Goal: Task Accomplishment & Management: Complete application form

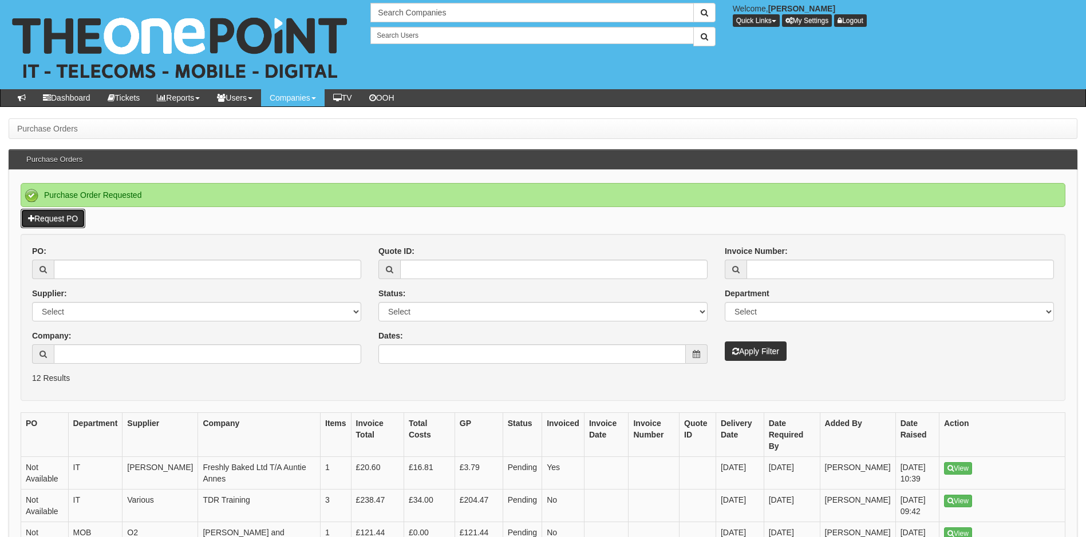
click at [60, 218] on link "Request PO" at bounding box center [53, 218] width 65 height 19
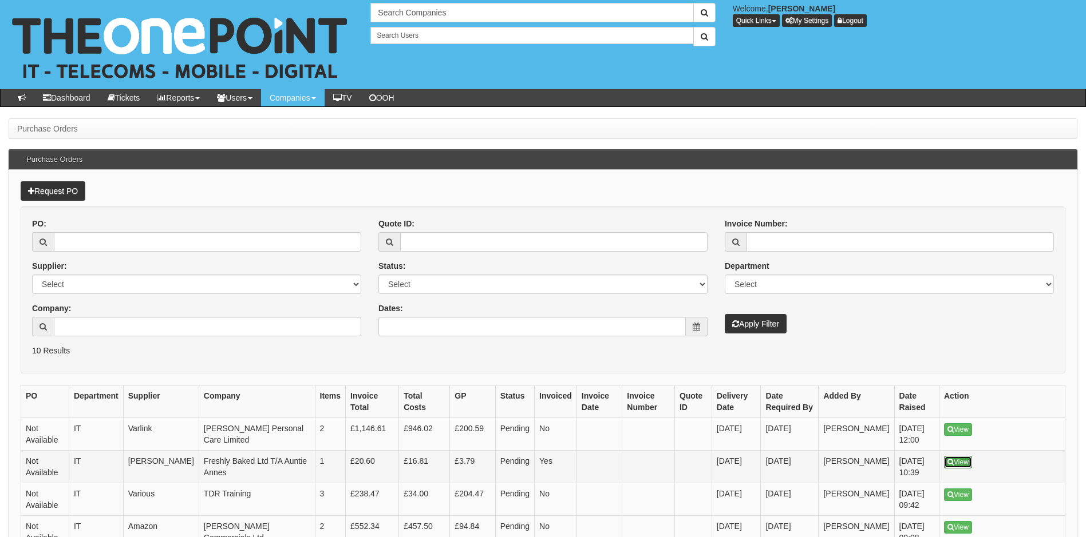
click at [960, 464] on link "View" at bounding box center [958, 462] width 28 height 13
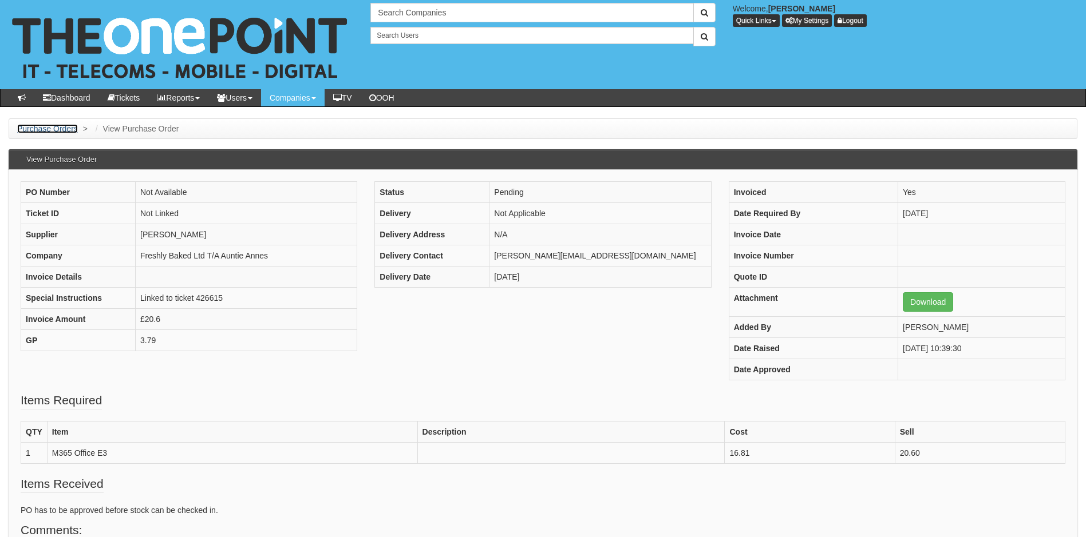
click at [43, 128] on link "Purchase Orders" at bounding box center [47, 128] width 61 height 9
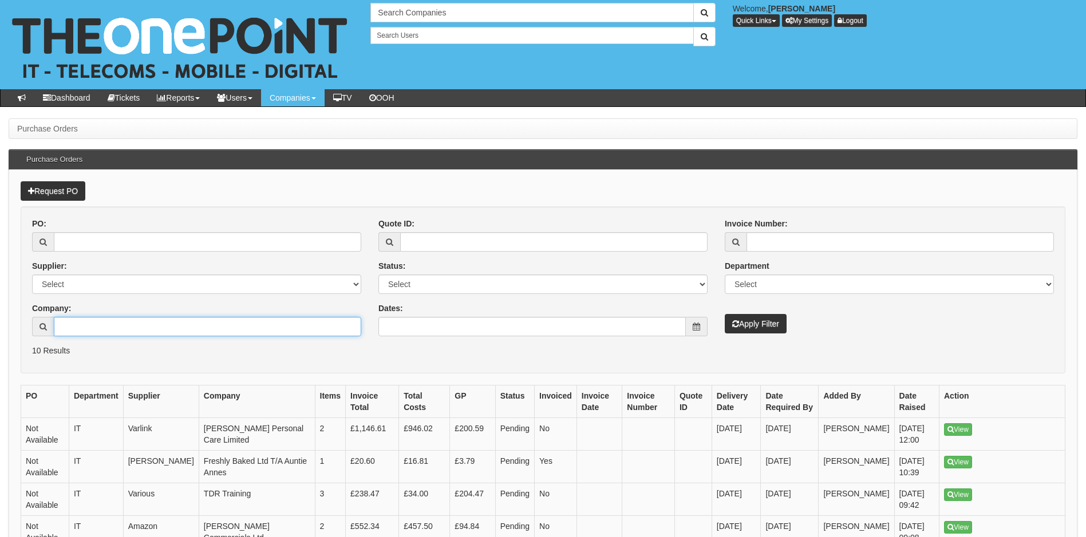
click at [133, 319] on input "Company:" at bounding box center [207, 326] width 307 height 19
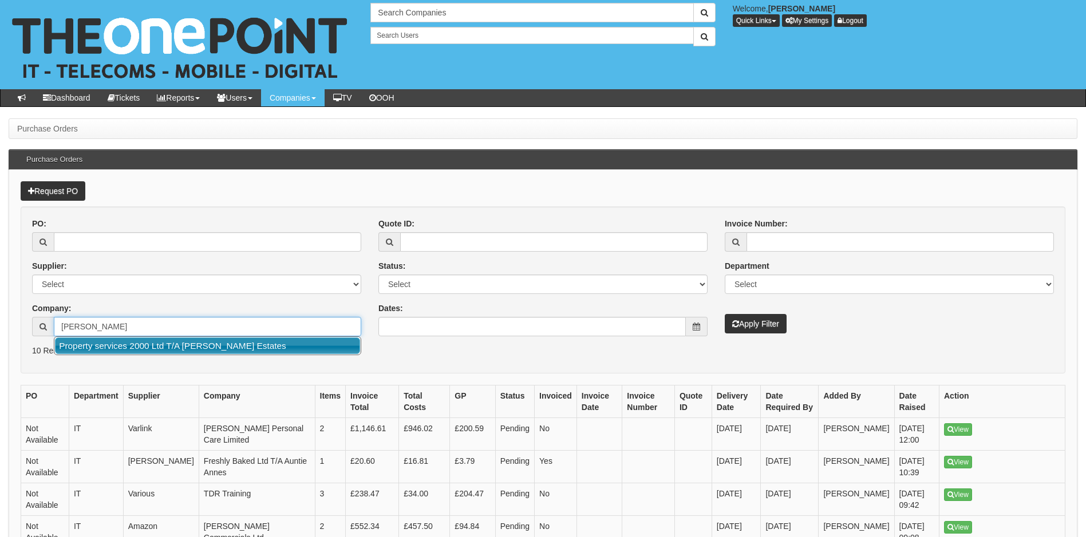
click at [216, 347] on link "Property services 2000 Ltd T/A Roy Peters Estates" at bounding box center [207, 346] width 305 height 17
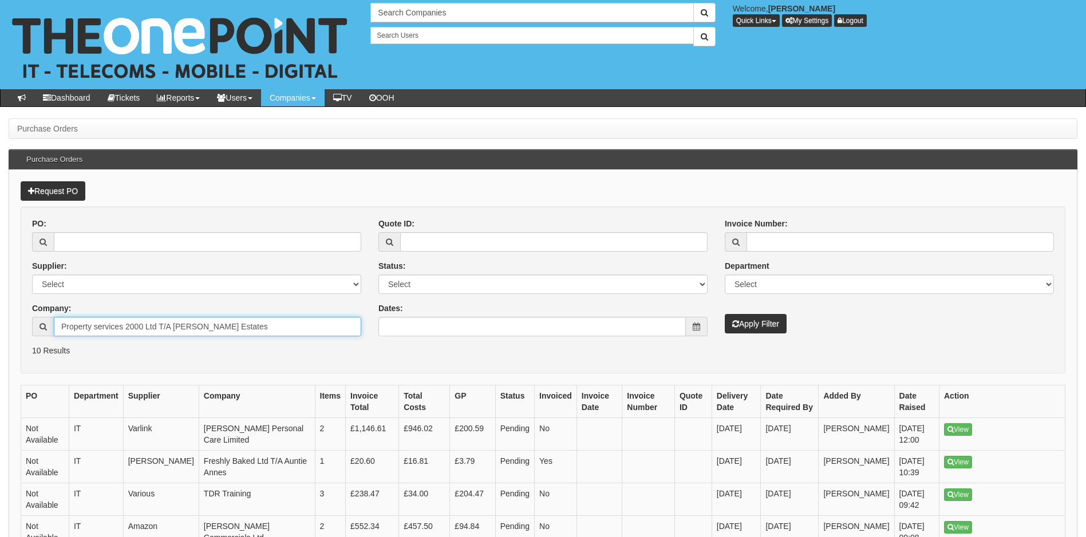
type input "Property services 2000 Ltd T/A Roy Peters Estates"
click at [756, 324] on button "Apply Filter" at bounding box center [756, 323] width 62 height 19
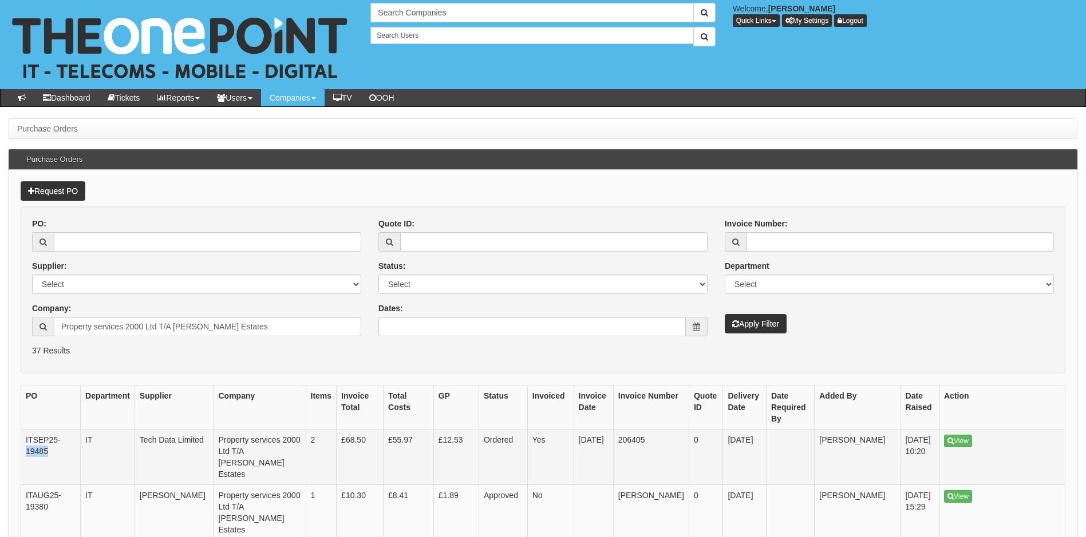
drag, startPoint x: 48, startPoint y: 453, endPoint x: 26, endPoint y: 454, distance: 21.2
click at [26, 454] on td "ITSEP25-19485" at bounding box center [51, 458] width 60 height 56
copy td "19485"
click at [60, 184] on link "Request PO" at bounding box center [53, 190] width 65 height 19
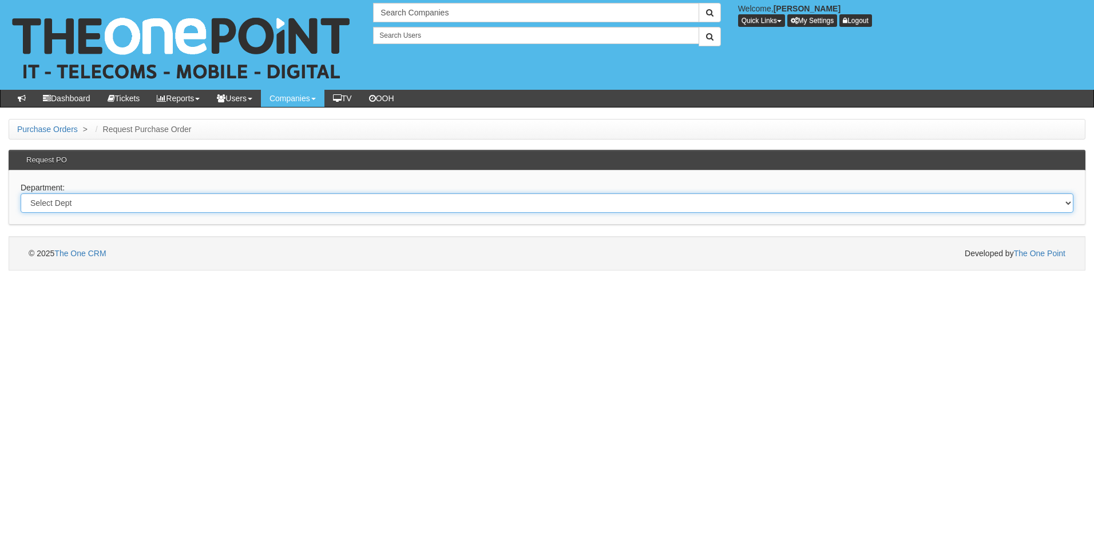
click at [127, 205] on select "Select Dept Digital Internal IT Mobiles Marketing Telecoms" at bounding box center [547, 202] width 1053 height 19
select select "?pipeID=&dept=IT"
click at [21, 193] on select "Select Dept Digital Internal IT Mobiles Marketing Telecoms" at bounding box center [547, 202] width 1053 height 19
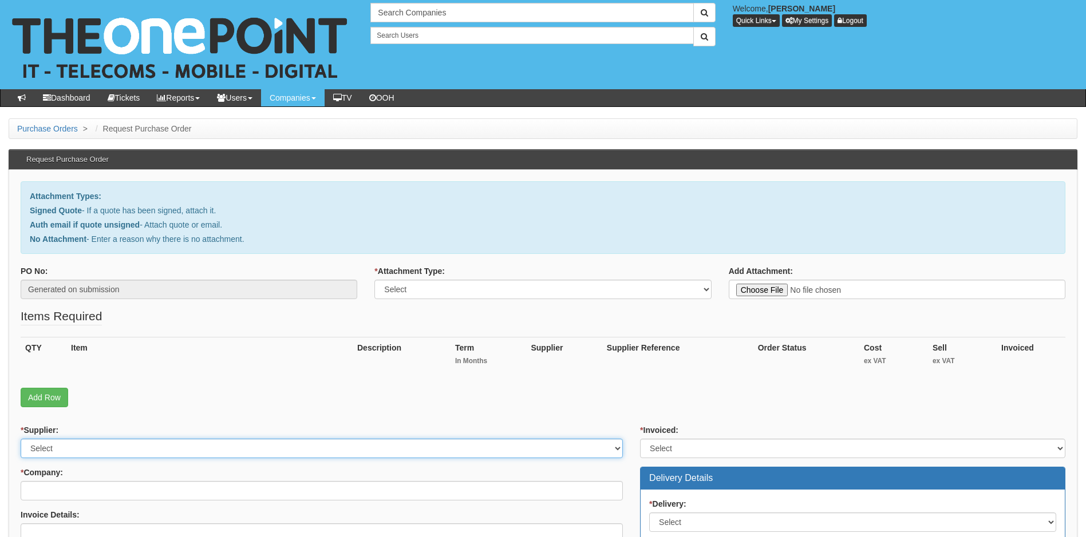
click at [134, 451] on select "Select 123 REG.co.uk 1Password 3 4Gon AA Jones Electric Ltd Abzorb Access Group…" at bounding box center [322, 448] width 602 height 19
select select "19"
click at [134, 451] on select "Select 123 REG.co.uk 1Password 3 4Gon AA Jones Electric Ltd Abzorb Access Group…" at bounding box center [322, 448] width 602 height 19
click at [513, 287] on select "Select Signed Quote Auth email with quote if unsigned No Attachment" at bounding box center [542, 289] width 337 height 19
select select "Signed Quote"
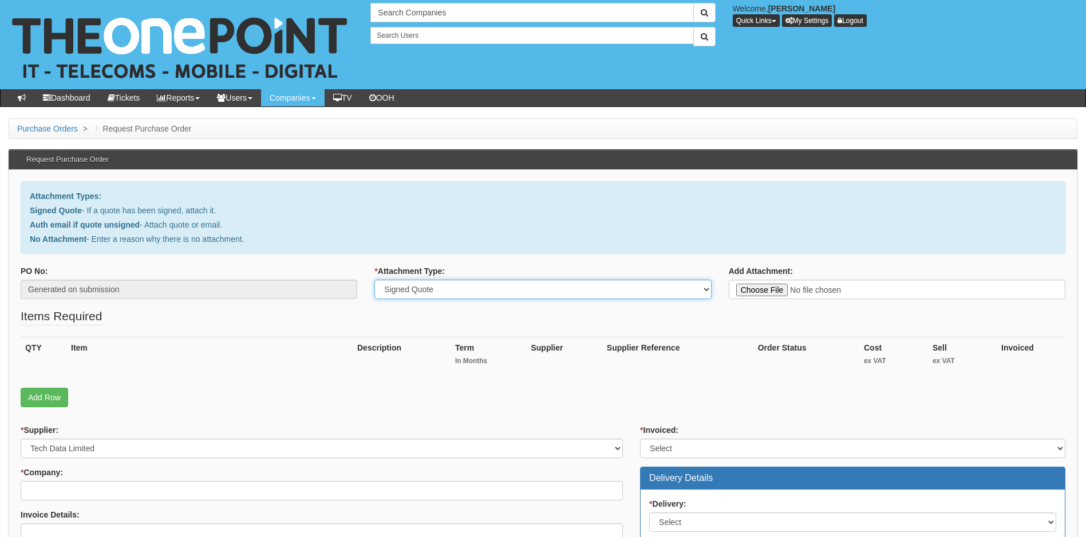
click at [374, 280] on select "Select Signed Quote Auth email with quote if unsigned No Attachment" at bounding box center [542, 289] width 337 height 19
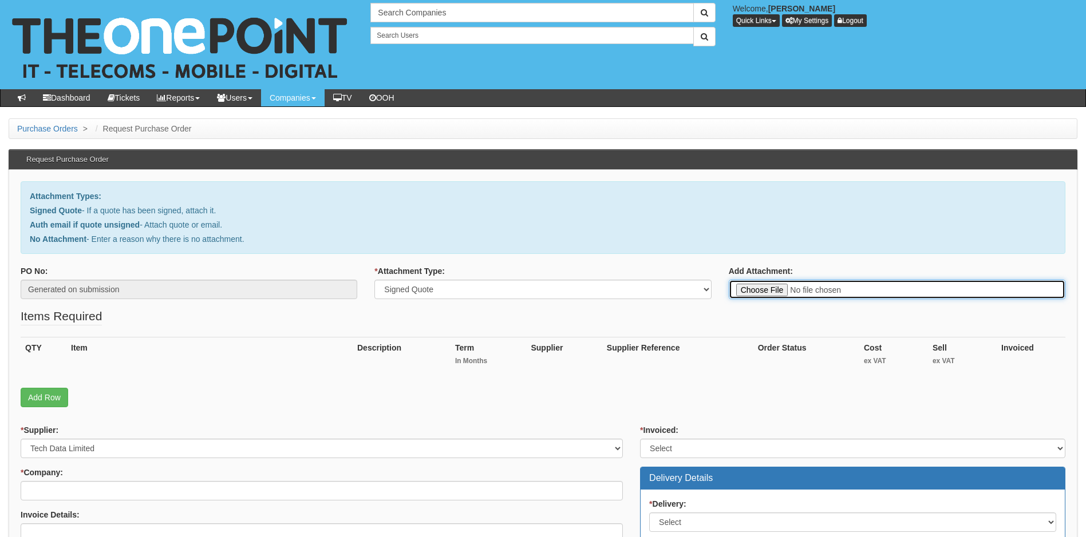
click at [756, 291] on input "Add Attachment:" at bounding box center [897, 289] width 337 height 19
type input "C:\fakepath\North Fire - Dell 3550 i5.pdf"
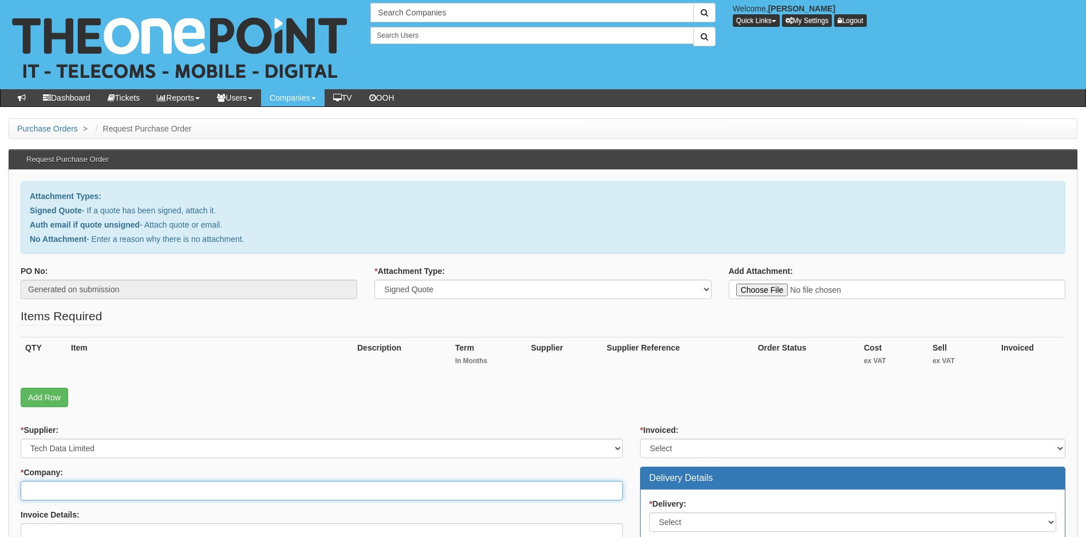
click at [74, 495] on input "* Company:" at bounding box center [322, 490] width 602 height 19
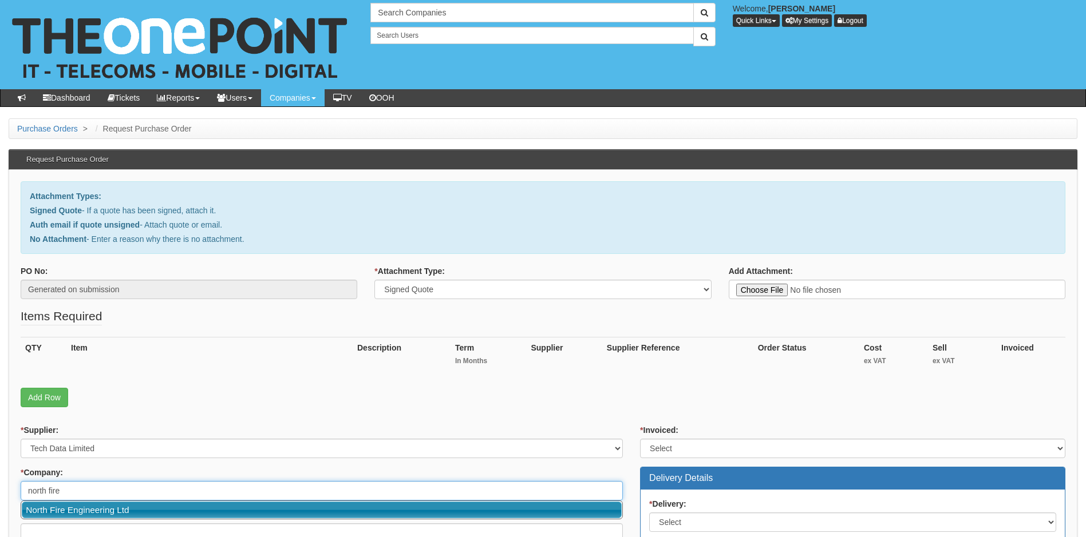
click at [92, 513] on link "North Fire Engineering Ltd" at bounding box center [322, 510] width 600 height 17
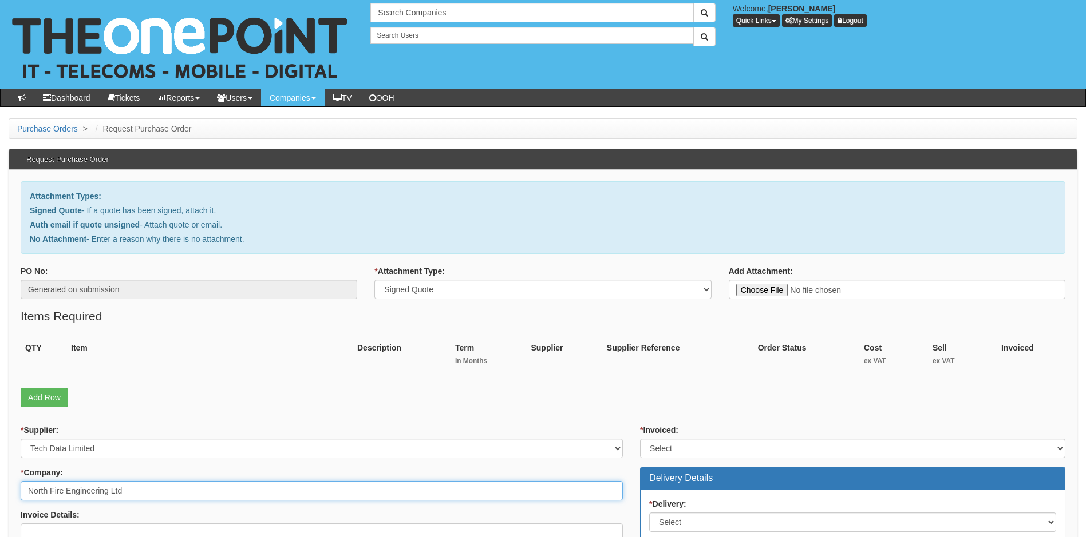
type input "North Fire Engineering Ltd"
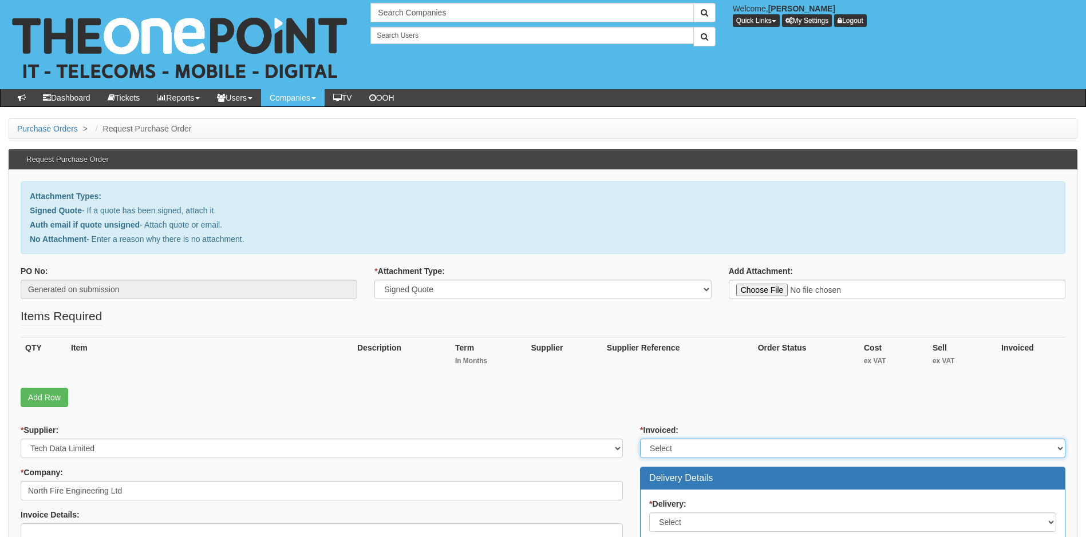
click at [729, 450] on select "Select Yes No N/A STB (part of order)" at bounding box center [852, 448] width 425 height 19
select select "1"
click at [640, 439] on select "Select Yes No N/A STB (part of order)" at bounding box center [852, 448] width 425 height 19
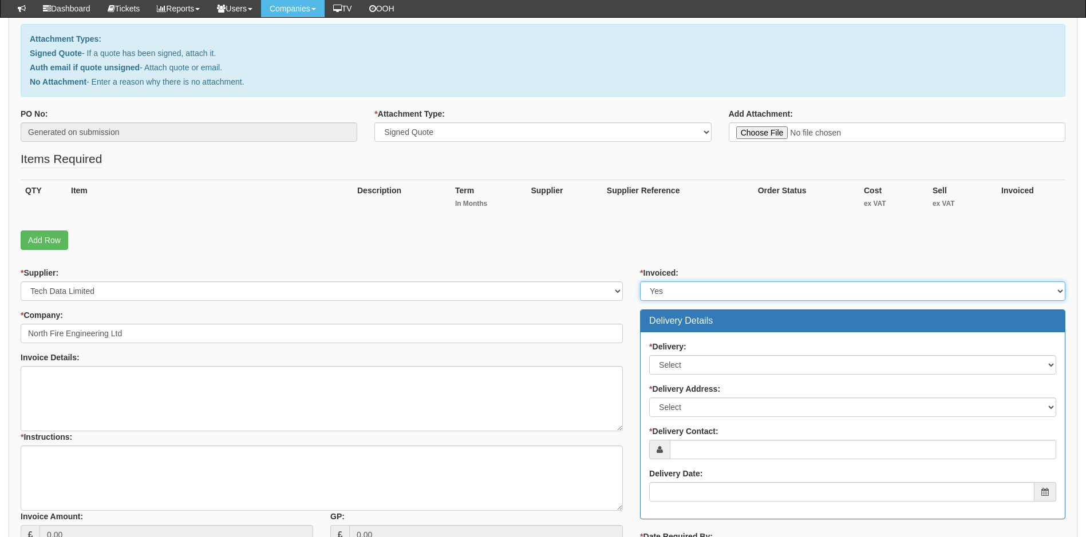
scroll to position [172, 0]
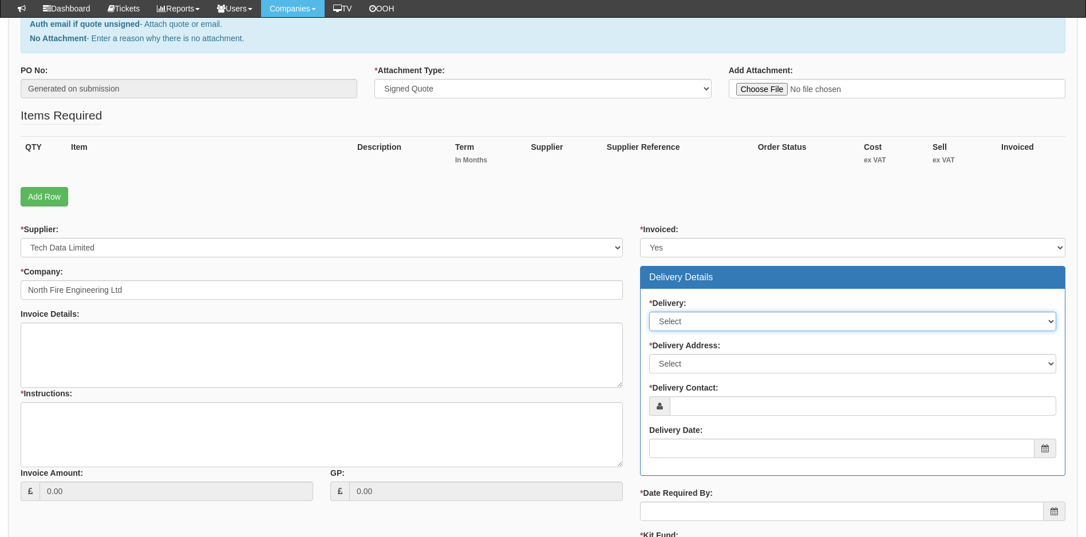
click at [764, 322] on select "Select No Not Applicable Yes" at bounding box center [852, 321] width 407 height 19
select select "1"
click at [649, 312] on select "Select No Not Applicable Yes" at bounding box center [852, 321] width 407 height 19
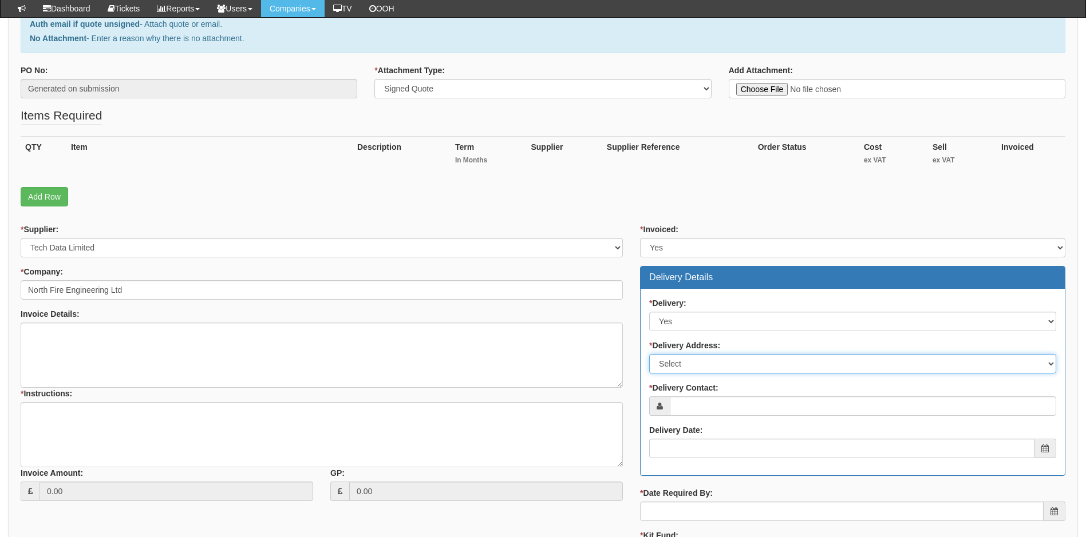
click at [719, 363] on select "Select Not Applicable Main Address - HX7 5QJ Other" at bounding box center [852, 363] width 407 height 19
select select "other"
click at [649, 354] on select "Select Not Applicable Main Address - HX7 5QJ Other" at bounding box center [852, 363] width 407 height 19
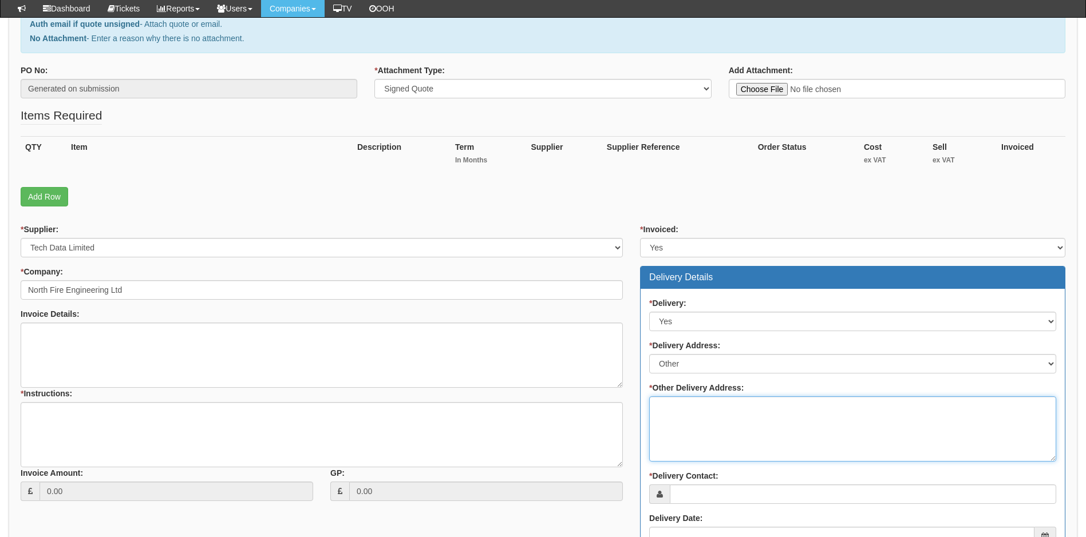
click at [706, 423] on textarea "* Other Delivery Address:" at bounding box center [852, 429] width 407 height 65
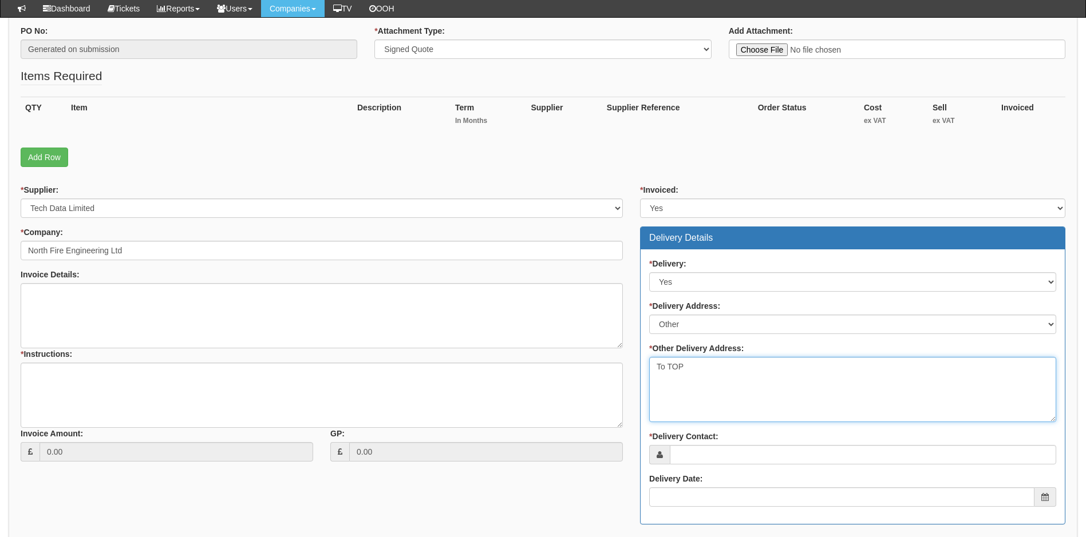
scroll to position [229, 0]
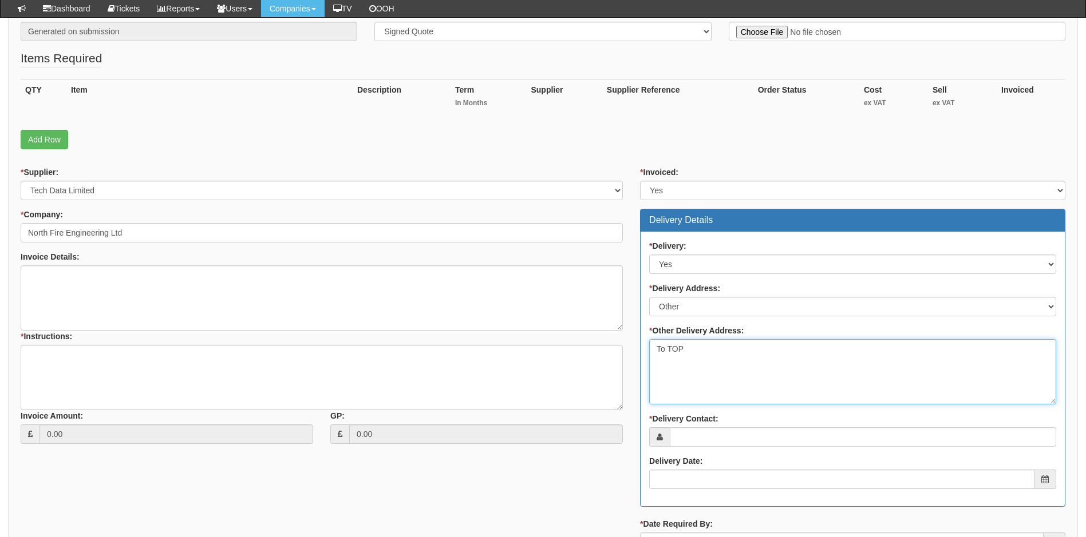
type textarea "To TOP"
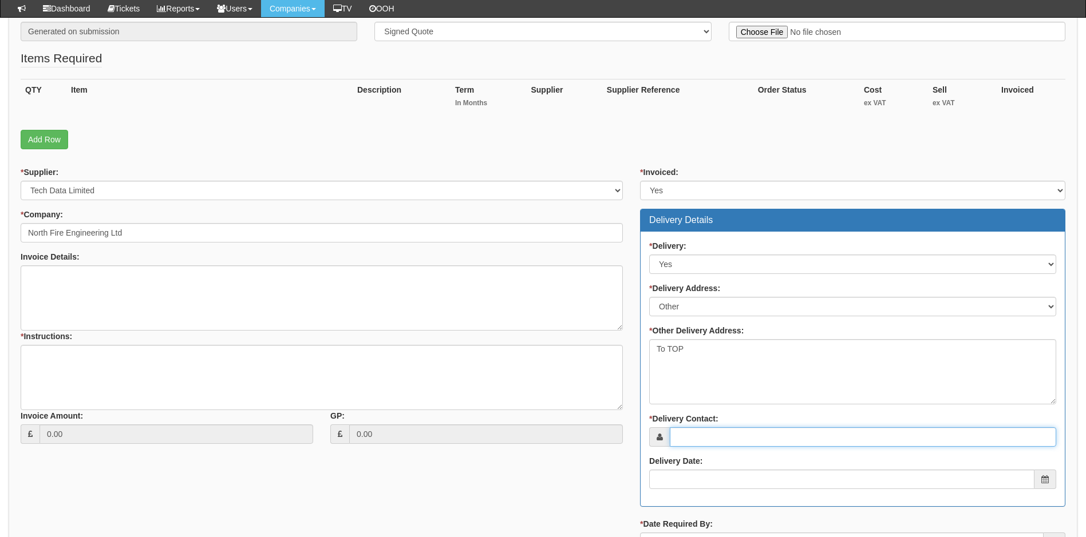
click at [728, 442] on input "* Delivery Contact:" at bounding box center [863, 437] width 386 height 19
click at [717, 442] on input "* Delivery Contact:" at bounding box center [863, 437] width 386 height 19
paste input "kathryn@north-fire.com"
type input "kathryn@north-fire.com"
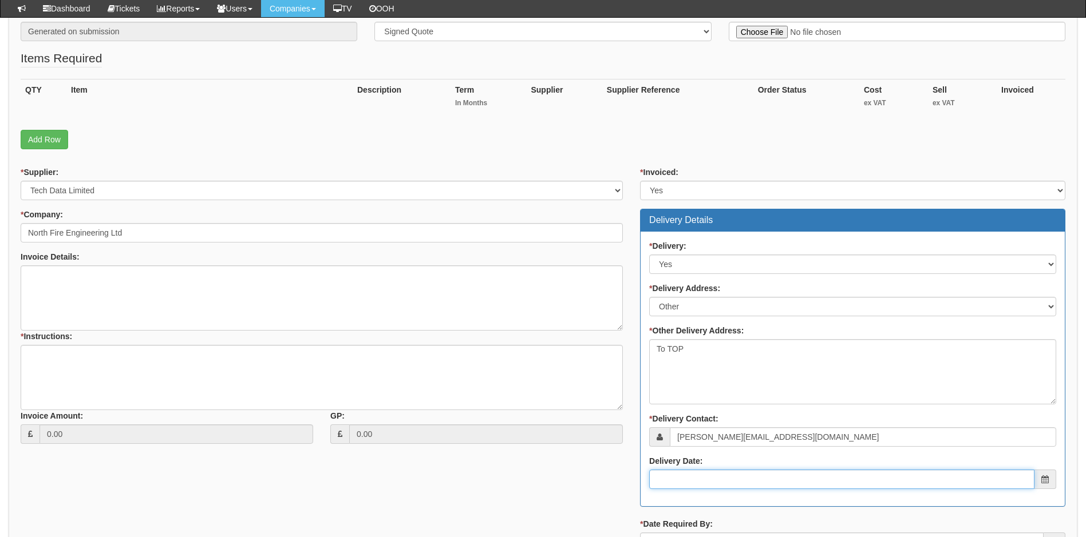
click at [684, 482] on input "Delivery Date:" at bounding box center [841, 479] width 385 height 19
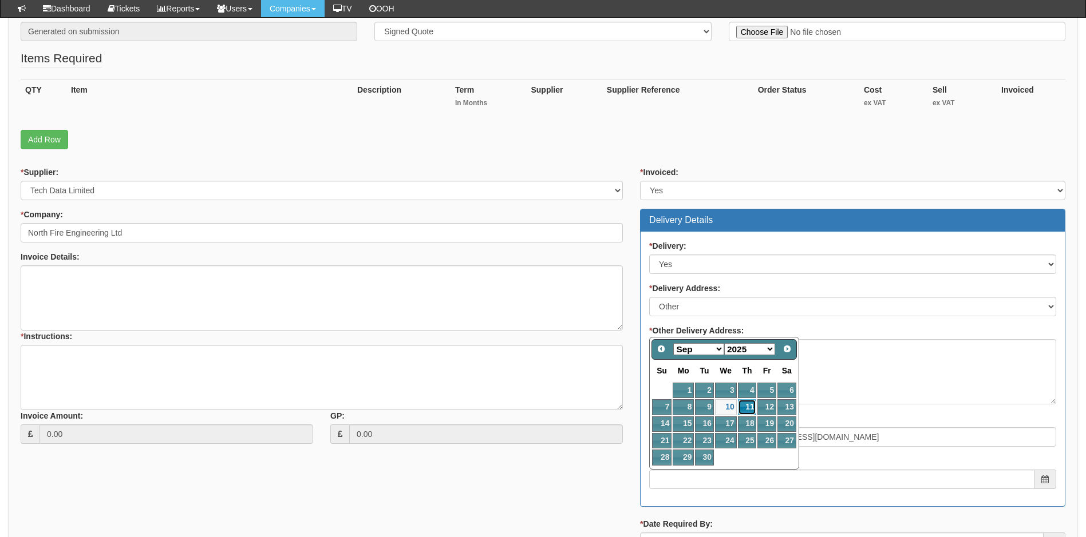
click at [751, 406] on link "11" at bounding box center [747, 406] width 19 height 15
type input "2025-09-11"
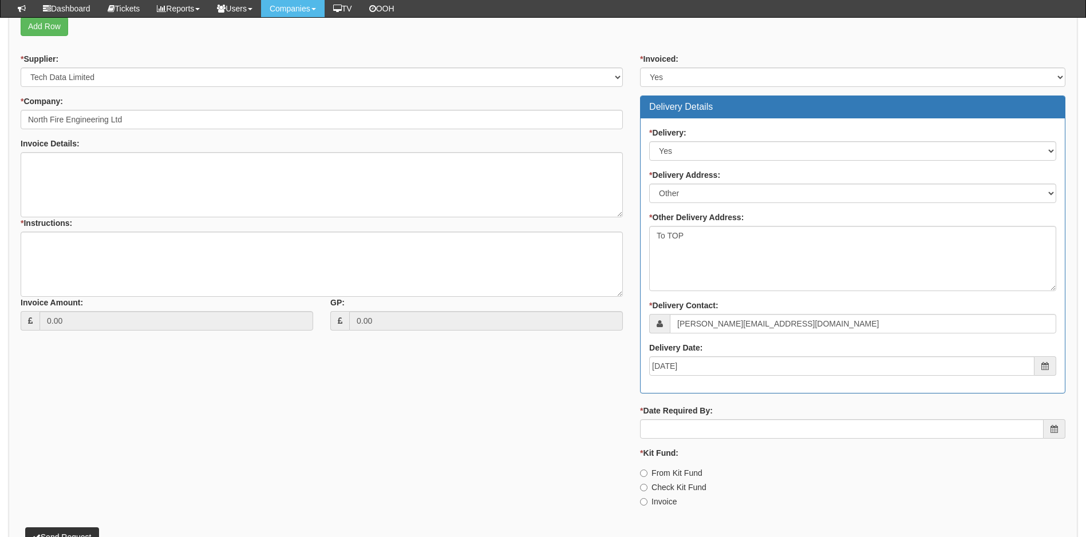
scroll to position [343, 0]
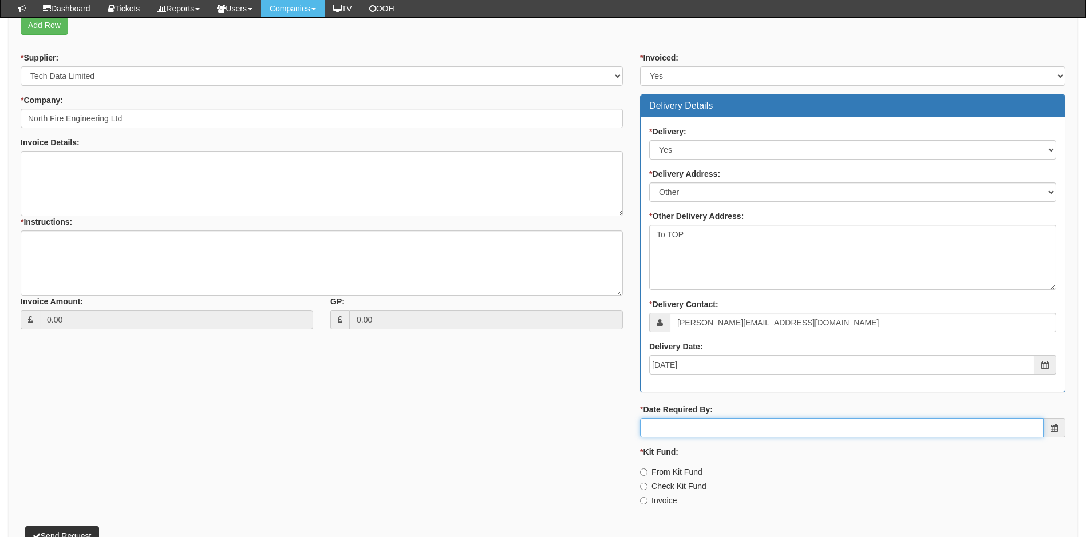
click at [738, 432] on input "* Date Required By:" at bounding box center [841, 427] width 403 height 19
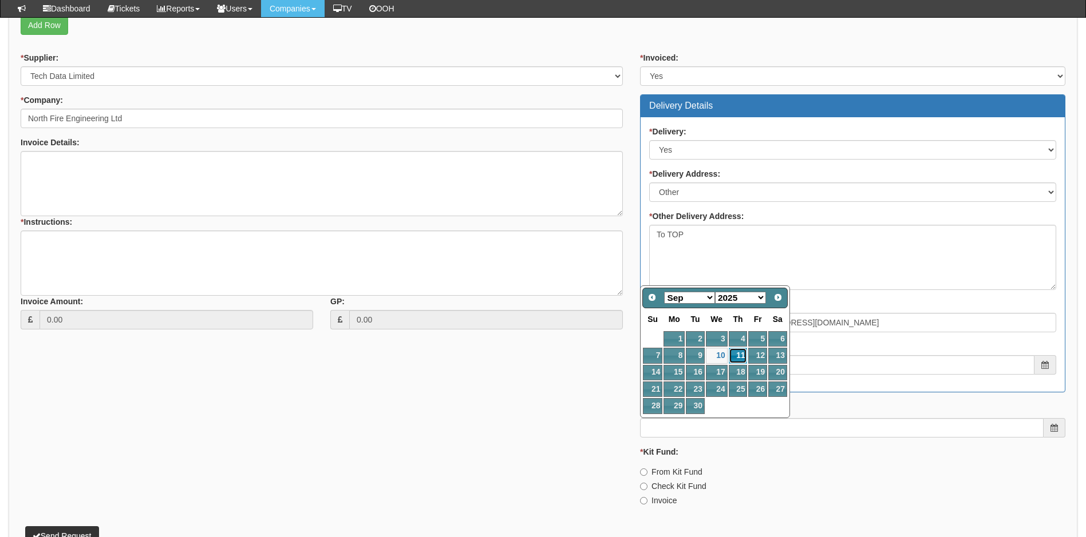
click at [742, 354] on link "11" at bounding box center [738, 355] width 19 height 15
type input "2025-09-11"
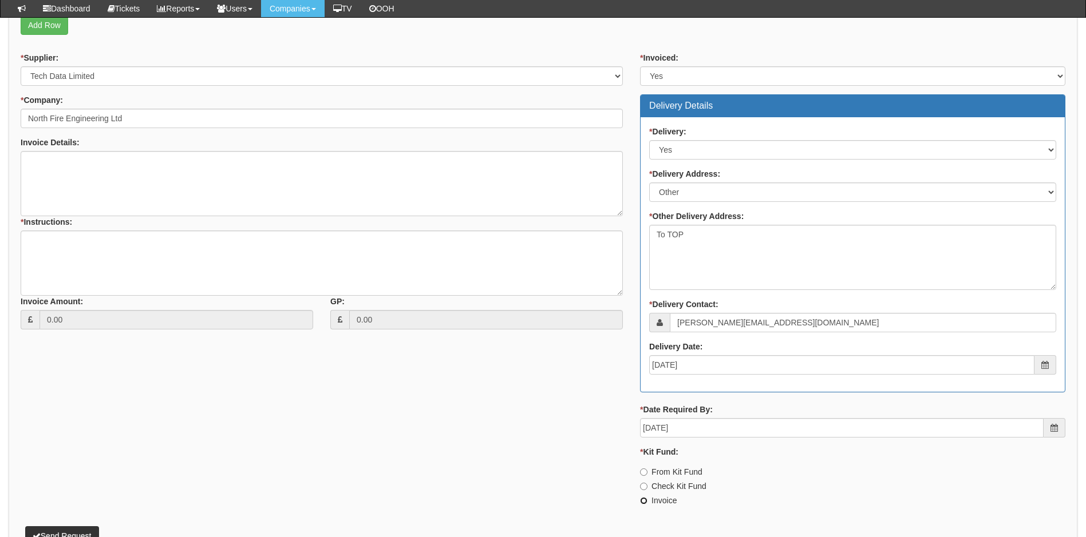
click at [645, 500] on input "Invoice" at bounding box center [643, 500] width 7 height 7
radio input "true"
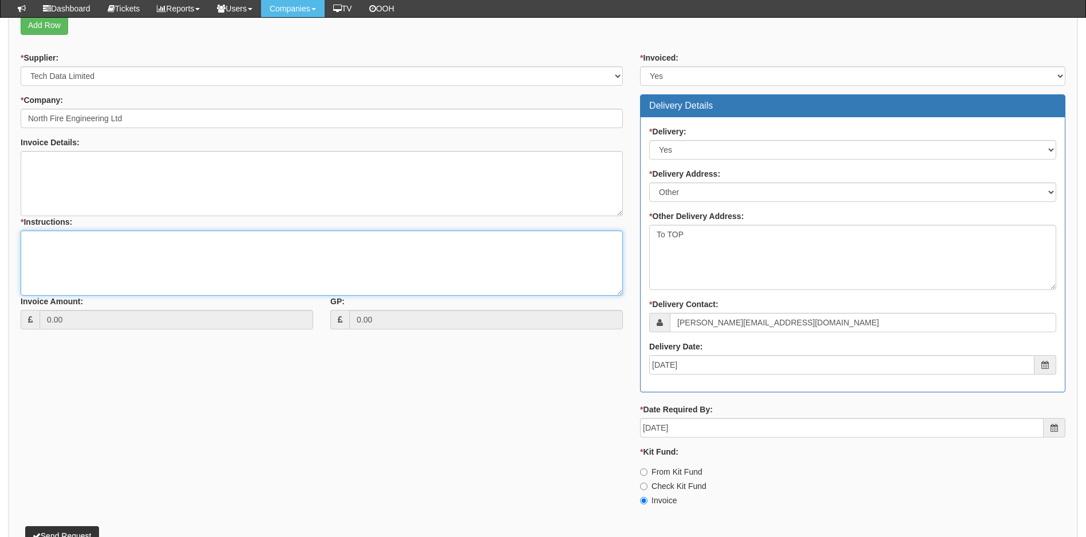
click at [41, 240] on textarea "* Instructions:" at bounding box center [322, 263] width 602 height 65
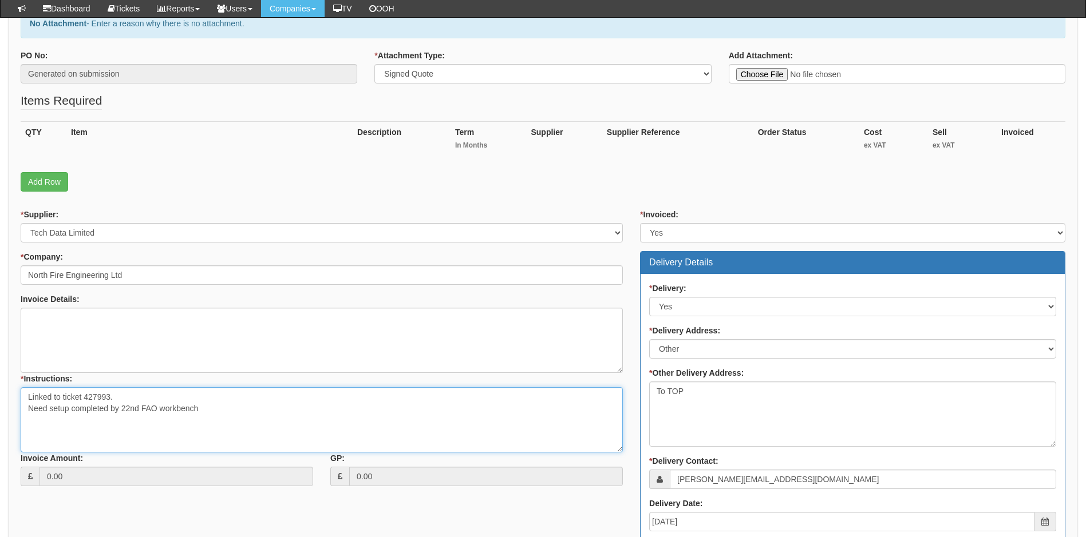
scroll to position [172, 0]
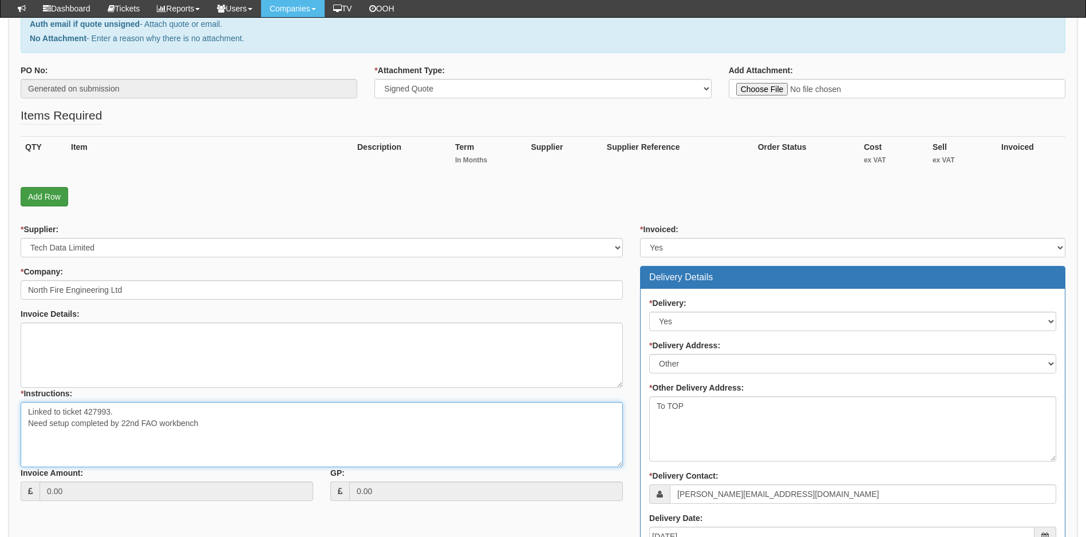
type textarea "Linked to ticket 427993. Need setup completed by 22nd FAO workbench"
click at [51, 193] on link "Add Row" at bounding box center [45, 196] width 48 height 19
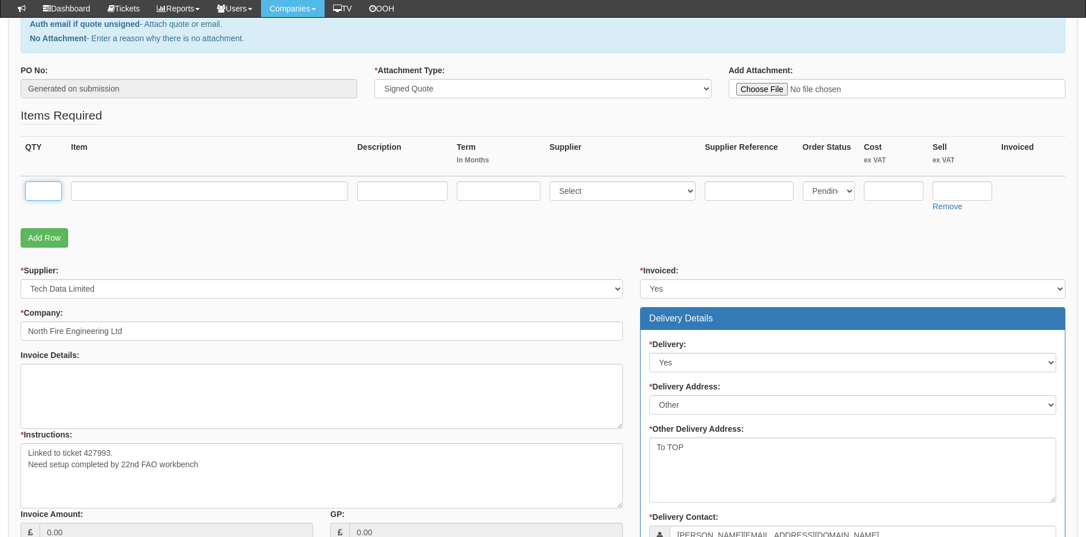
click at [49, 194] on input "text" at bounding box center [43, 190] width 37 height 19
click at [48, 188] on input "text" at bounding box center [43, 190] width 37 height 19
type input "1"
click at [105, 192] on input "text" at bounding box center [209, 190] width 277 height 19
type input "d"
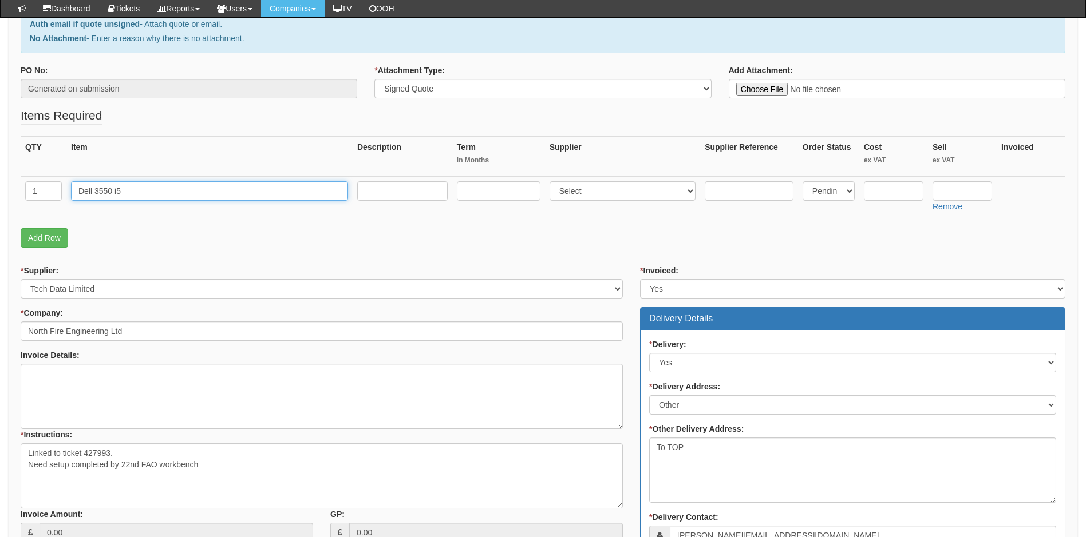
type input "Dell 3550 i5"
click at [608, 189] on select "Select 123 REG.co.uk 1Password 3 4Gon AA Jones Electric Ltd Abzorb Access Group…" at bounding box center [622, 190] width 147 height 19
select select "19"
click at [552, 181] on select "Select 123 REG.co.uk 1Password 3 4Gon AA Jones Electric Ltd Abzorb Access Group…" at bounding box center [622, 190] width 147 height 19
click at [895, 191] on input "text" at bounding box center [894, 190] width 60 height 19
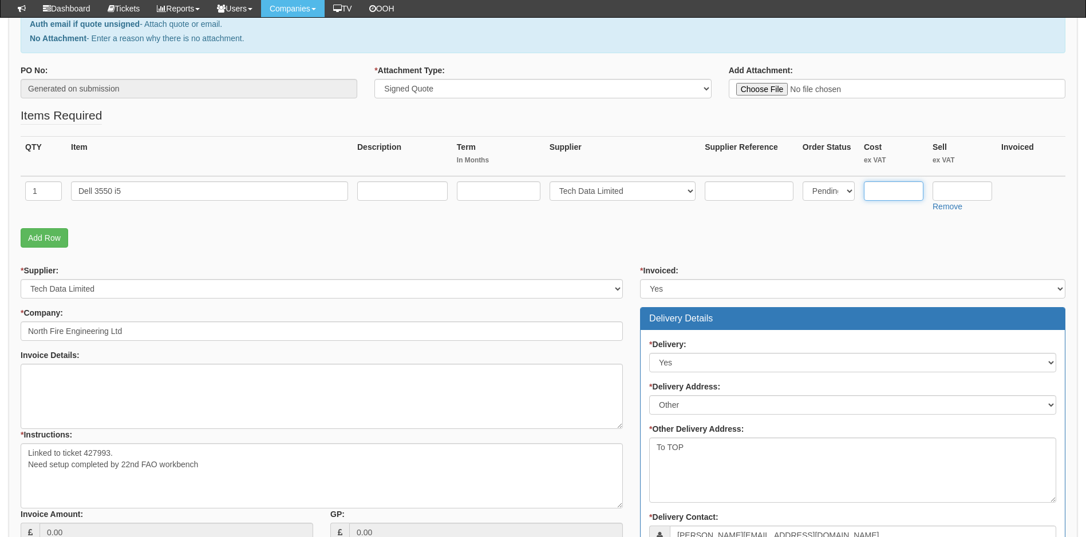
type input "3"
type input "537.13"
type input "679.14"
click at [29, 234] on link "Add Row" at bounding box center [45, 237] width 48 height 19
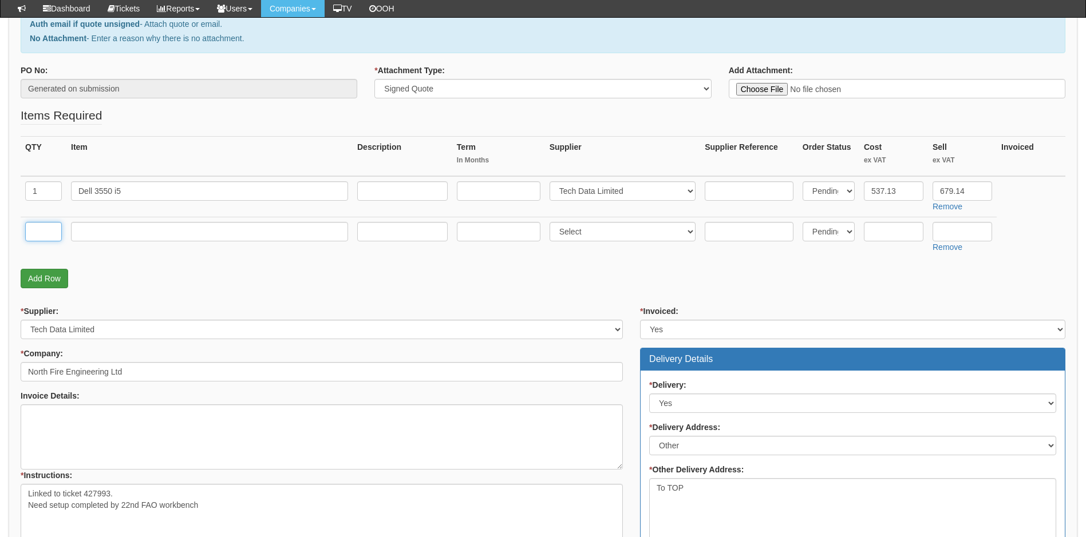
click at [29, 234] on input "text" at bounding box center [43, 231] width 37 height 19
type input "1"
type input "Delivery"
select select "81"
type input "6.50"
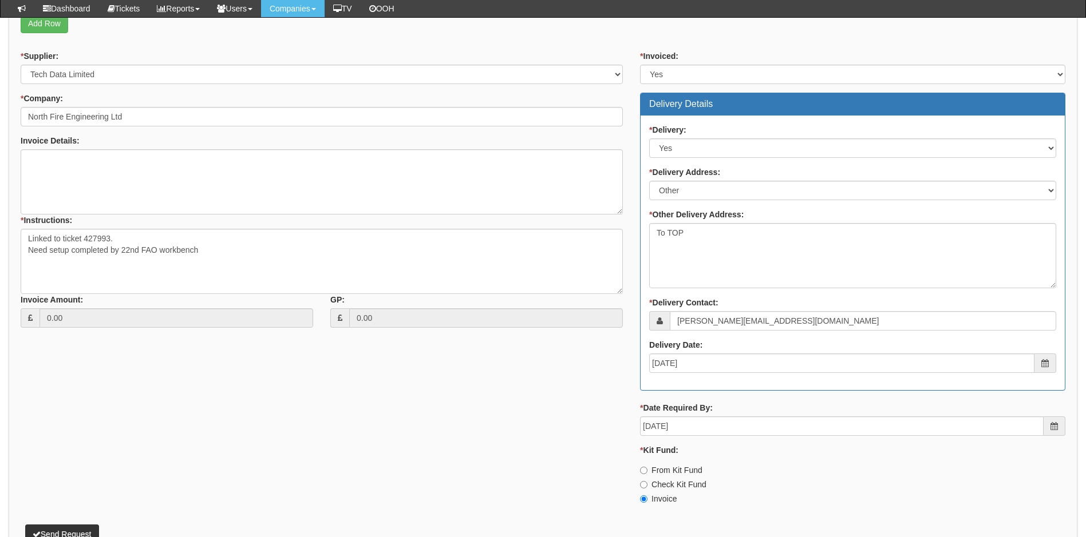
scroll to position [458, 0]
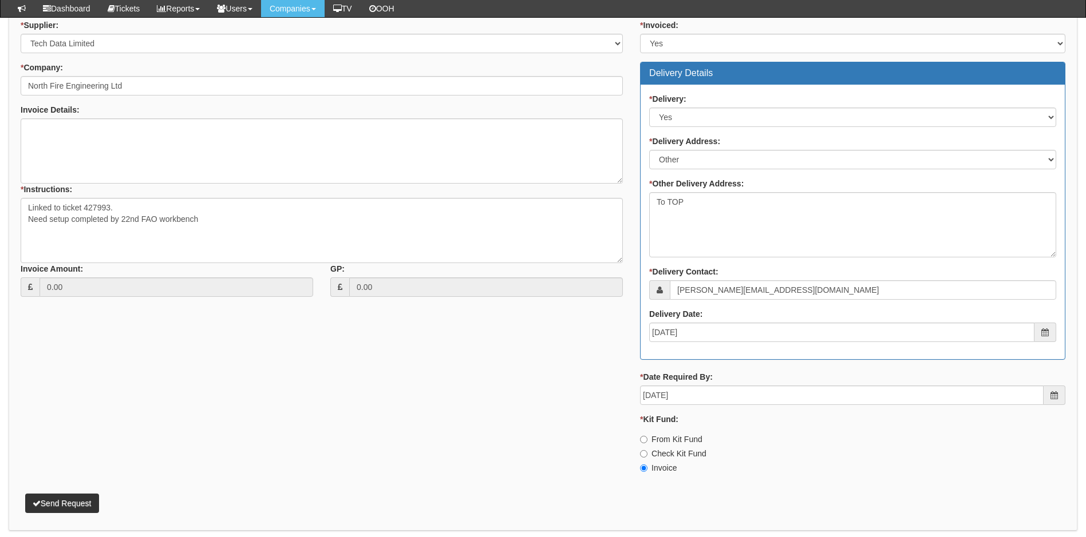
type input "12.50"
click at [73, 504] on button "Send Request" at bounding box center [62, 503] width 74 height 19
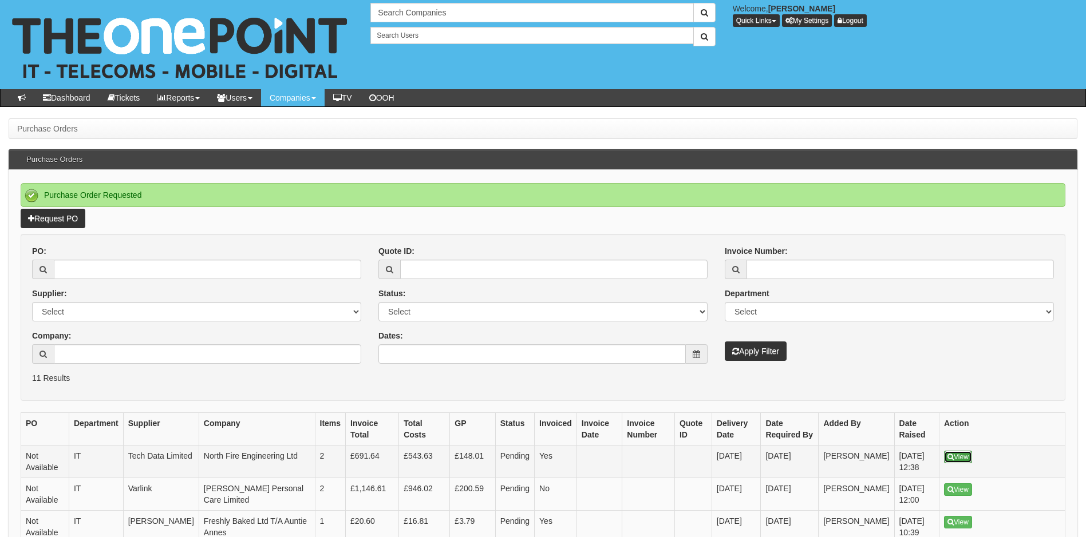
click at [967, 459] on link "View" at bounding box center [958, 457] width 28 height 13
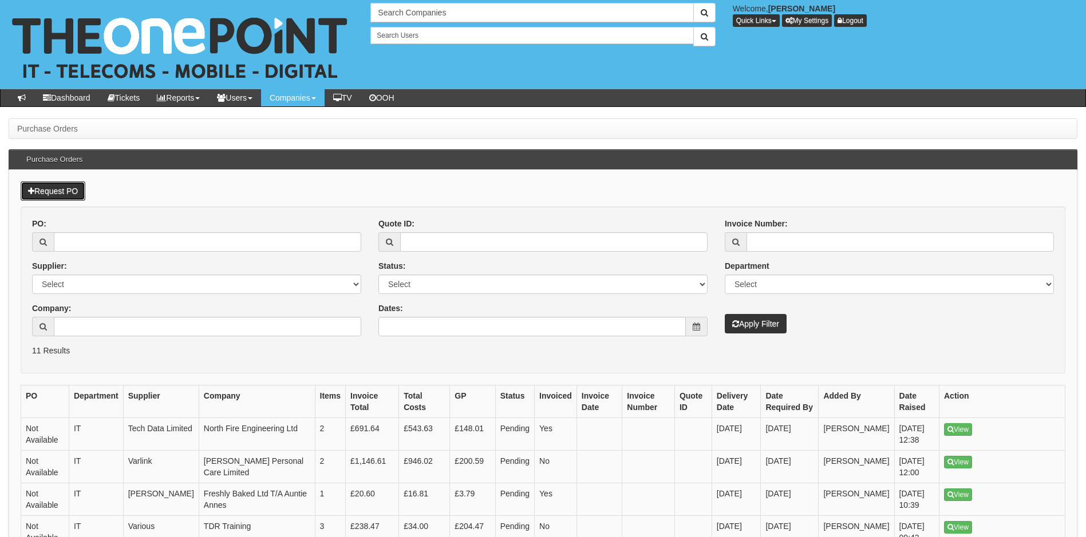
click at [59, 192] on link "Request PO" at bounding box center [53, 190] width 65 height 19
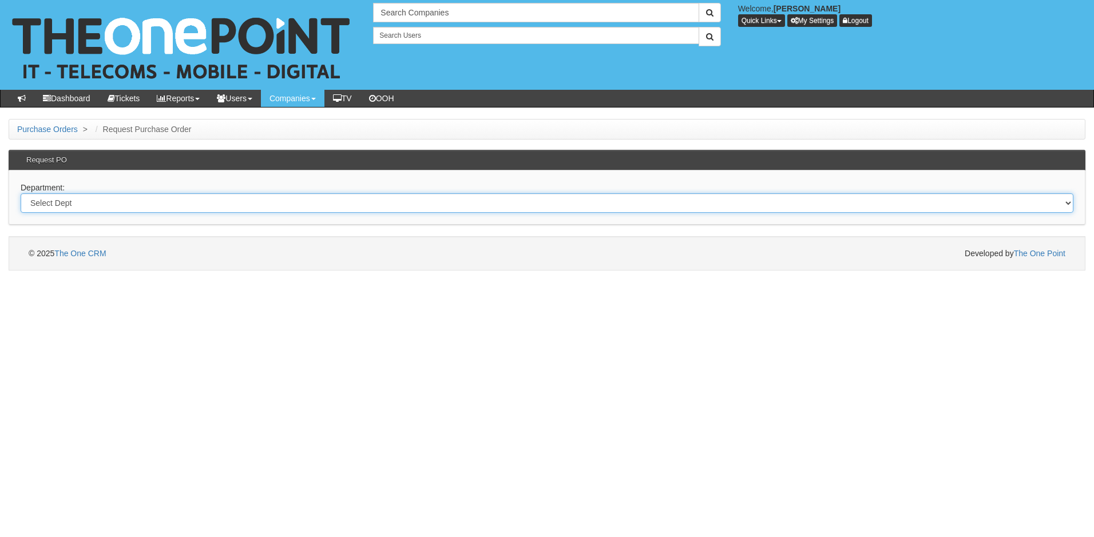
click at [110, 205] on select "Select Dept Digital Internal IT Mobiles Marketing Telecoms" at bounding box center [547, 202] width 1053 height 19
select select "?pipeID=&dept=TEL"
click at [21, 193] on select "Select Dept Digital Internal IT Mobiles Marketing Telecoms" at bounding box center [547, 202] width 1053 height 19
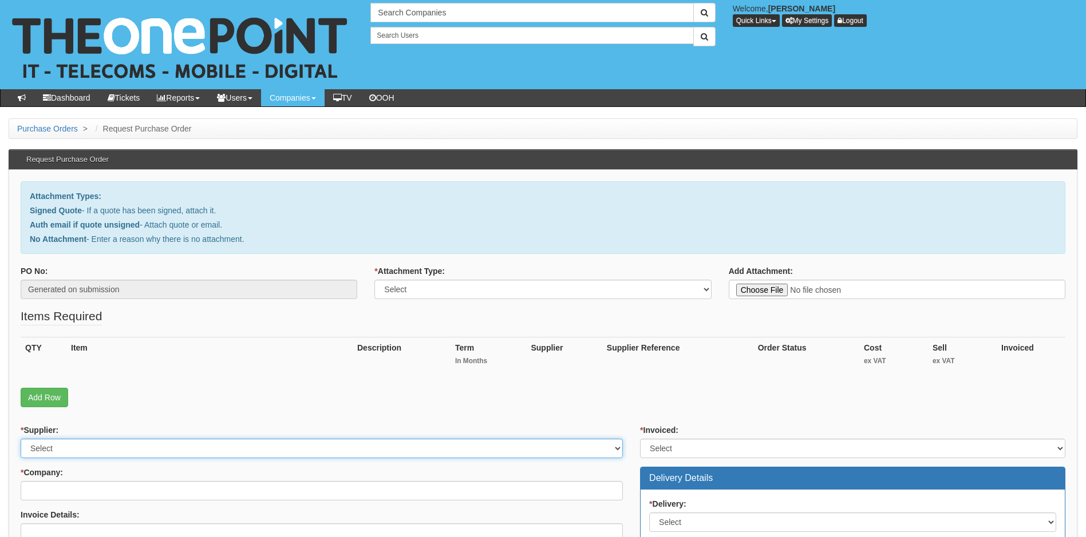
click at [126, 449] on select "Select 123 [DOMAIN_NAME] 1Password 3 4Gon [PERSON_NAME] Electric Ltd Abzorb Acc…" at bounding box center [322, 448] width 602 height 19
select select "72"
click at [126, 449] on select "Select 123 REG.co.uk 1Password 3 4Gon AA Jones Electric Ltd Abzorb Access Group…" at bounding box center [322, 448] width 602 height 19
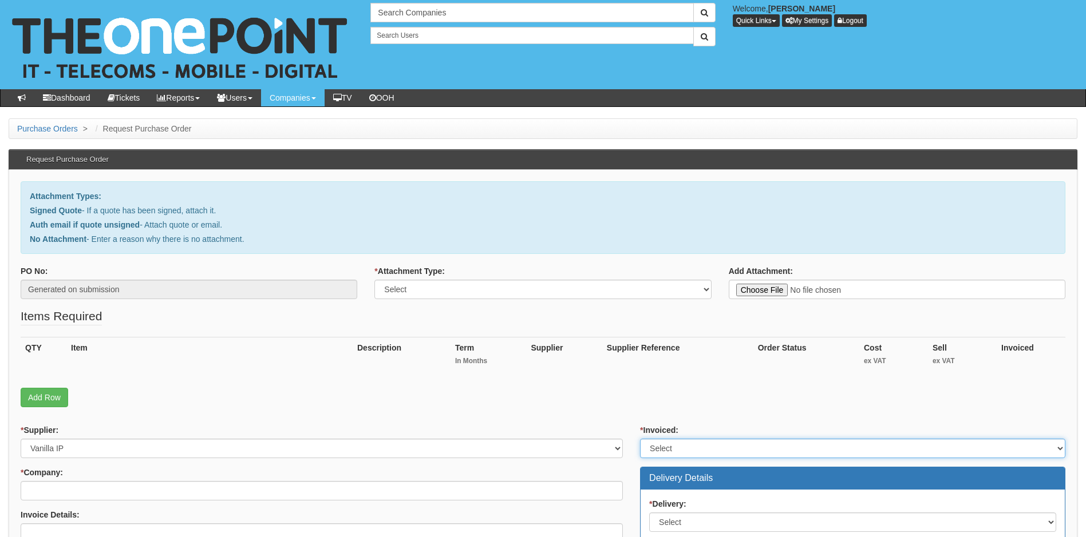
click at [704, 449] on select "Select Yes No N/A STB (part of order)" at bounding box center [852, 448] width 425 height 19
select select "1"
click at [640, 439] on select "Select Yes No N/A STB (part of order)" at bounding box center [852, 448] width 425 height 19
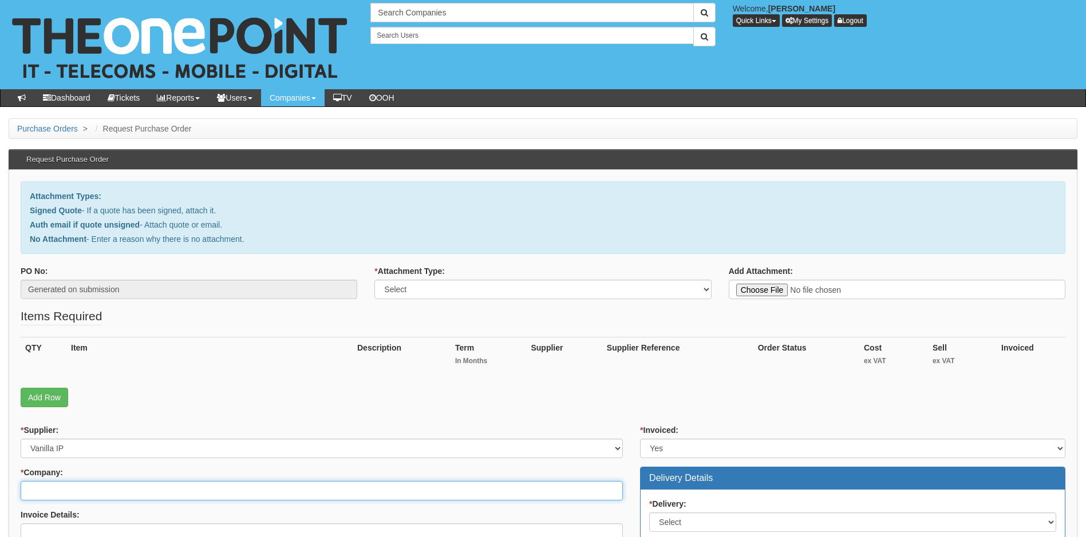
click at [164, 493] on input "* Company:" at bounding box center [322, 490] width 602 height 19
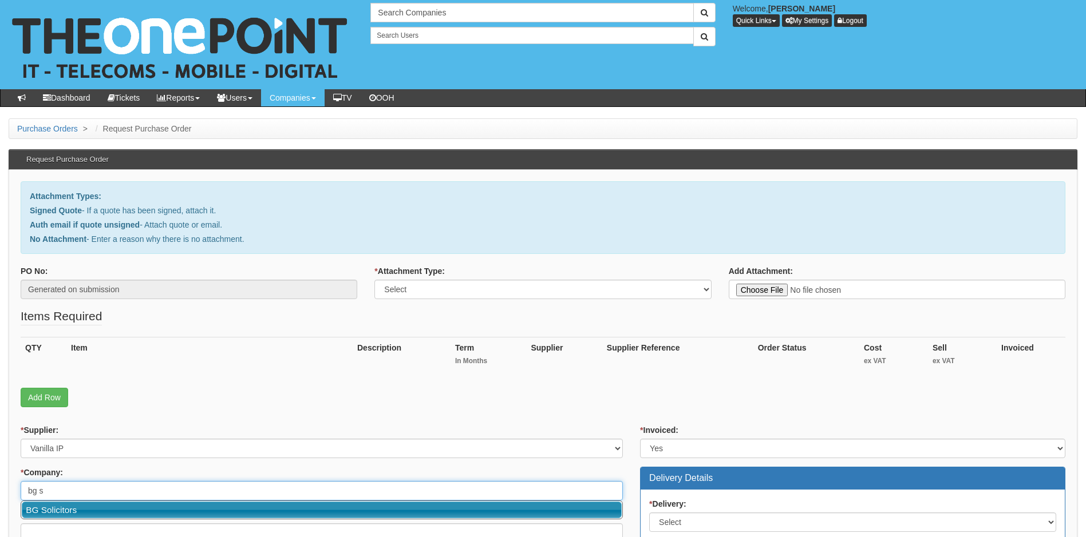
click at [169, 512] on link "BG Solicitors" at bounding box center [322, 510] width 600 height 17
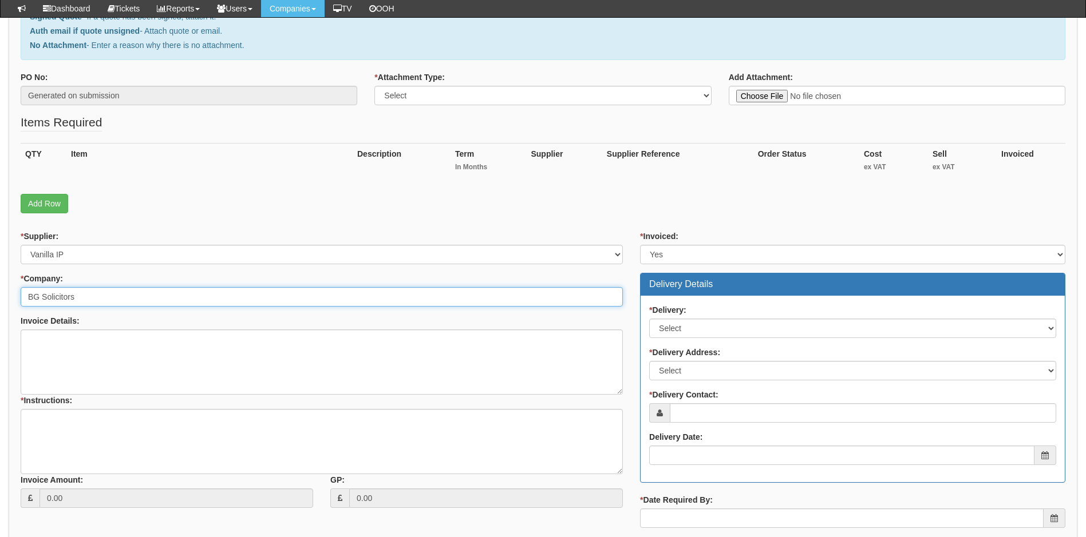
scroll to position [172, 0]
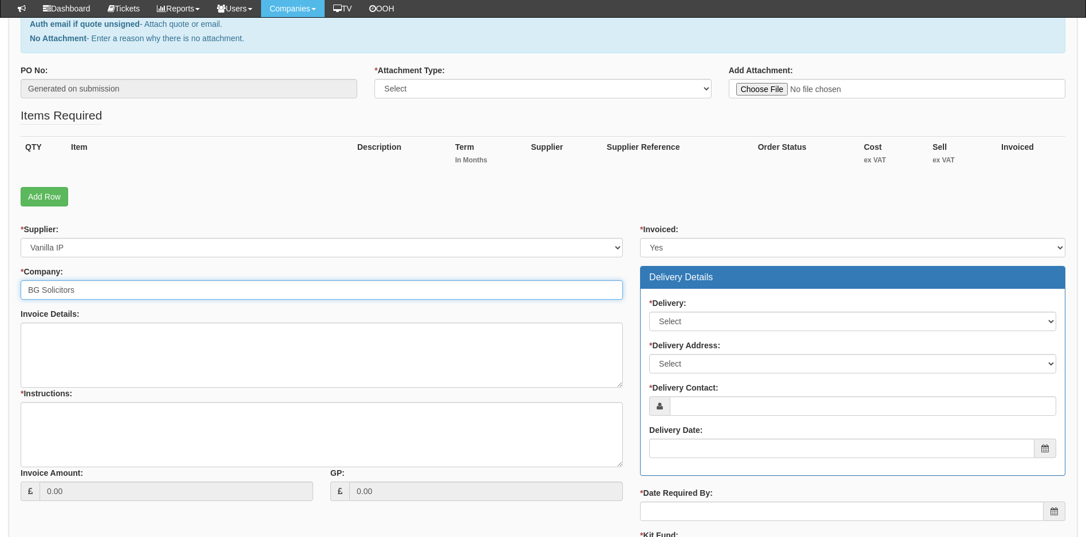
type input "BG Solicitors"
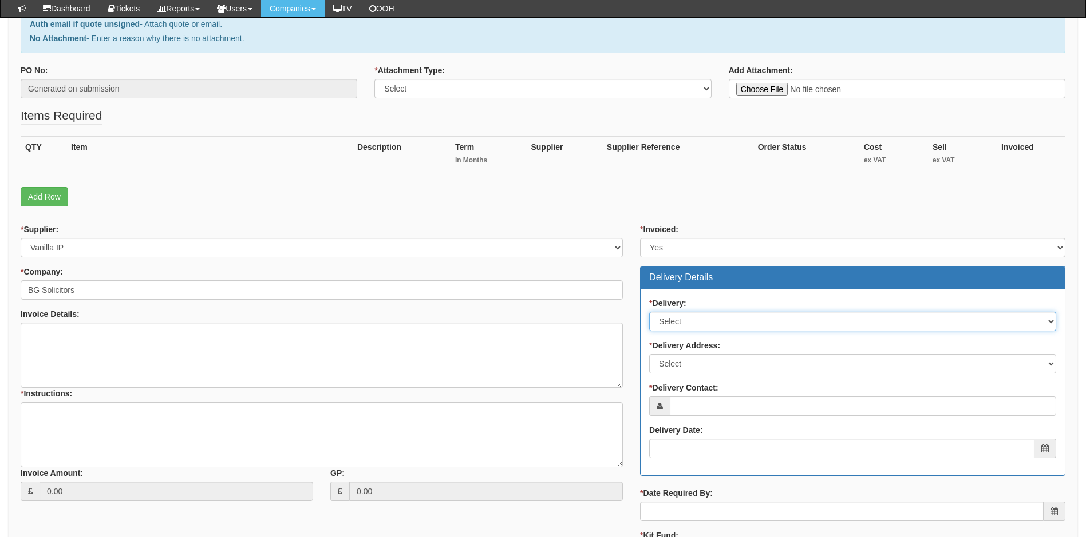
click at [726, 321] on select "Select No Not Applicable Yes" at bounding box center [852, 321] width 407 height 19
select select "3"
click at [649, 312] on select "Select No Not Applicable Yes" at bounding box center [852, 321] width 407 height 19
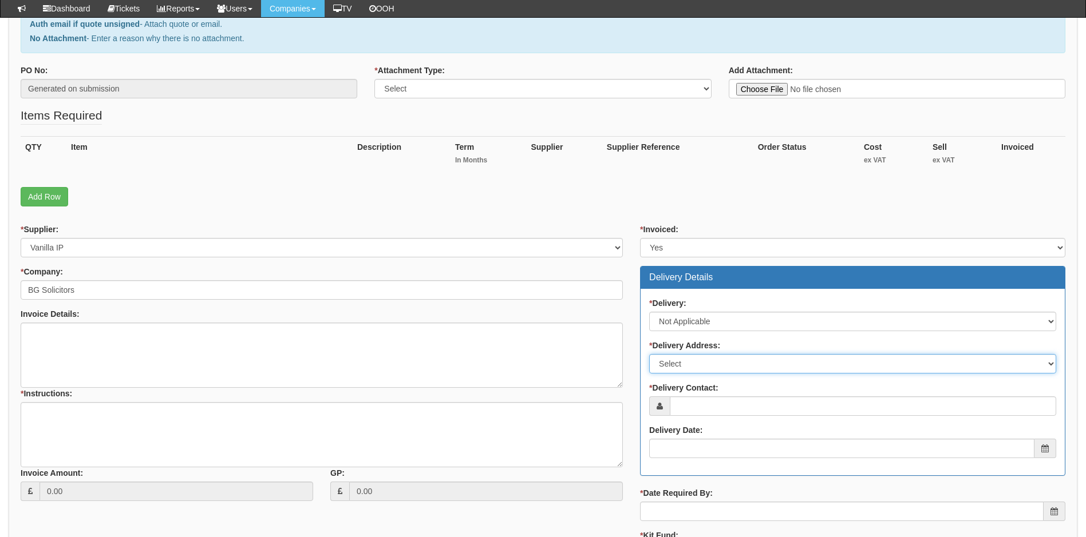
click at [726, 364] on select "Select Not Applicable Main Address - DN31 1JB Other" at bounding box center [852, 363] width 407 height 19
select select "N/A"
click at [649, 354] on select "Select Not Applicable Main Address - DN31 1JB Other" at bounding box center [852, 363] width 407 height 19
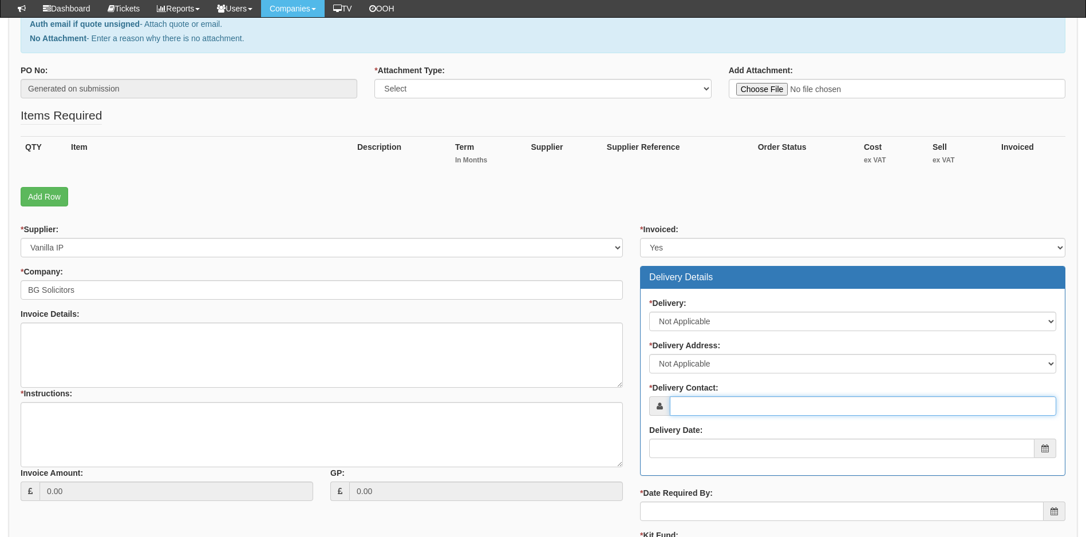
click at [740, 406] on input "* Delivery Contact:" at bounding box center [863, 406] width 386 height 19
paste input "rachel.ross@bgsolicitors.com"
type input "rachel.ross@bgsolicitors.com"
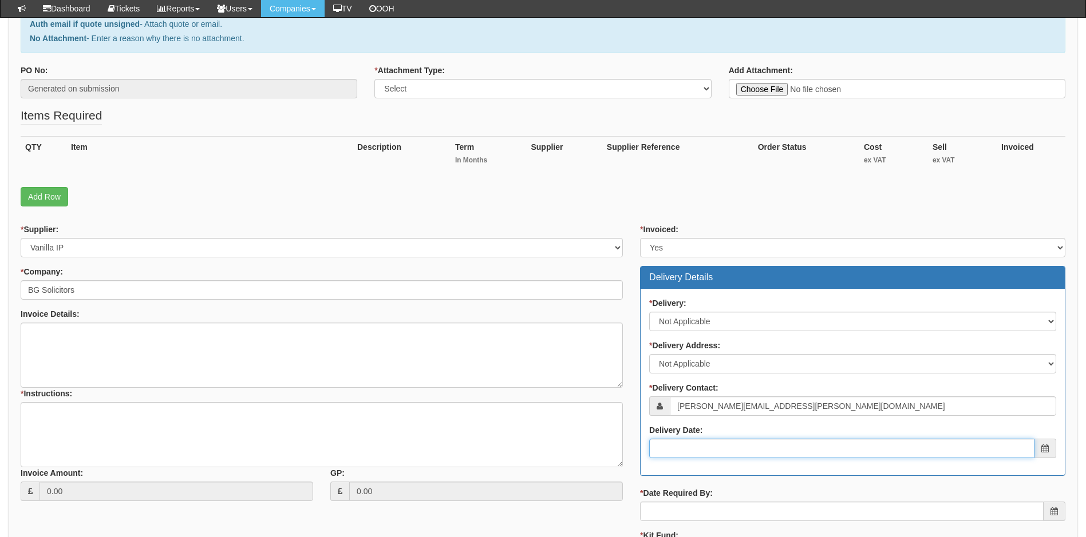
click at [726, 450] on input "Delivery Date:" at bounding box center [841, 448] width 385 height 19
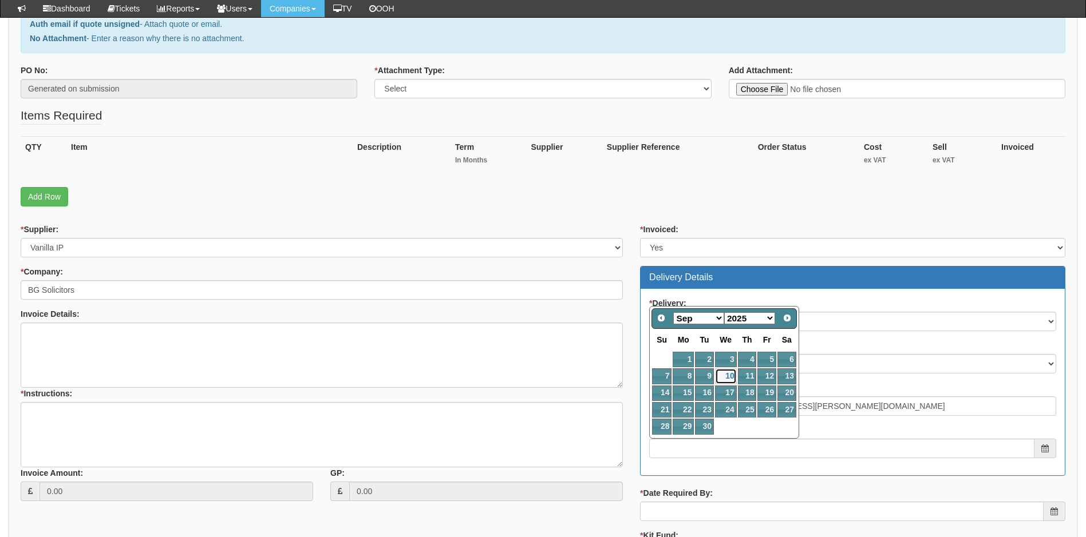
click at [731, 375] on link "10" at bounding box center [726, 376] width 22 height 15
type input "2025-09-10"
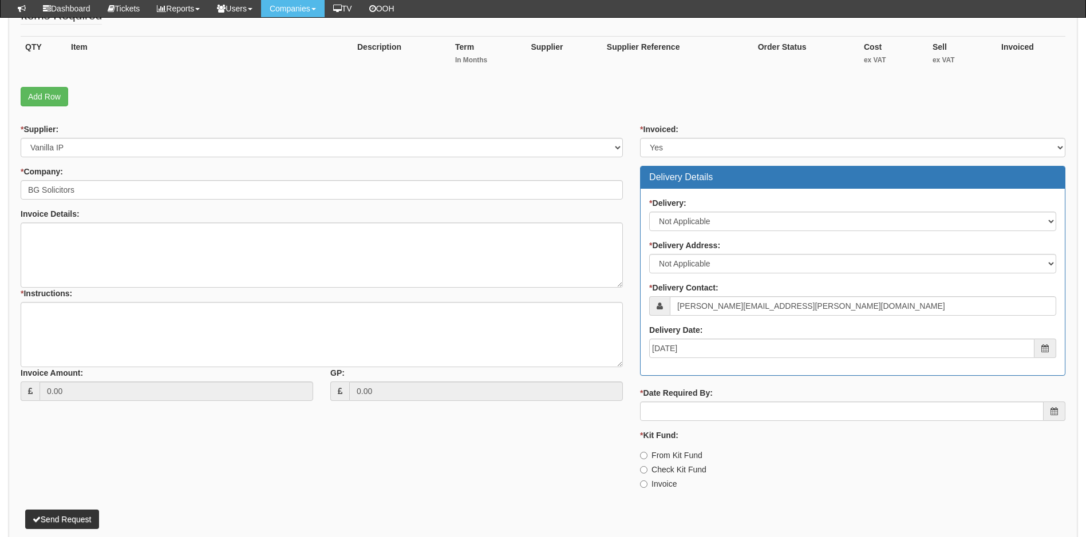
scroll to position [286, 0]
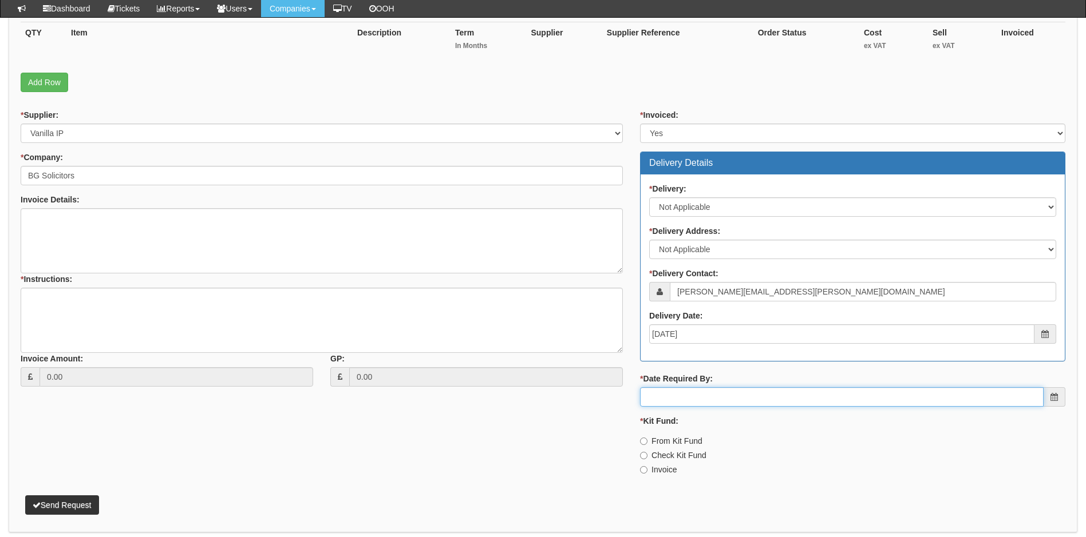
click at [740, 397] on input "* Date Required By:" at bounding box center [841, 396] width 403 height 19
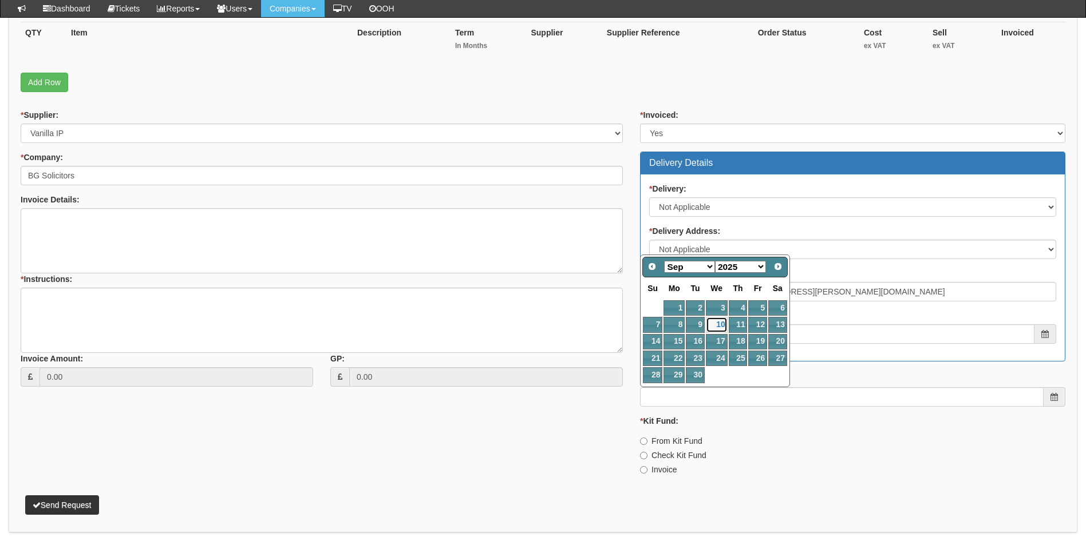
click at [718, 324] on link "10" at bounding box center [717, 324] width 22 height 15
type input "2025-09-10"
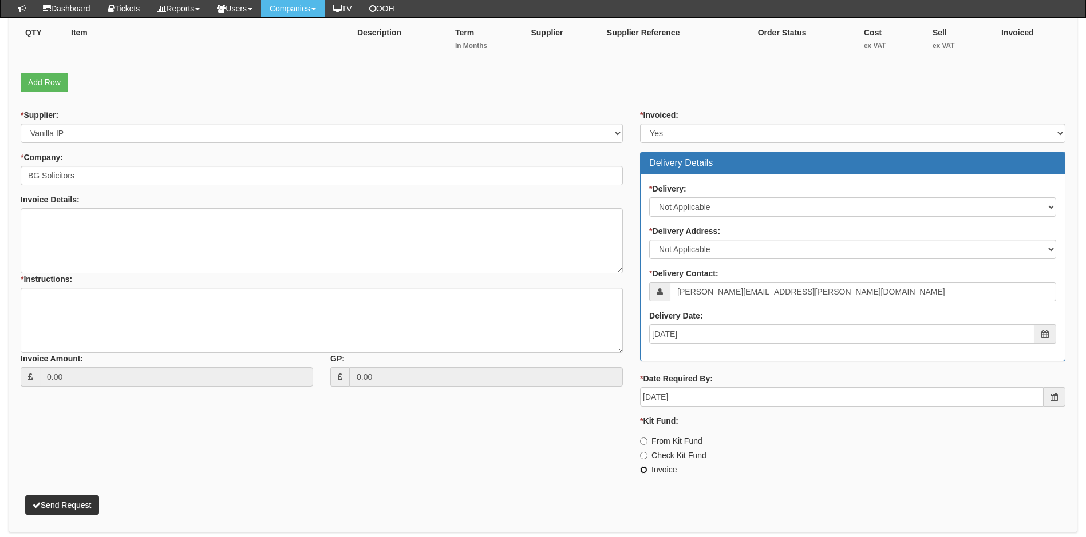
click at [642, 469] on input "Invoice" at bounding box center [643, 469] width 7 height 7
radio input "true"
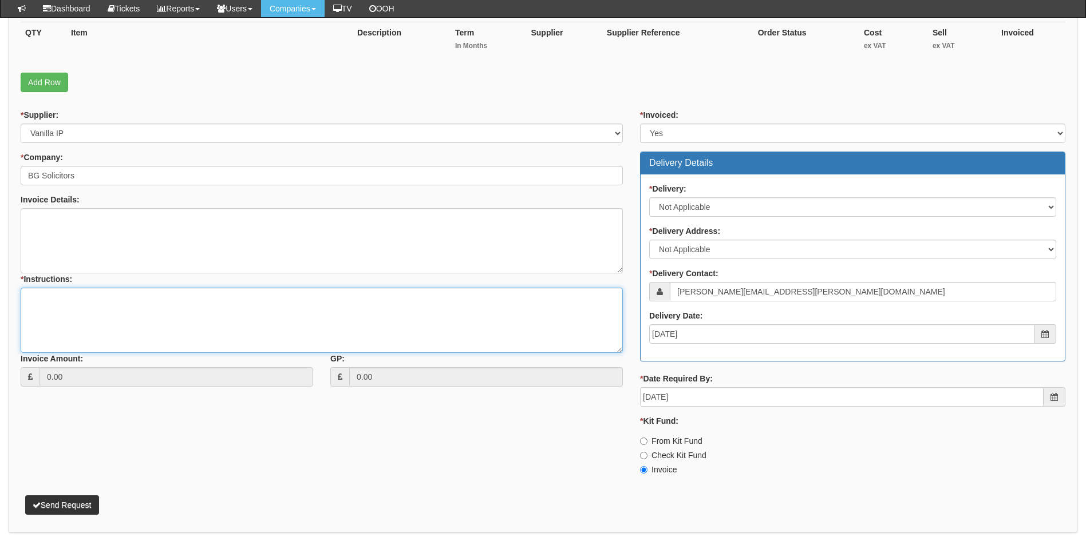
click at [62, 310] on textarea "* Instructions:" at bounding box center [322, 320] width 602 height 65
click at [114, 303] on textarea "linked to ticket" at bounding box center [322, 320] width 602 height 65
paste textarea "426636"
type textarea "linked to ticket 426636"
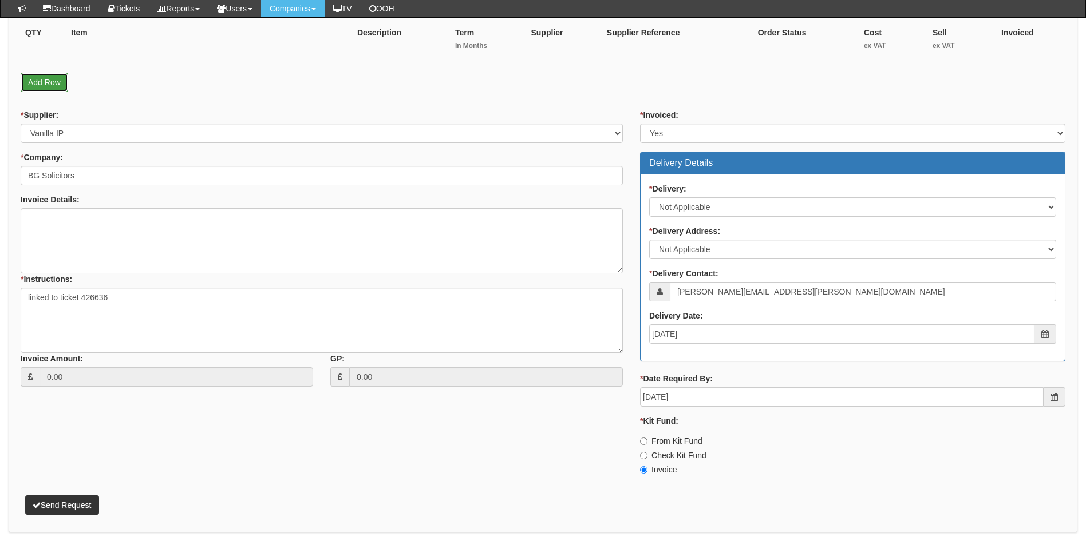
click at [47, 90] on link "Add Row" at bounding box center [45, 82] width 48 height 19
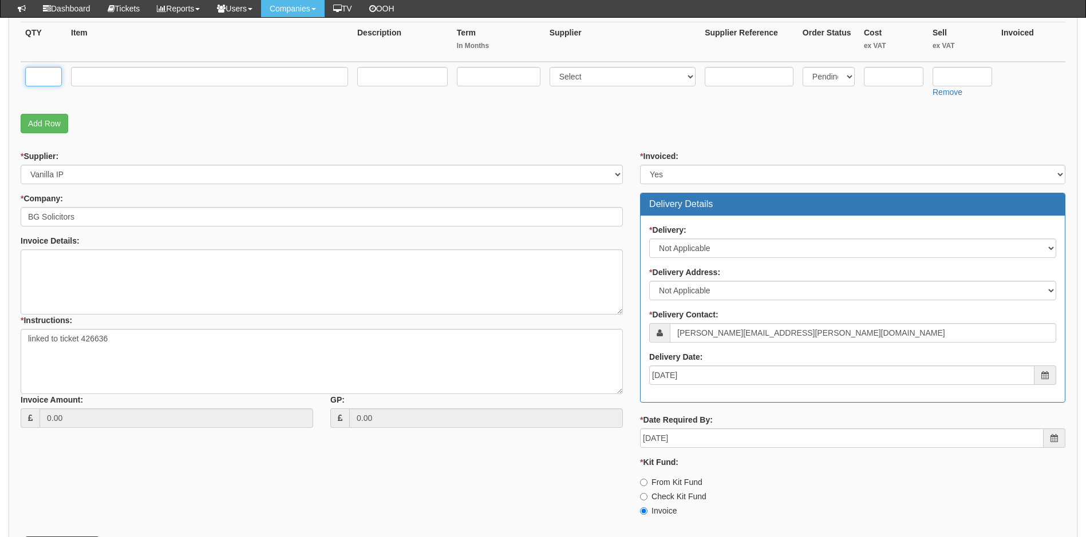
click at [48, 85] on input "text" at bounding box center [43, 76] width 37 height 19
type input "1"
click at [166, 77] on input "text" at bounding box center [209, 76] width 277 height 19
type input "Unity reception Licence"
click at [518, 77] on input "text" at bounding box center [499, 76] width 84 height 19
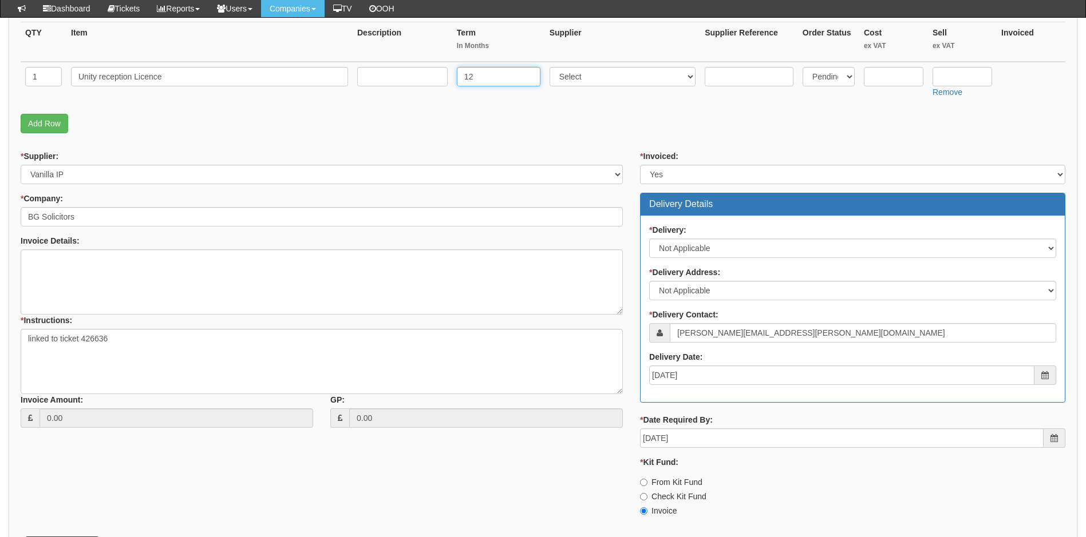
type input "12"
click at [608, 74] on select "Select 123 REG.co.uk 1Password 3 4Gon AA Jones Electric Ltd Abzorb Access Group…" at bounding box center [622, 76] width 147 height 19
select select "72"
click at [627, 78] on select "Select 123 REG.co.uk 1Password 3 4Gon AA Jones Electric Ltd Abzorb Access Group…" at bounding box center [622, 76] width 147 height 19
type input "18.54"
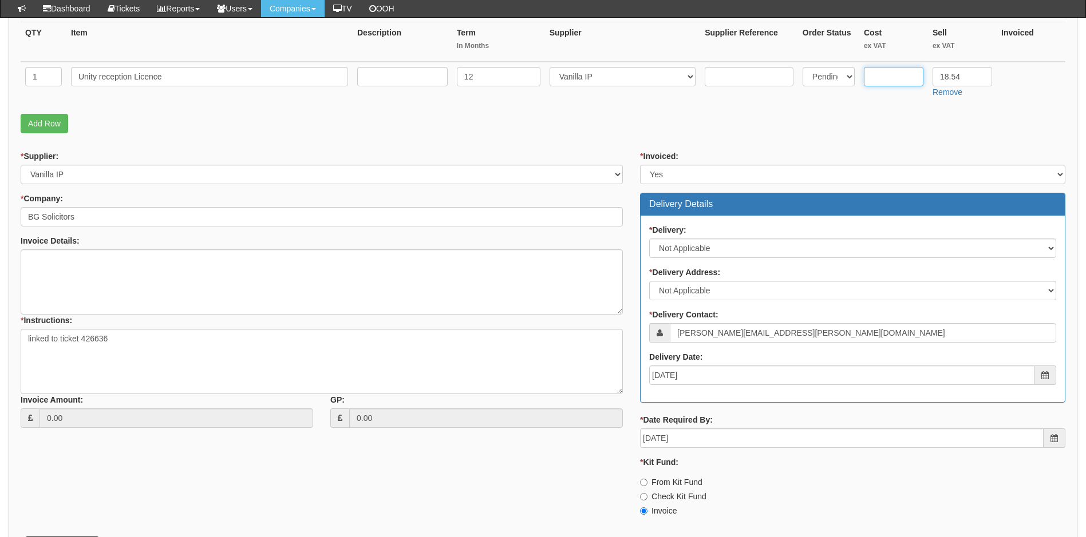
click at [890, 77] on input "text" at bounding box center [894, 76] width 60 height 19
click at [891, 71] on input "text" at bounding box center [894, 76] width 60 height 19
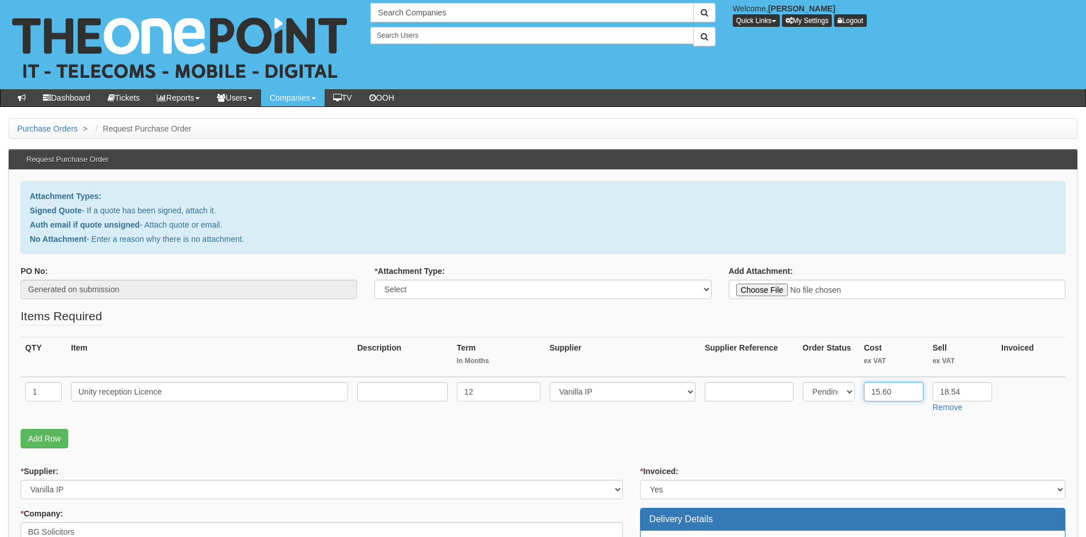
type input "15.60"
click at [576, 287] on select "Select Signed Quote Auth email with quote if unsigned No Attachment" at bounding box center [542, 289] width 337 height 19
select select "Signed Quote"
click at [374, 280] on select "Select Signed Quote Auth email with quote if unsigned No Attachment" at bounding box center [542, 289] width 337 height 19
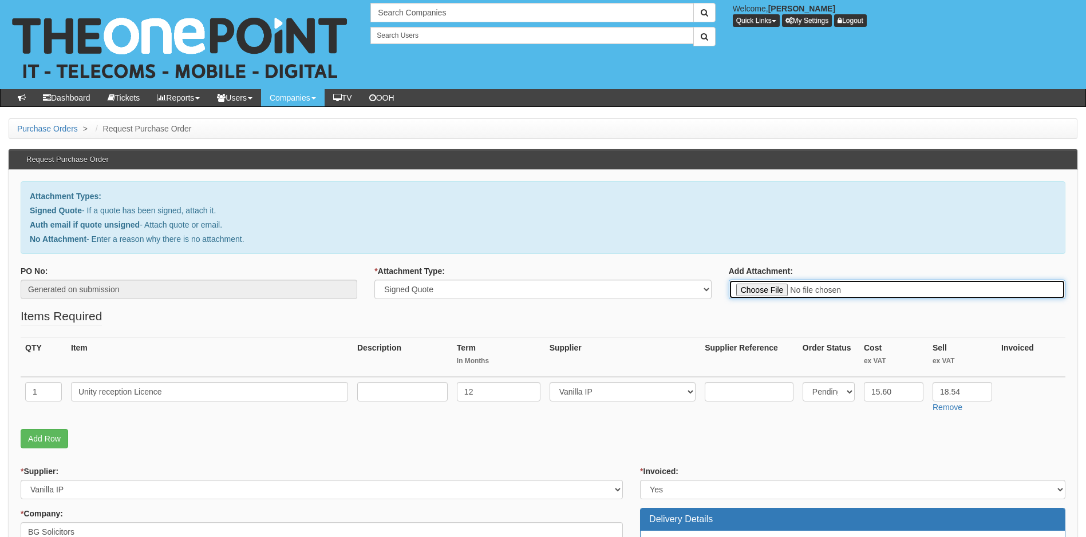
click at [767, 291] on input "Add Attachment:" at bounding box center [897, 289] width 337 height 19
type input "C:\fakepath\BG Solicitors - New Unity Reception Licence.pdf"
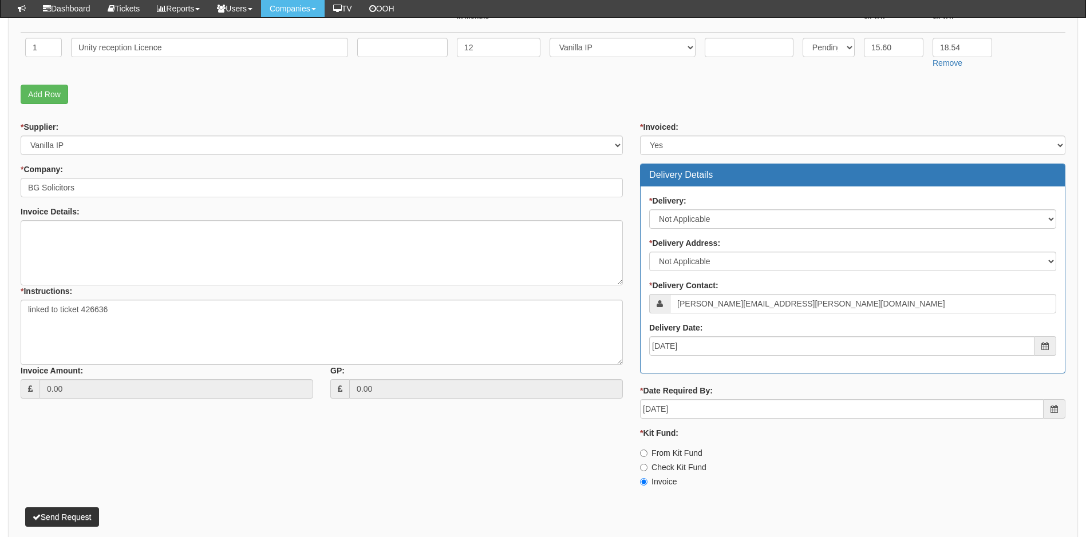
scroll to position [369, 0]
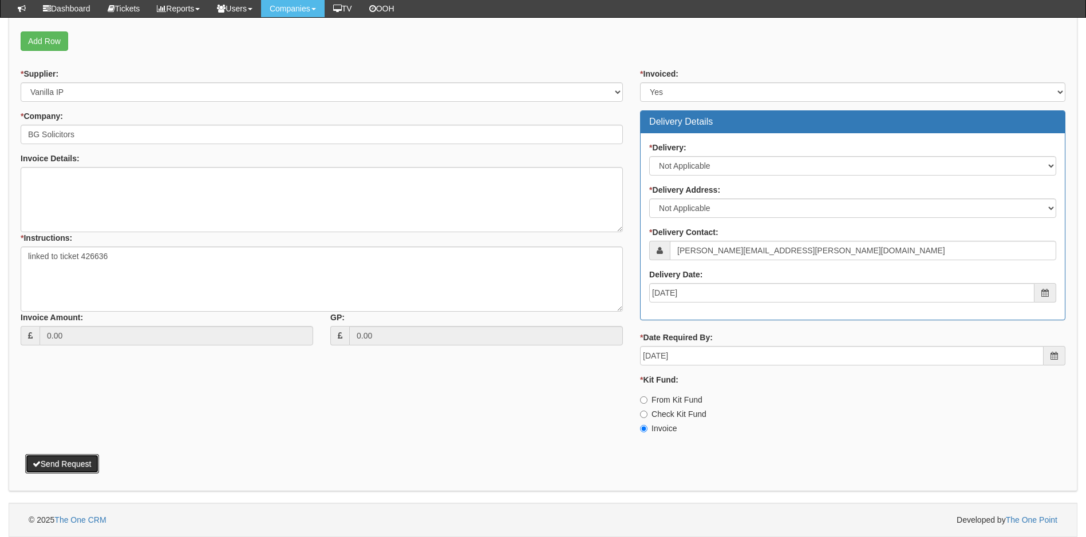
click at [83, 462] on button "Send Request" at bounding box center [62, 463] width 74 height 19
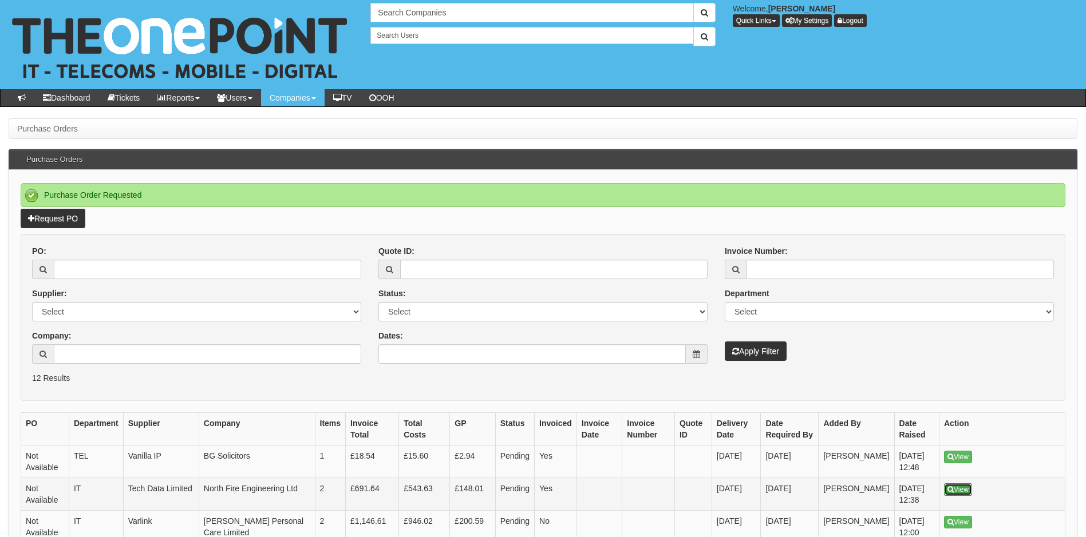
click at [957, 487] on link "View" at bounding box center [958, 490] width 28 height 13
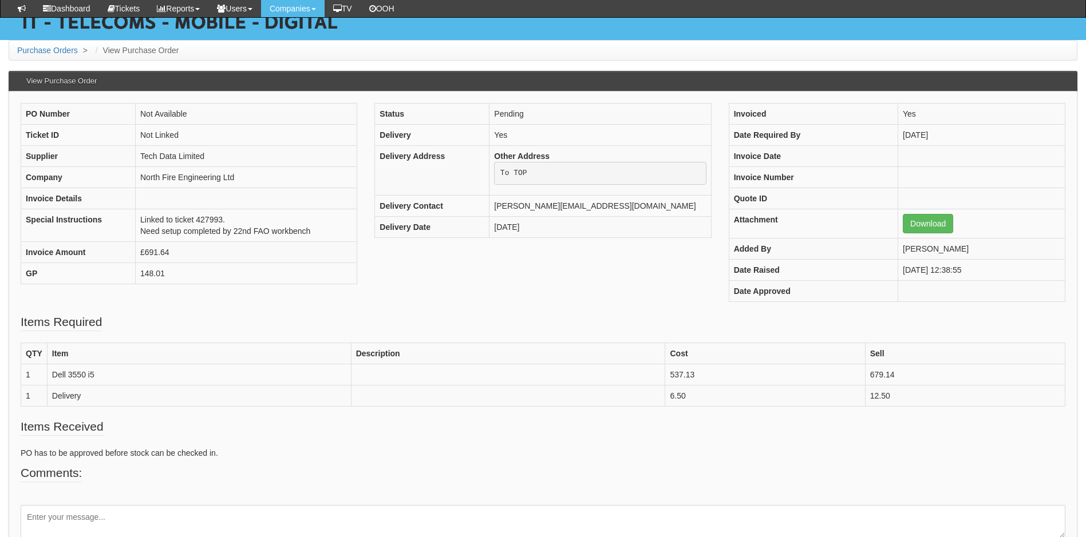
scroll to position [136, 0]
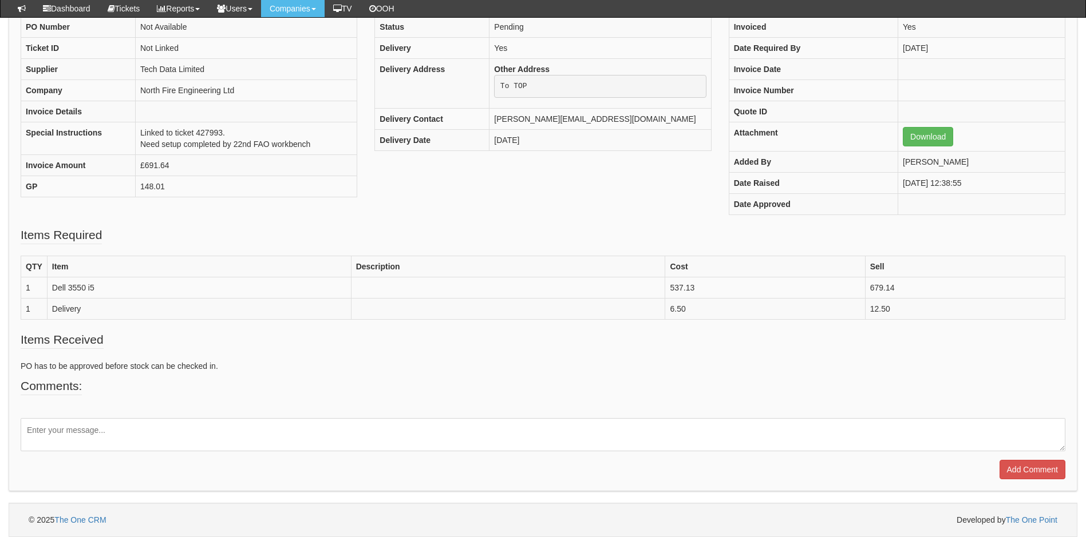
click at [403, 433] on textarea at bounding box center [543, 434] width 1044 height 33
click at [140, 432] on textarea at bounding box center [543, 434] width 1044 height 33
paste textarea "[URL][DOMAIN_NAME]"
type textarea "TD link for ordering [URL][DOMAIN_NAME]"
click at [1032, 469] on input "Add Comment" at bounding box center [1032, 469] width 66 height 19
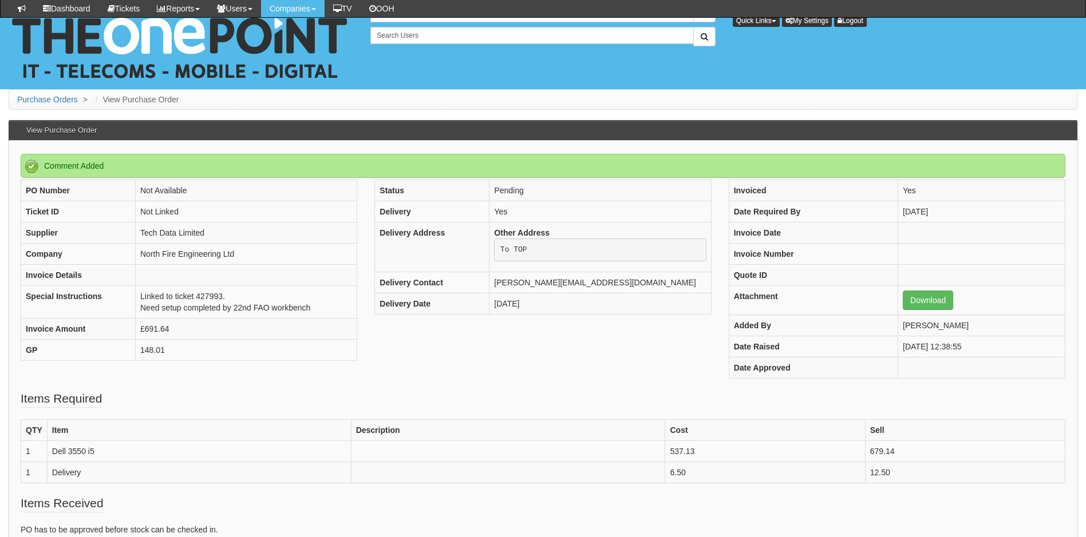
scroll to position [211, 0]
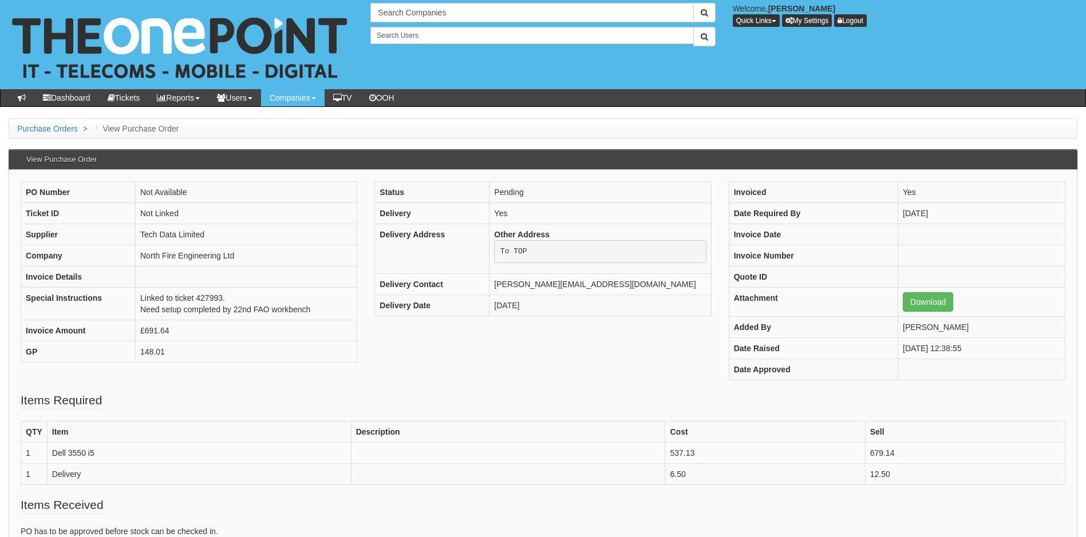
scroll to position [165, 0]
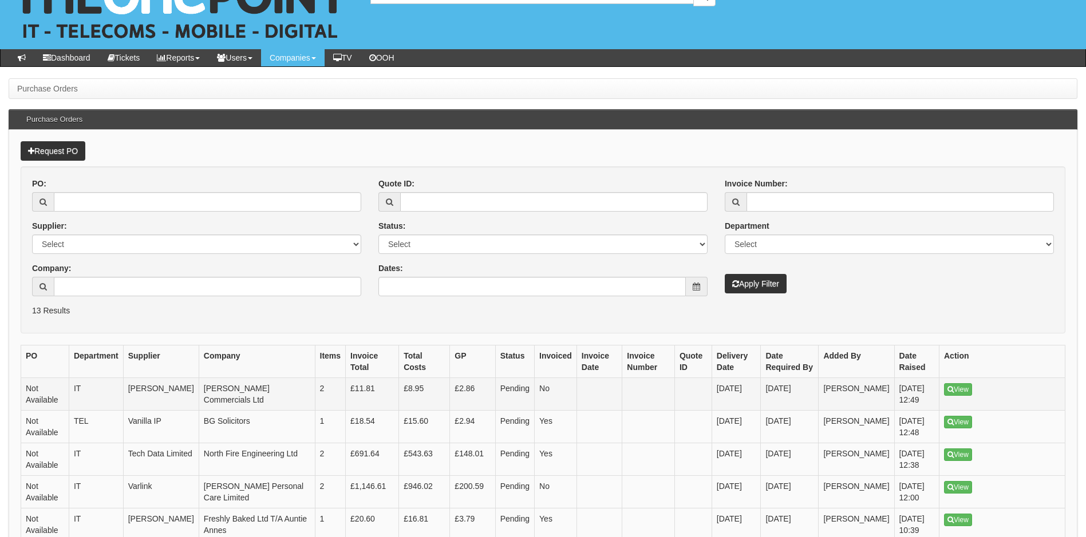
scroll to position [57, 0]
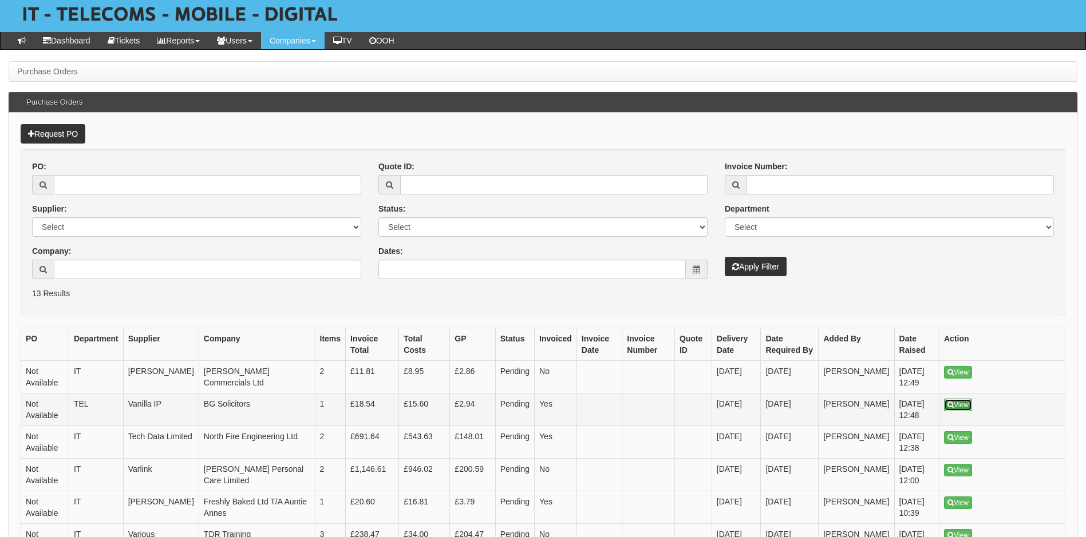
click at [964, 403] on link "View" at bounding box center [958, 405] width 28 height 13
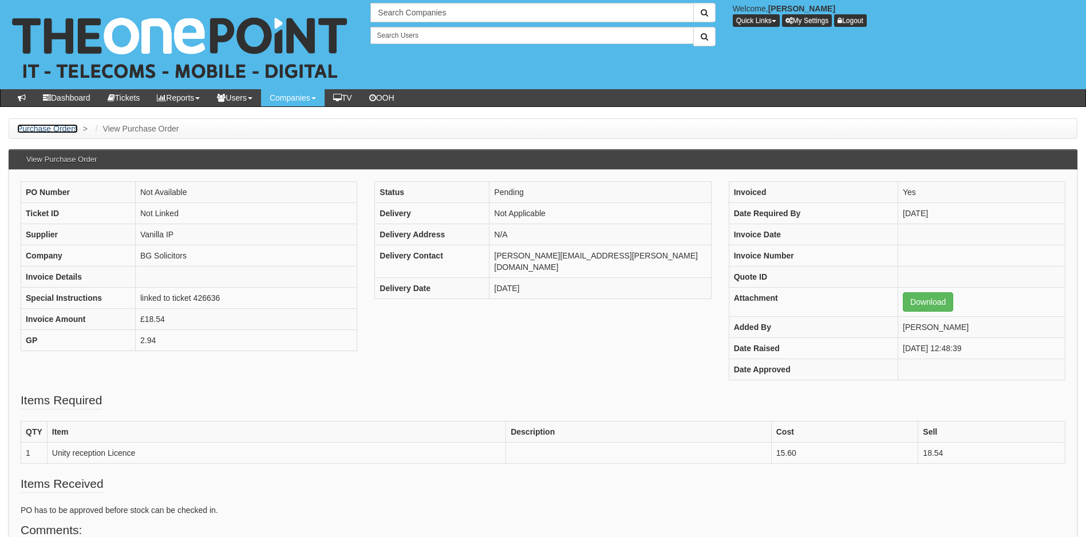
click at [62, 132] on link "Purchase Orders" at bounding box center [47, 128] width 61 height 9
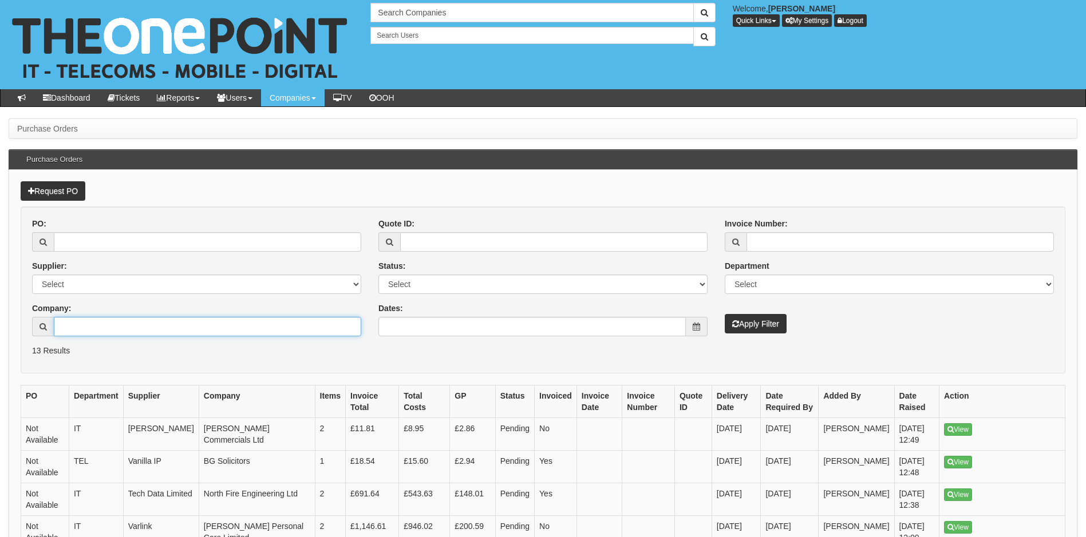
click at [133, 331] on input "Company:" at bounding box center [207, 326] width 307 height 19
click at [69, 193] on link "Request PO" at bounding box center [53, 190] width 65 height 19
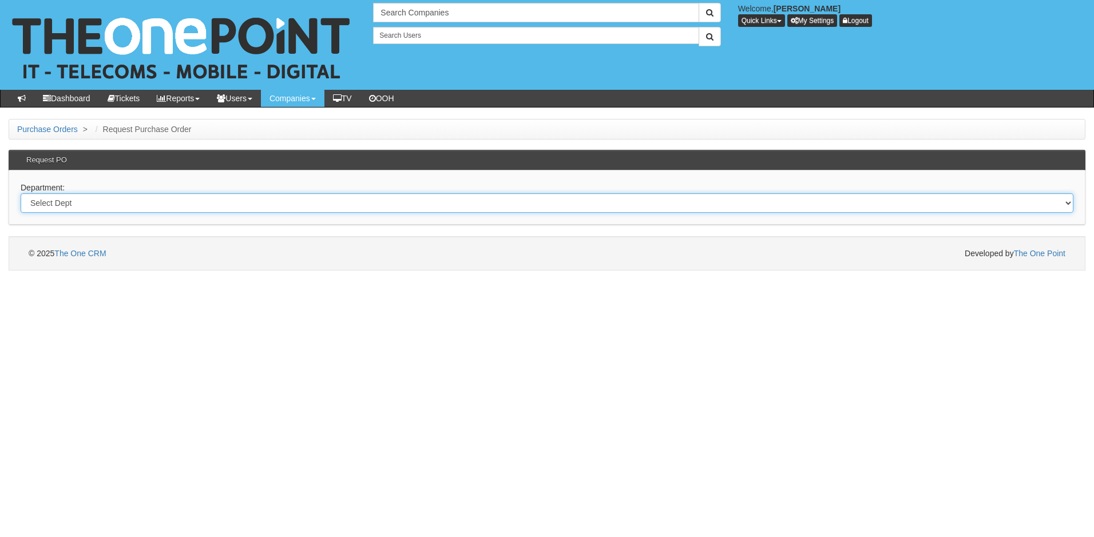
click at [97, 200] on select "Select Dept Digital Internal IT Mobiles Marketing Telecoms" at bounding box center [547, 202] width 1053 height 19
select select "?pipeID=&dept=IT"
click at [21, 193] on select "Select Dept Digital Internal IT Mobiles Marketing Telecoms" at bounding box center [547, 202] width 1053 height 19
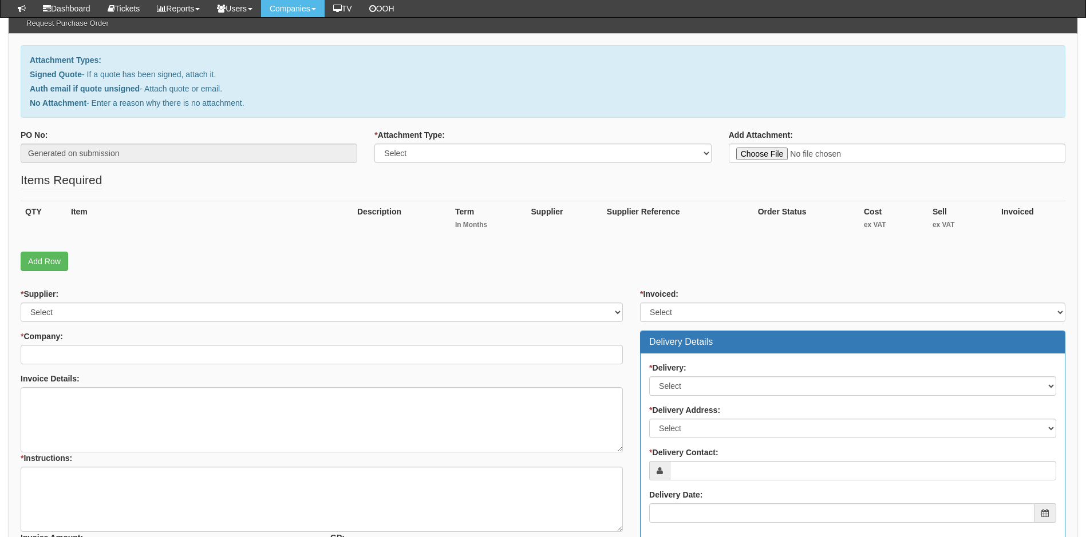
scroll to position [114, 0]
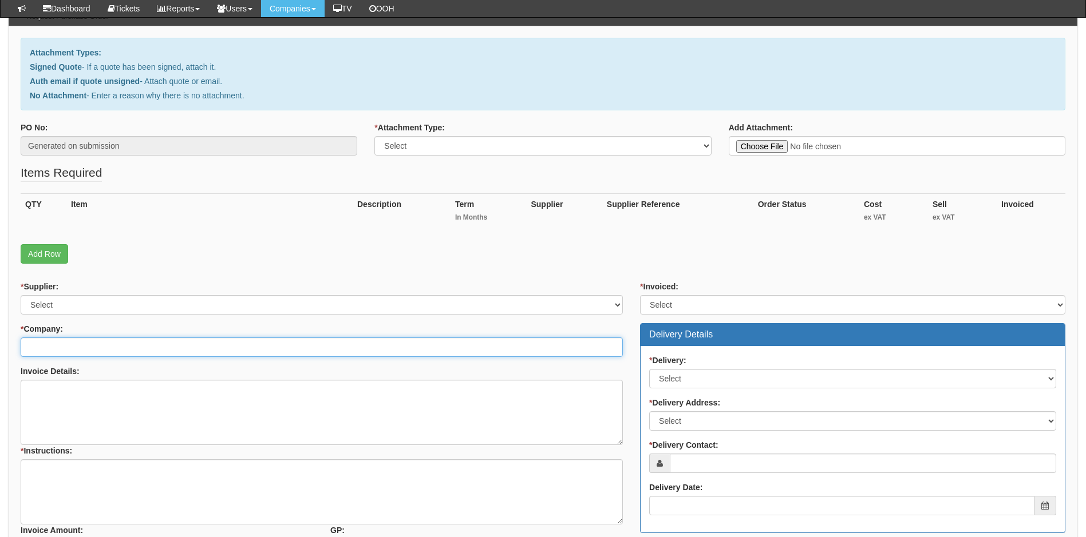
click at [96, 348] on input "* Company:" at bounding box center [322, 347] width 602 height 19
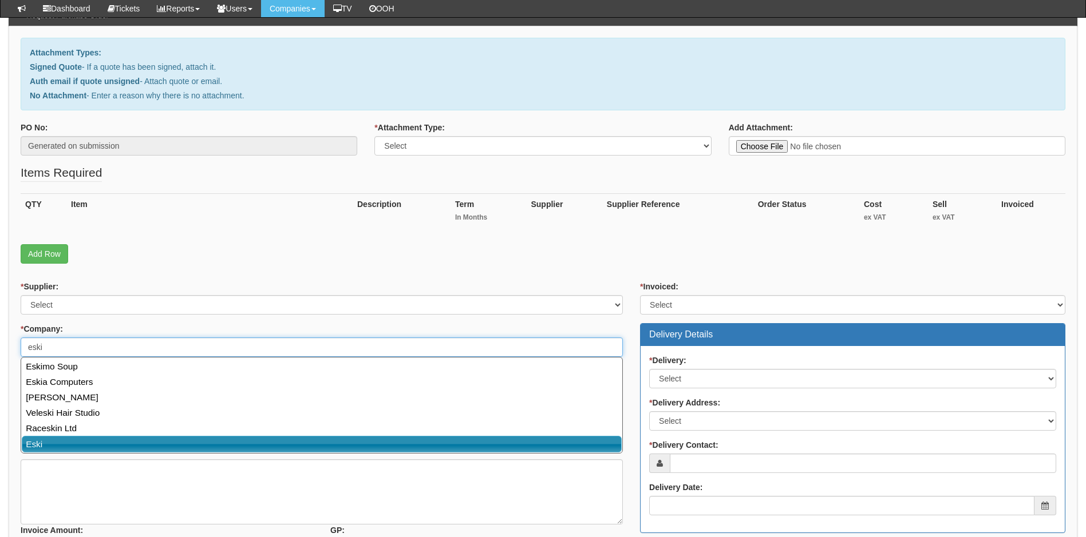
click at [89, 443] on link "Eski" at bounding box center [322, 444] width 600 height 17
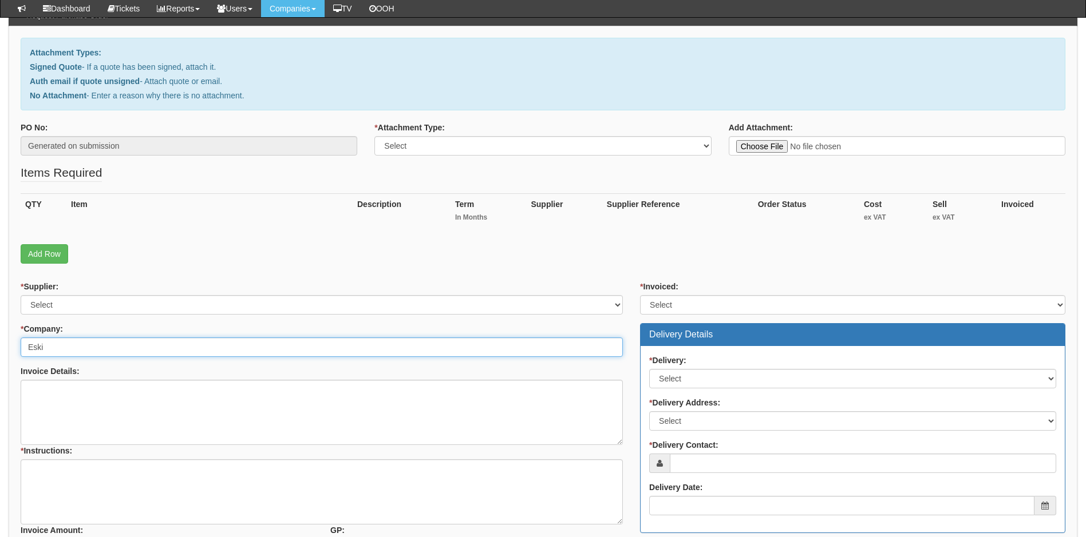
type input "Eski"
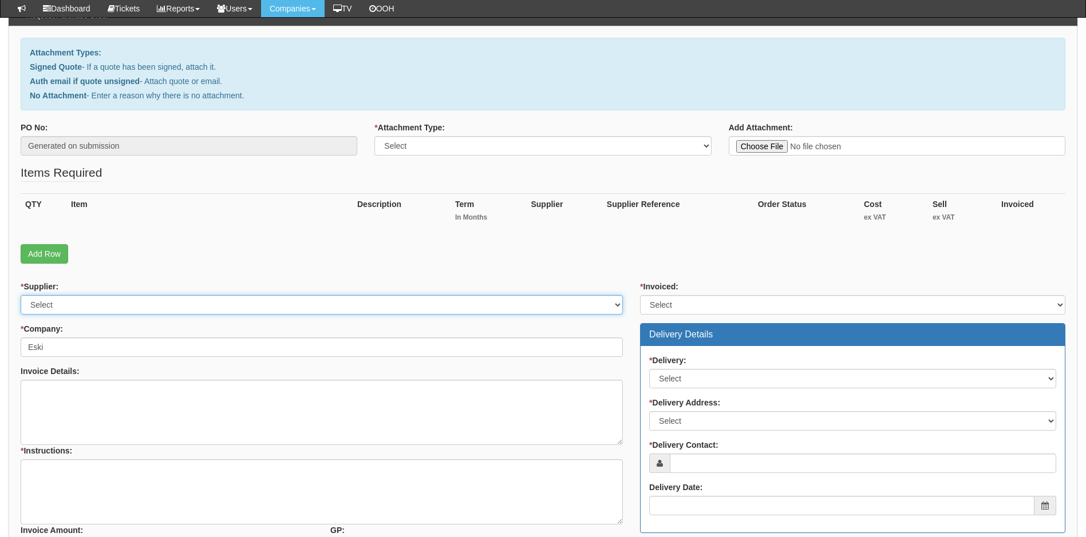
click at [119, 307] on select "Select 123 REG.co.uk 1Password 3 4Gon AA Jones Electric Ltd Abzorb Access Group…" at bounding box center [322, 304] width 602 height 19
select select "4"
click at [119, 307] on select "Select 123 REG.co.uk 1Password 3 4Gon AA Jones Electric Ltd Abzorb Access Group…" at bounding box center [322, 304] width 602 height 19
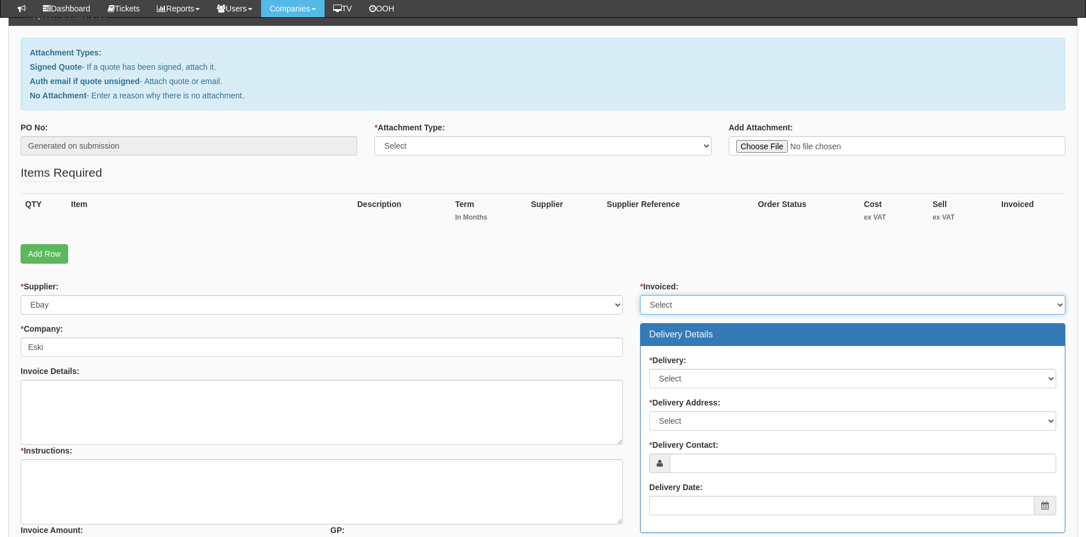
click at [720, 306] on select "Select Yes No N/A STB (part of order)" at bounding box center [852, 304] width 425 height 19
select select "1"
click at [640, 295] on select "Select Yes No N/A STB (part of order)" at bounding box center [852, 304] width 425 height 19
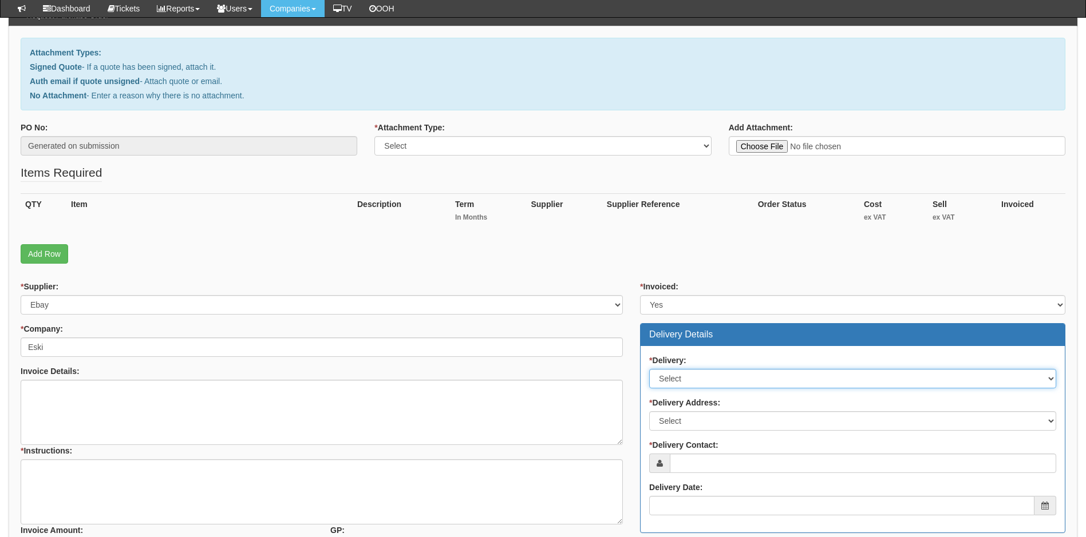
click at [717, 379] on select "Select No Not Applicable Yes" at bounding box center [852, 378] width 407 height 19
select select "1"
click at [649, 369] on select "Select No Not Applicable Yes" at bounding box center [852, 378] width 407 height 19
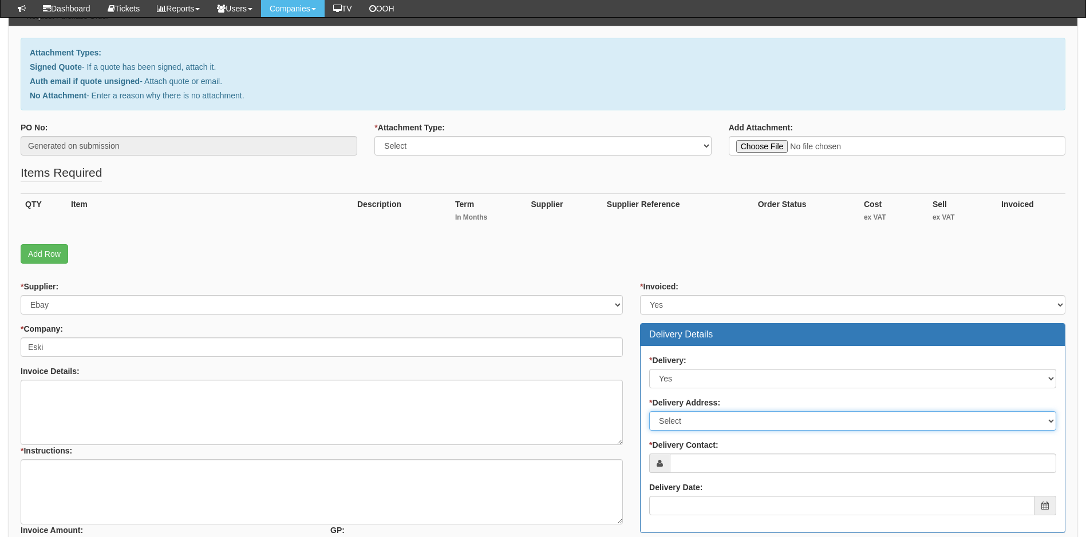
click at [732, 423] on select "Select Not Applicable Main Address - Other" at bounding box center [852, 420] width 407 height 19
select select "other"
click at [649, 411] on select "Select Not Applicable Main Address - Other" at bounding box center [852, 420] width 407 height 19
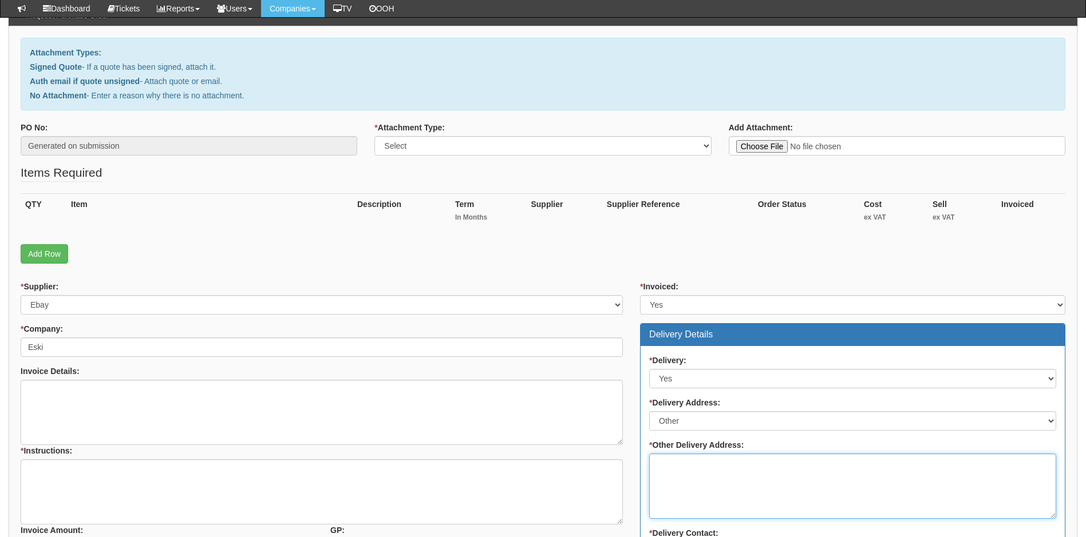
click at [718, 464] on textarea "* Other Delivery Address:" at bounding box center [852, 486] width 407 height 65
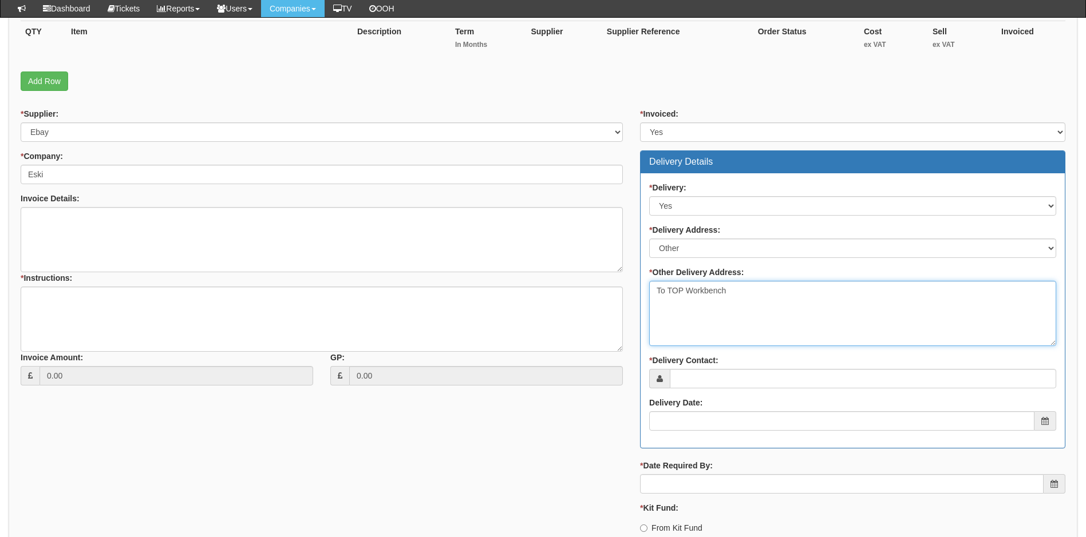
scroll to position [343, 0]
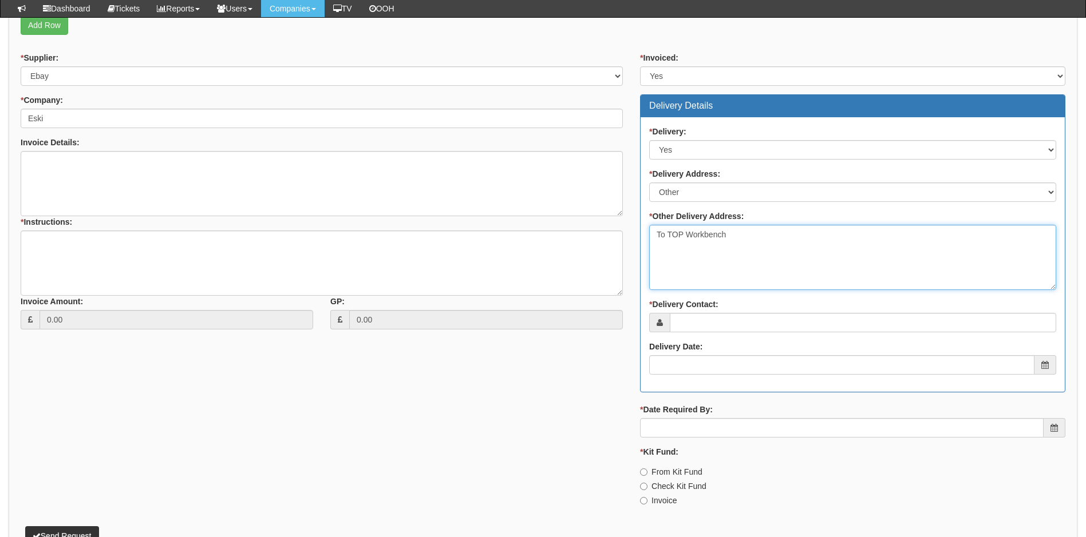
type textarea "To TOP Workbench"
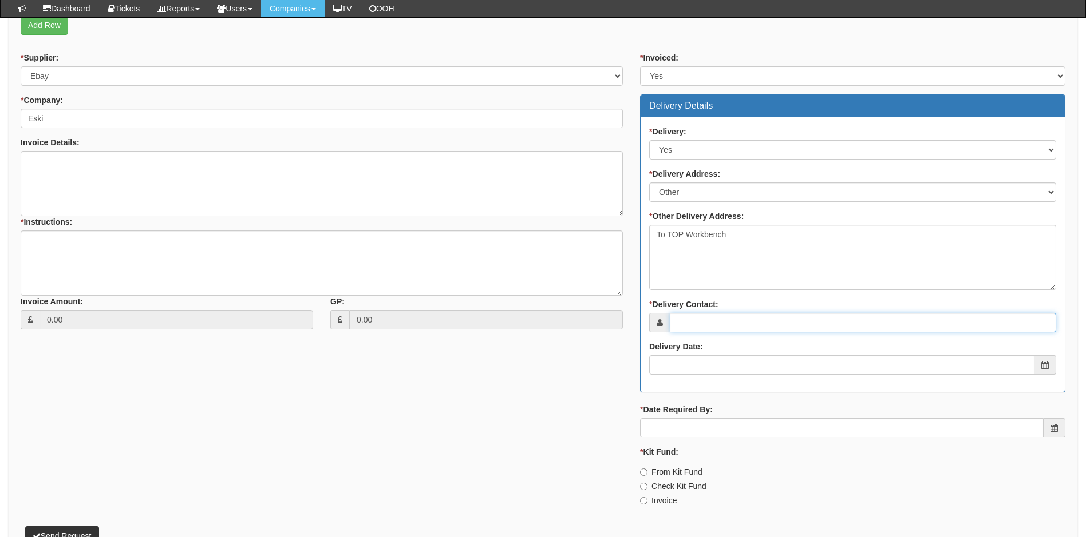
click at [733, 321] on input "* Delivery Contact:" at bounding box center [863, 322] width 386 height 19
click at [721, 323] on input "* Delivery Contact:" at bounding box center [863, 322] width 386 height 19
paste input "[EMAIL_ADDRESS][DOMAIN_NAME]"
type input "[EMAIL_ADDRESS][DOMAIN_NAME]"
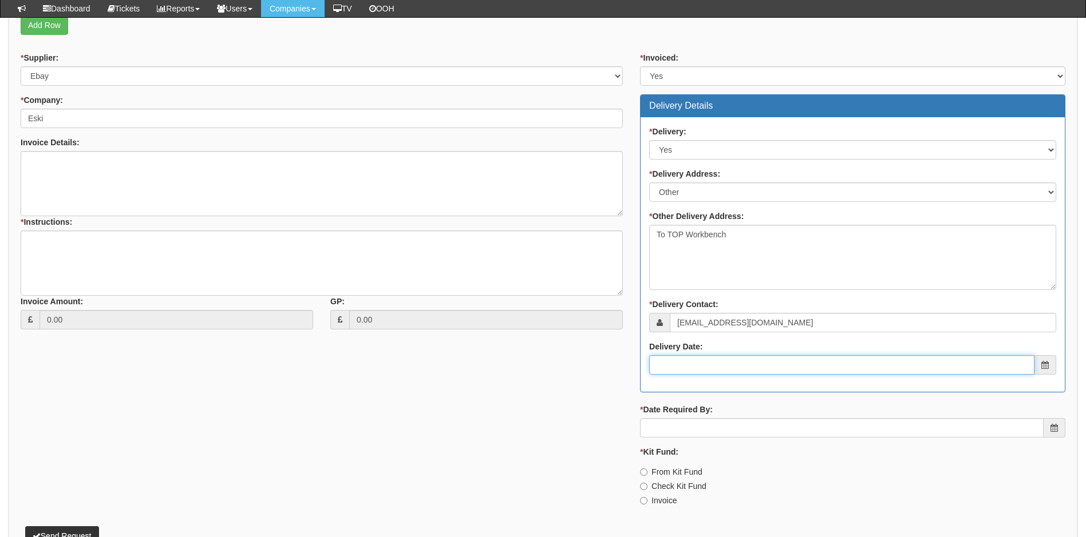
click at [719, 359] on input "Delivery Date:" at bounding box center [841, 364] width 385 height 19
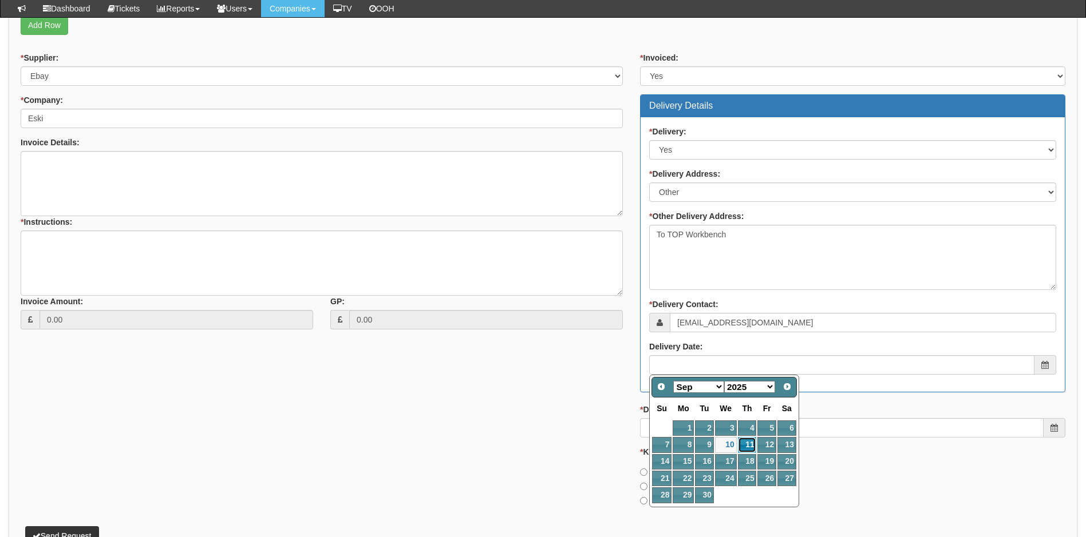
click at [750, 445] on link "11" at bounding box center [747, 444] width 19 height 15
type input "2025-09-11"
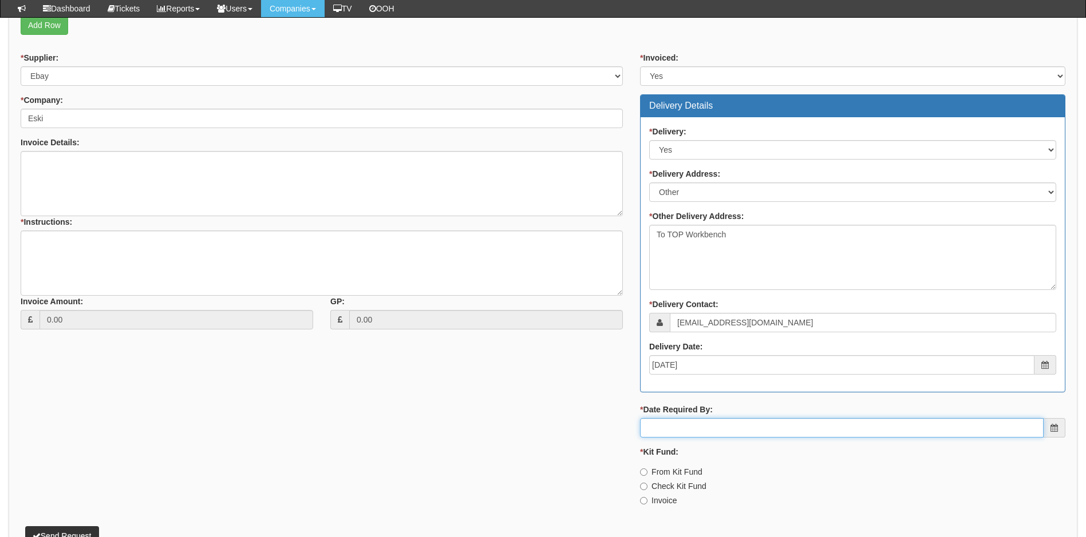
click at [726, 434] on input "* Date Required By:" at bounding box center [841, 427] width 403 height 19
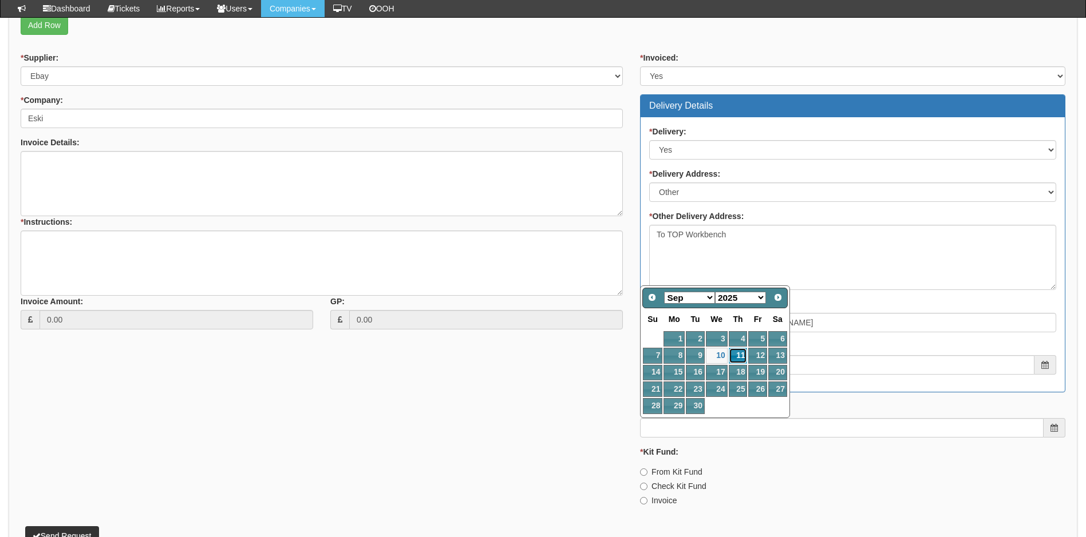
click at [737, 355] on link "11" at bounding box center [738, 355] width 19 height 15
type input "2025-09-11"
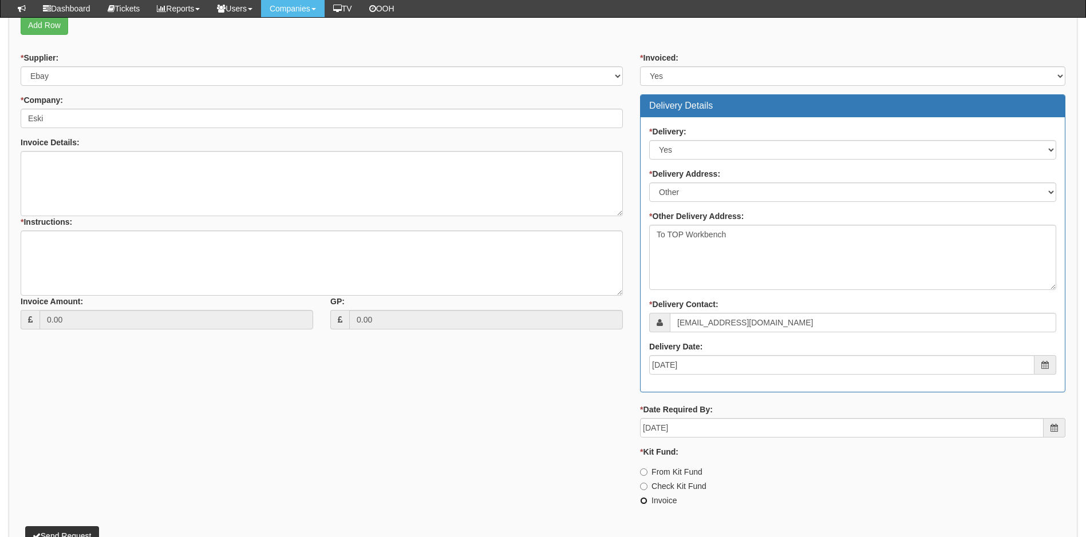
click at [647, 501] on input "Invoice" at bounding box center [643, 500] width 7 height 7
radio input "true"
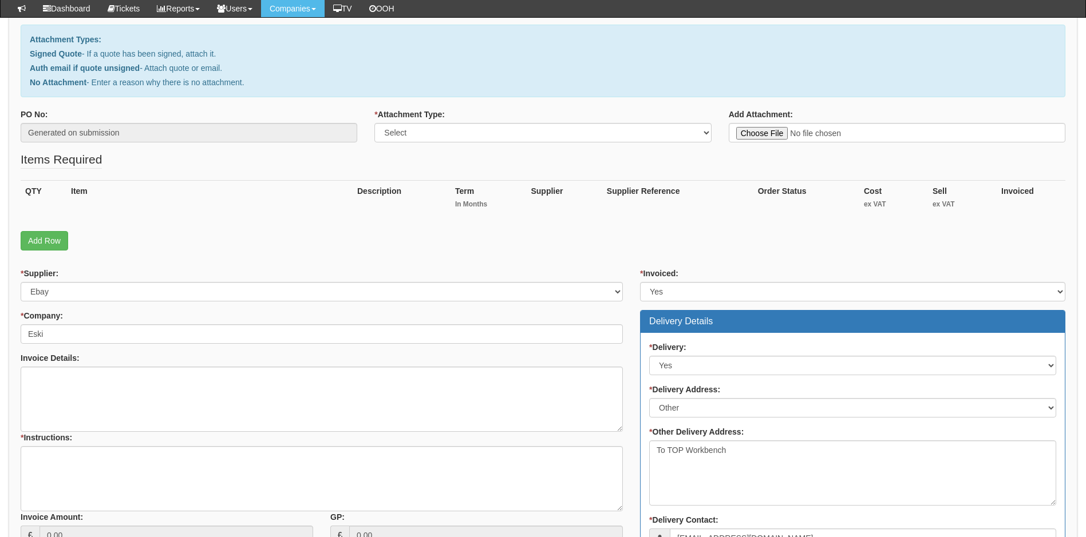
scroll to position [114, 0]
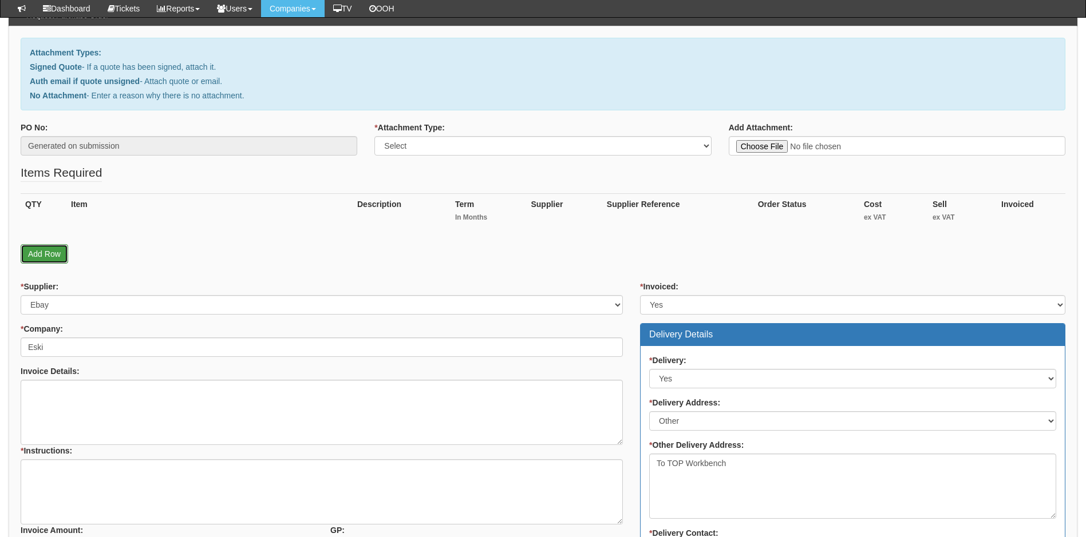
click at [60, 255] on link "Add Row" at bounding box center [45, 253] width 48 height 19
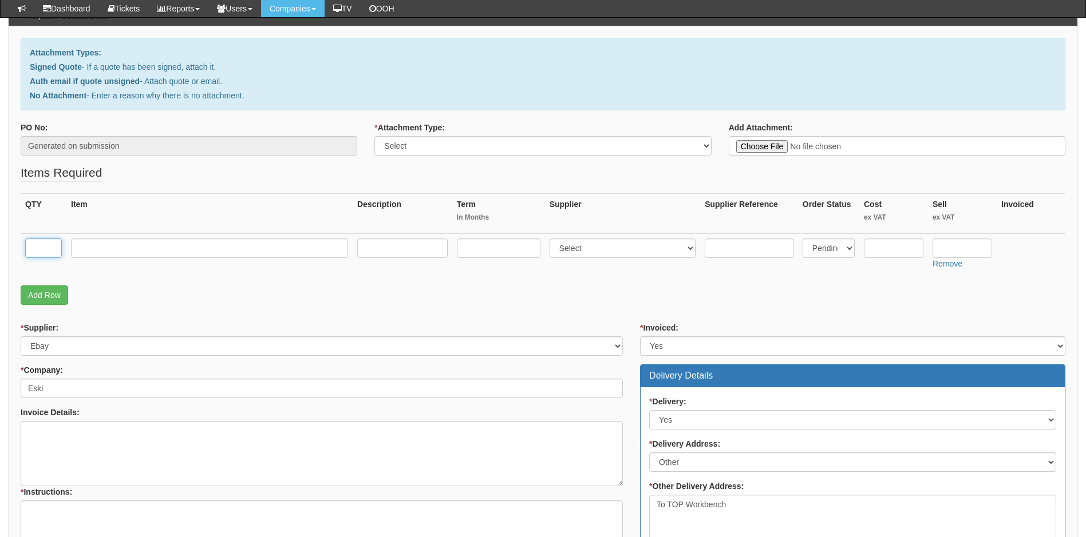
click at [52, 252] on input "text" at bounding box center [43, 248] width 37 height 19
type input "1"
type input "Replacement charge point"
select select "4"
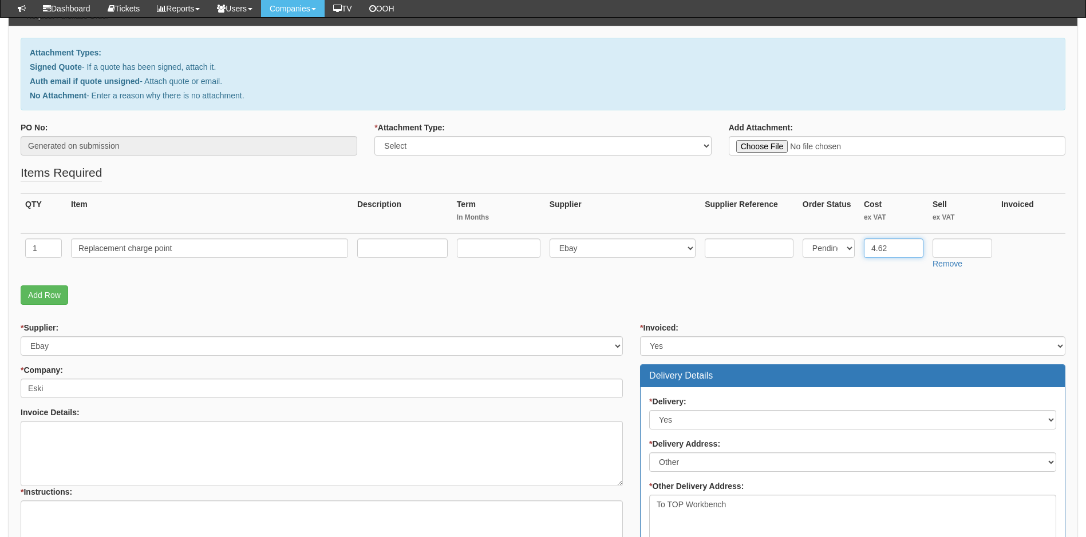
type input "4.62"
type input "10.00"
click at [48, 290] on link "Add Row" at bounding box center [45, 295] width 48 height 19
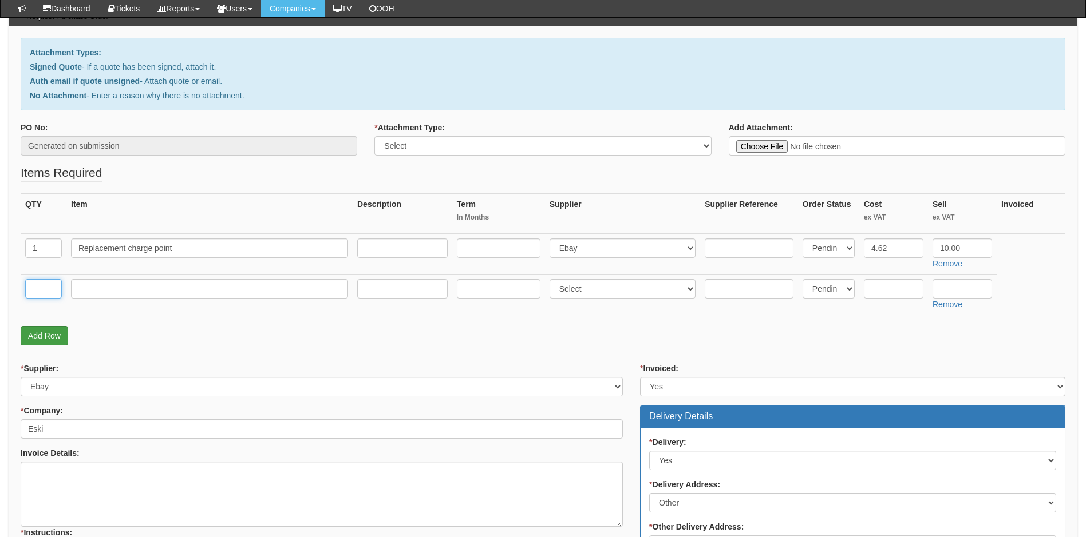
click at [48, 290] on input "text" at bounding box center [43, 288] width 37 height 19
type input "2"
type input "1-hour Engineer Labour"
select select "81"
type input "110"
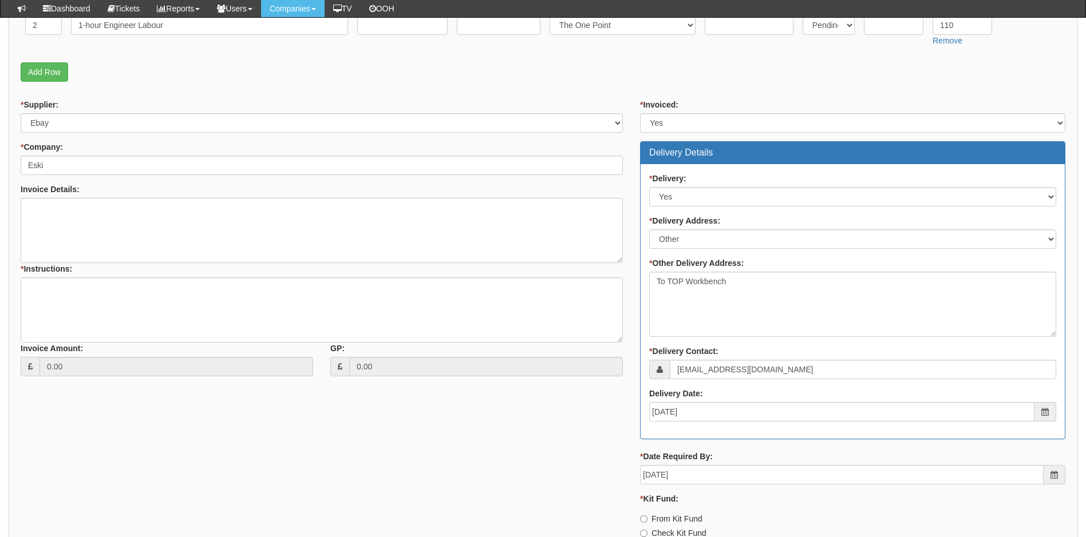
scroll to position [458, 0]
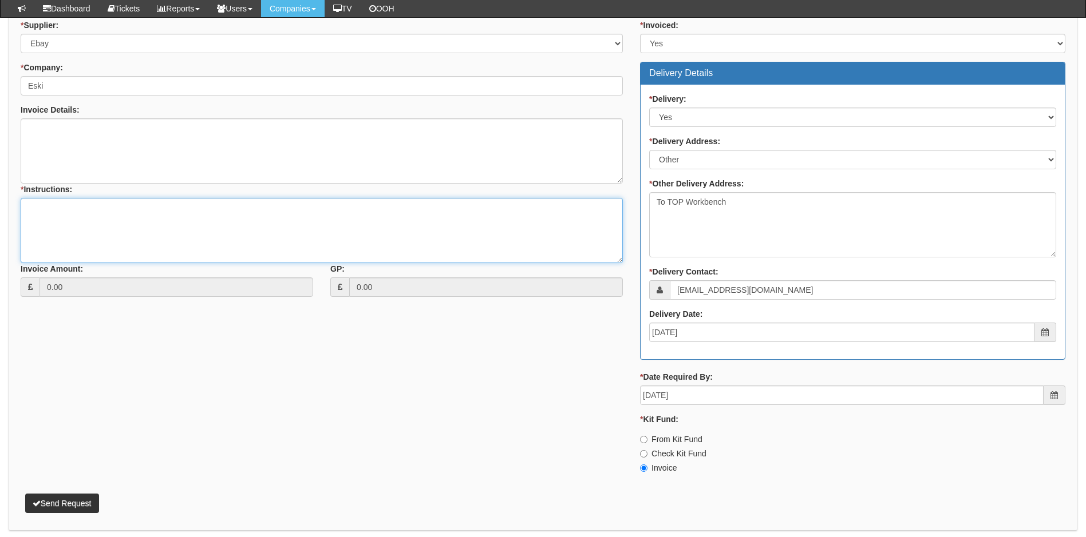
click at [65, 209] on textarea "* Instructions:" at bounding box center [322, 230] width 602 height 65
paste textarea "https://www.ebay.co.uk/itm/376030873478?chn=ps&_ul=GB&_trkparms=ispr%3D1&amdata…"
type textarea "ebay link: https://www.ebay.co.uk/itm/376030873478?chn=ps&_ul=GB&_trkparms=ispr…"
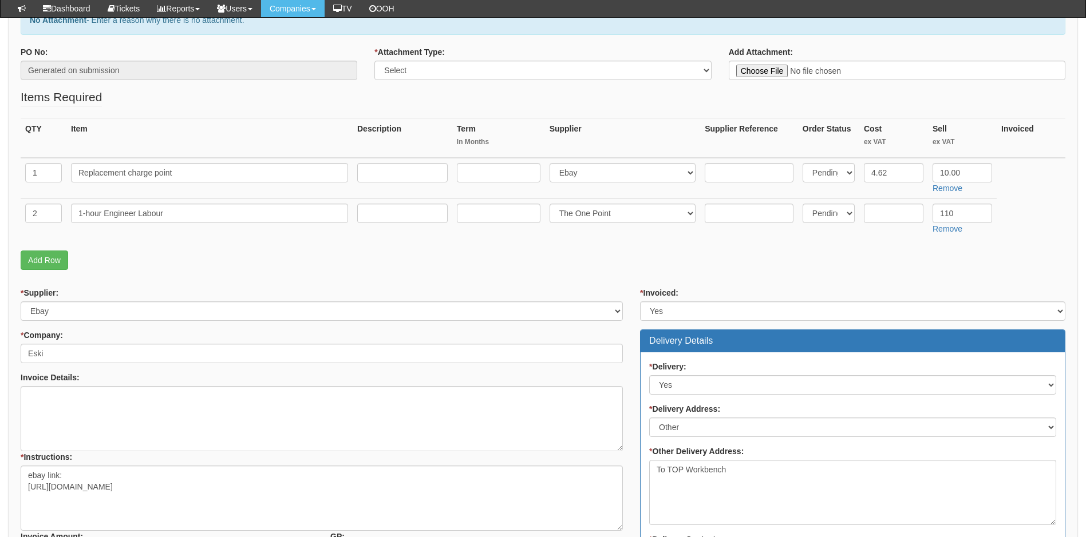
scroll to position [172, 0]
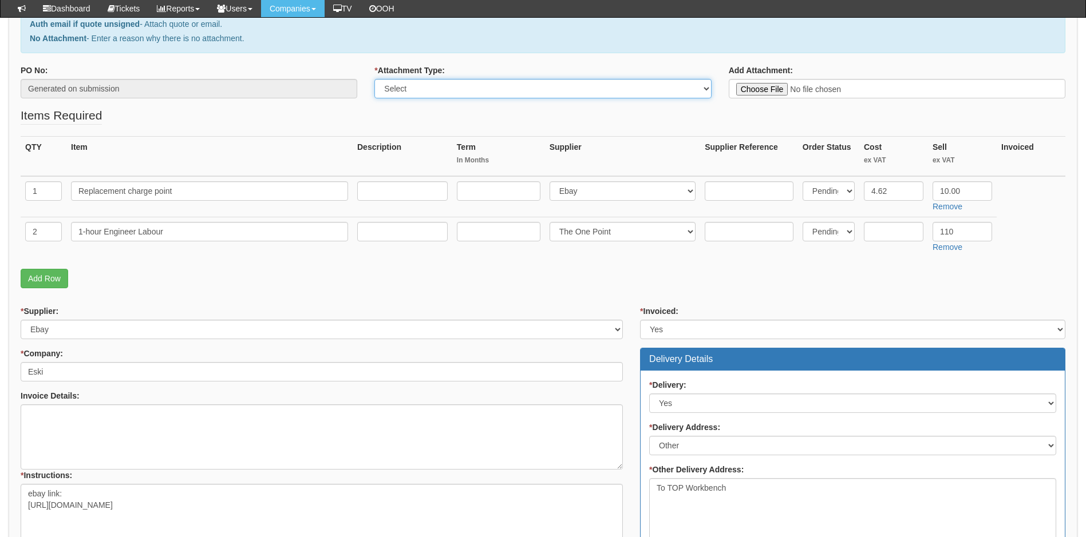
click at [496, 91] on select "Select Signed Quote Auth email with quote if unsigned No Attachment" at bounding box center [542, 88] width 337 height 19
select select "Signed Quote"
click at [374, 79] on select "Select Signed Quote Auth email with quote if unsigned No Attachment" at bounding box center [542, 88] width 337 height 19
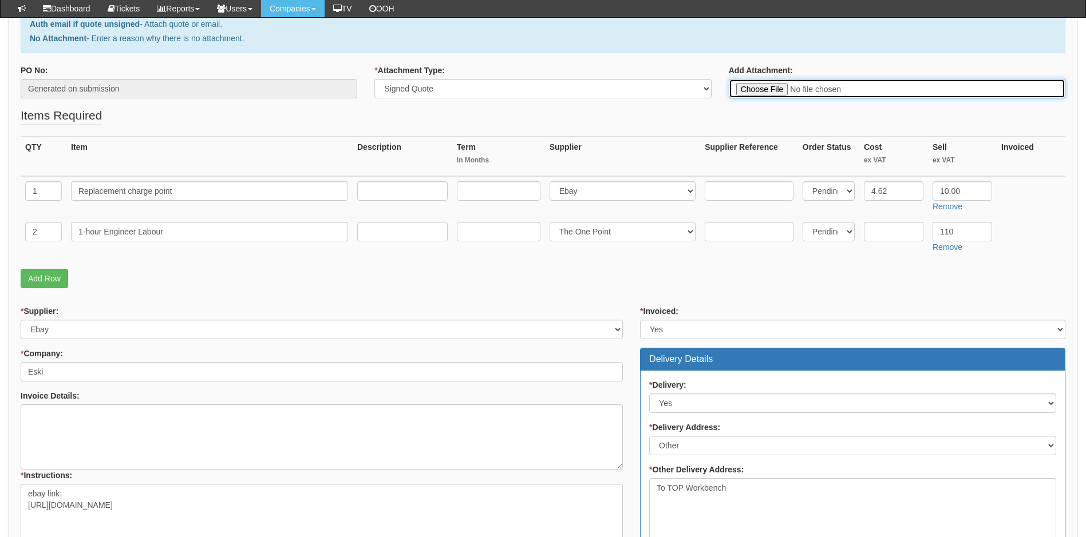
click at [766, 89] on input "Add Attachment:" at bounding box center [897, 88] width 337 height 19
type input "C:\fakepath\Eski - Charge point repair Lola.pdf"
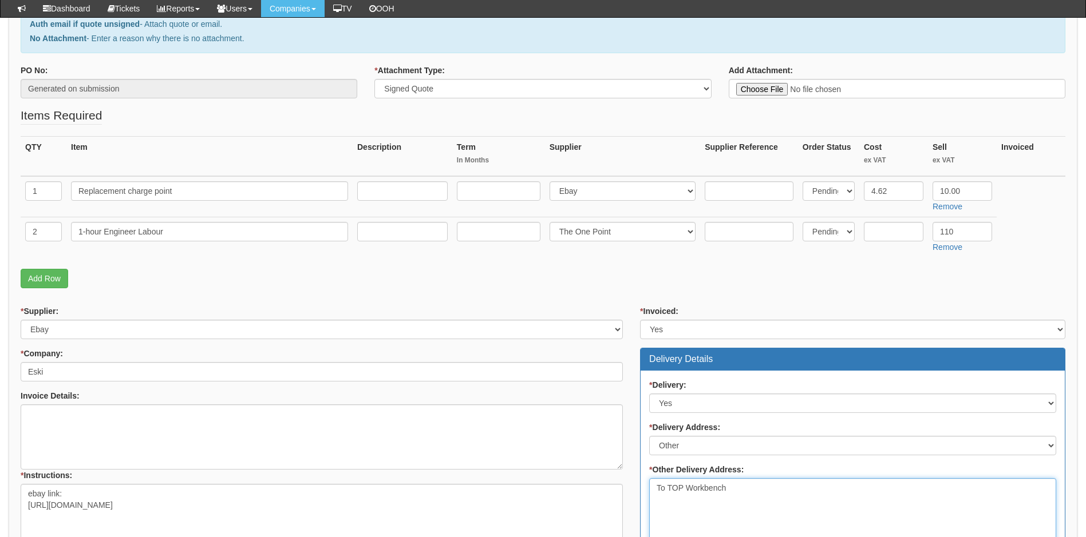
click at [745, 489] on textarea "To TOP Workbench" at bounding box center [852, 510] width 407 height 65
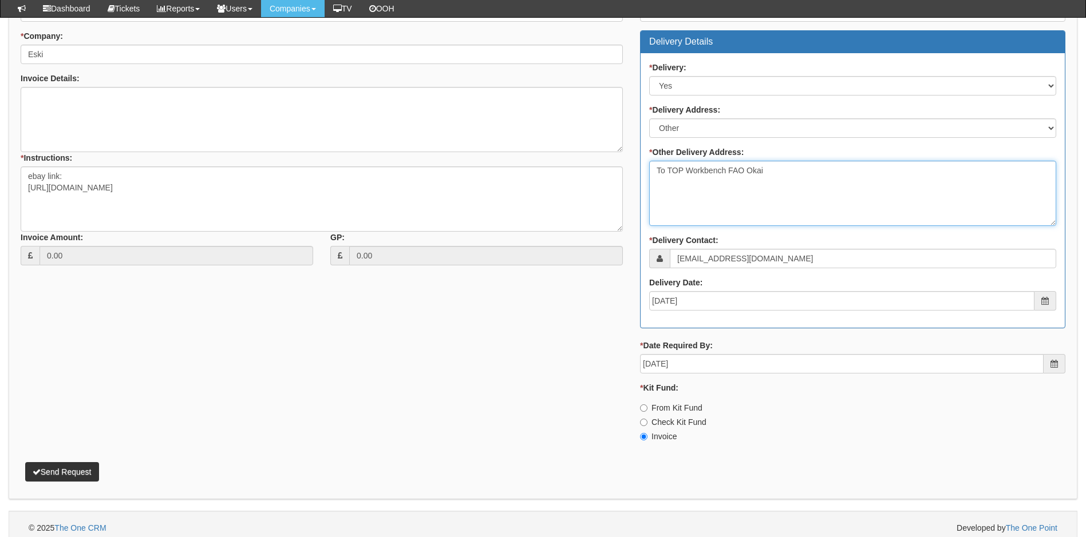
scroll to position [497, 0]
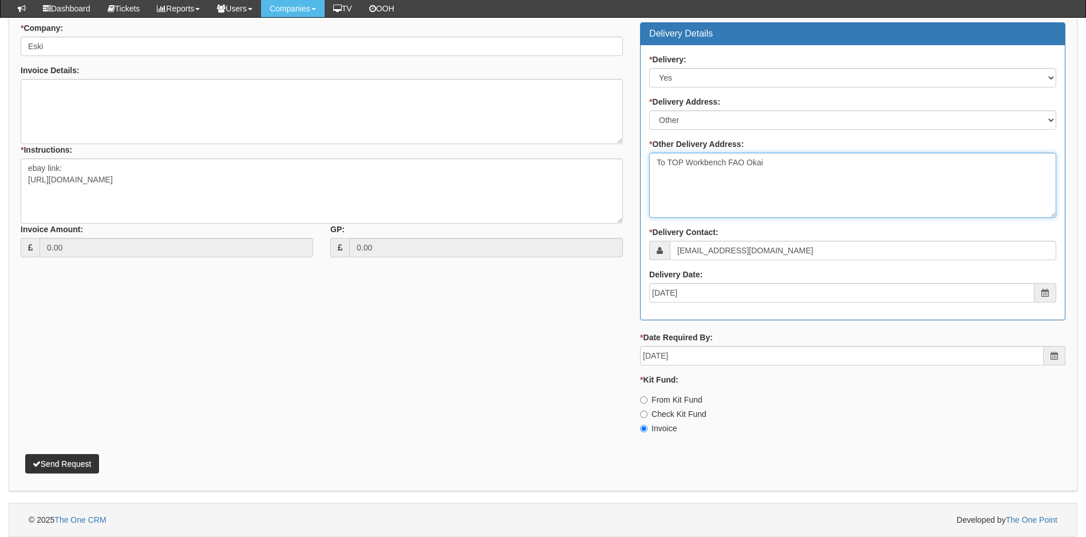
type textarea "To TOP Workbench FAO Okai"
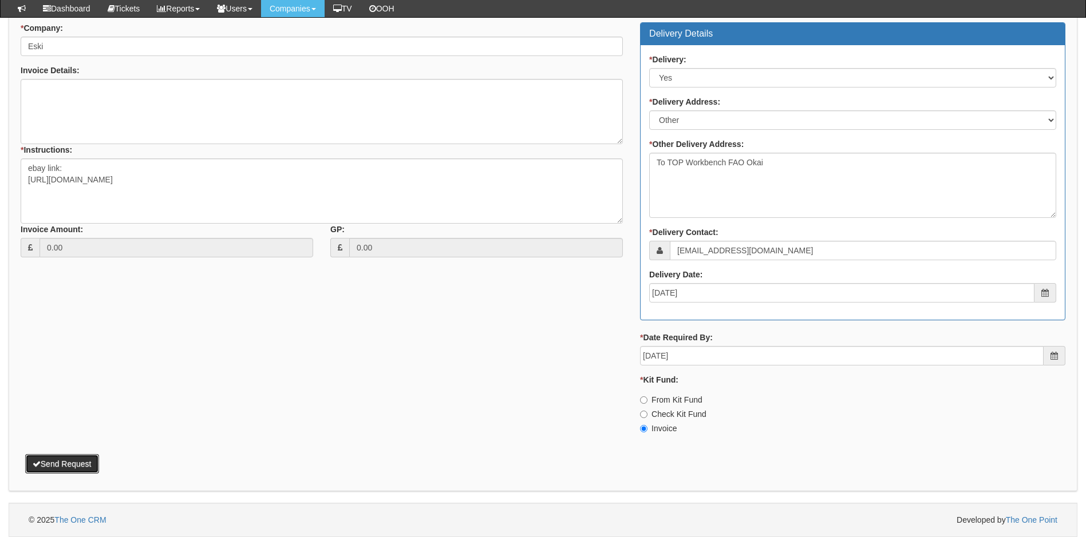
click at [78, 462] on button "Send Request" at bounding box center [62, 463] width 74 height 19
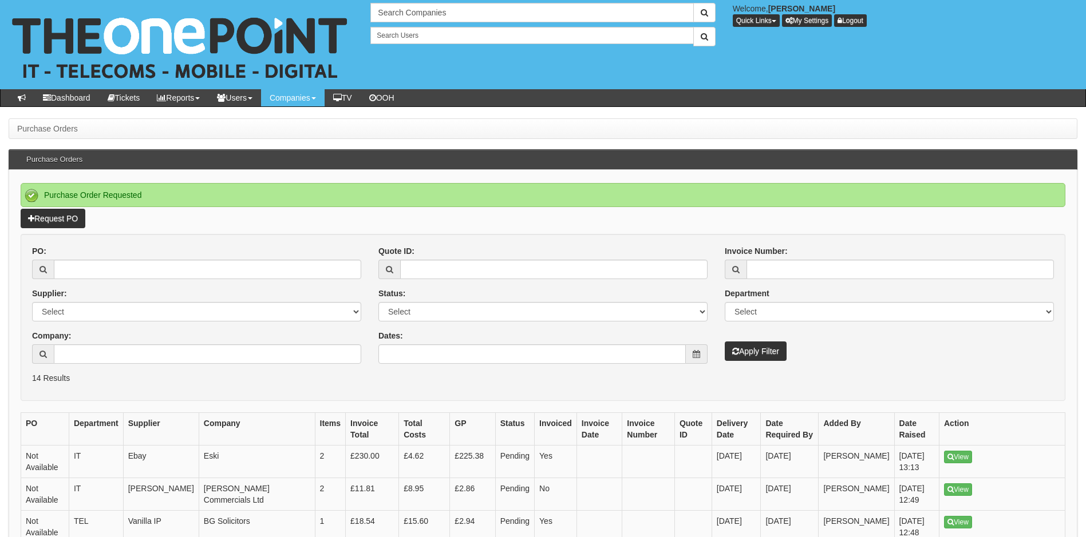
drag, startPoint x: 951, startPoint y: 459, endPoint x: 876, endPoint y: 350, distance: 132.5
click at [876, 350] on div "Invoice Number: Department Select Mobiles IT Telecoms Marketing Digital Interna…" at bounding box center [889, 304] width 346 height 116
click at [956, 456] on link "View" at bounding box center [958, 457] width 28 height 13
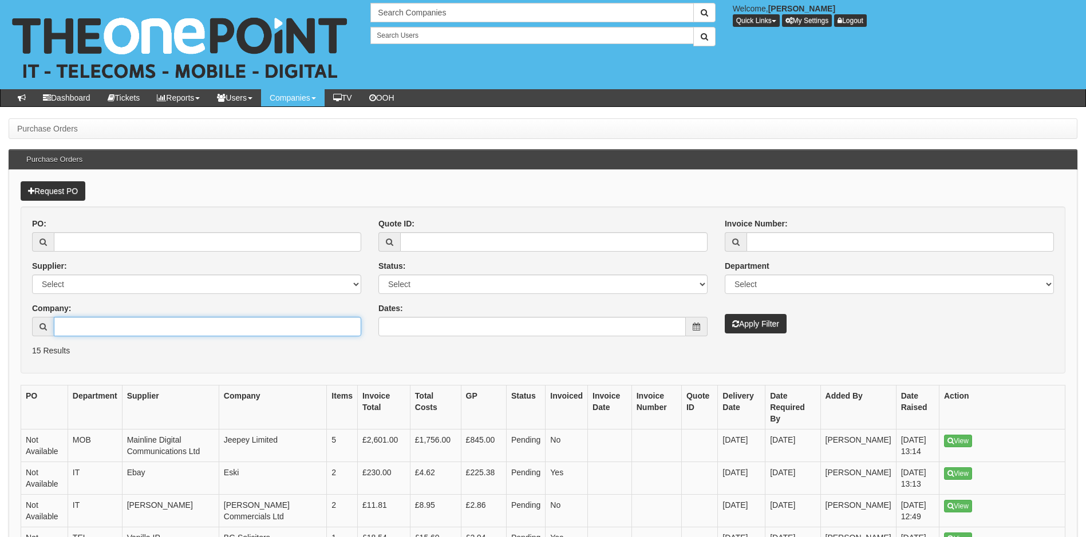
click at [141, 327] on input "Company:" at bounding box center [207, 326] width 307 height 19
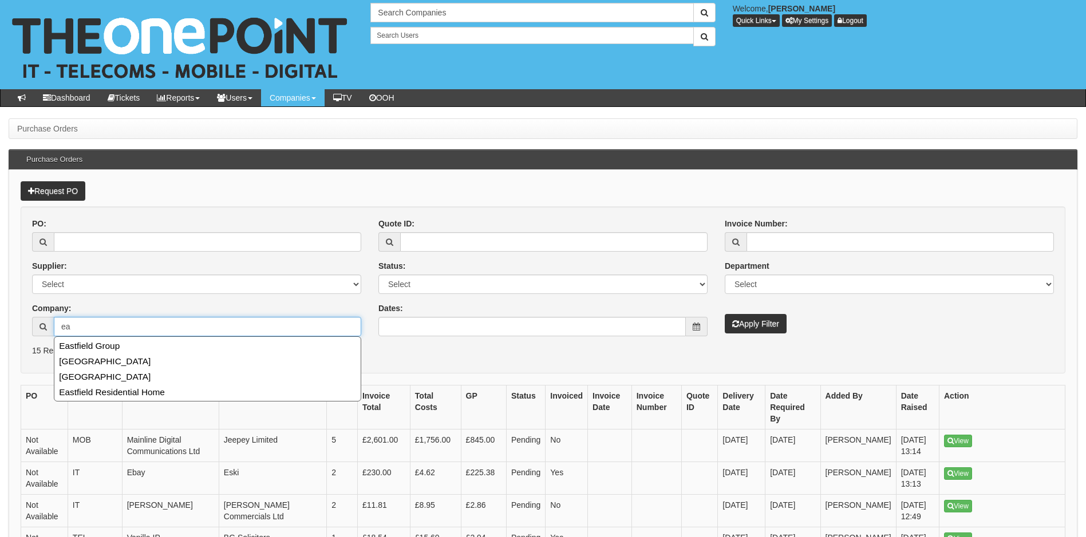
type input "e"
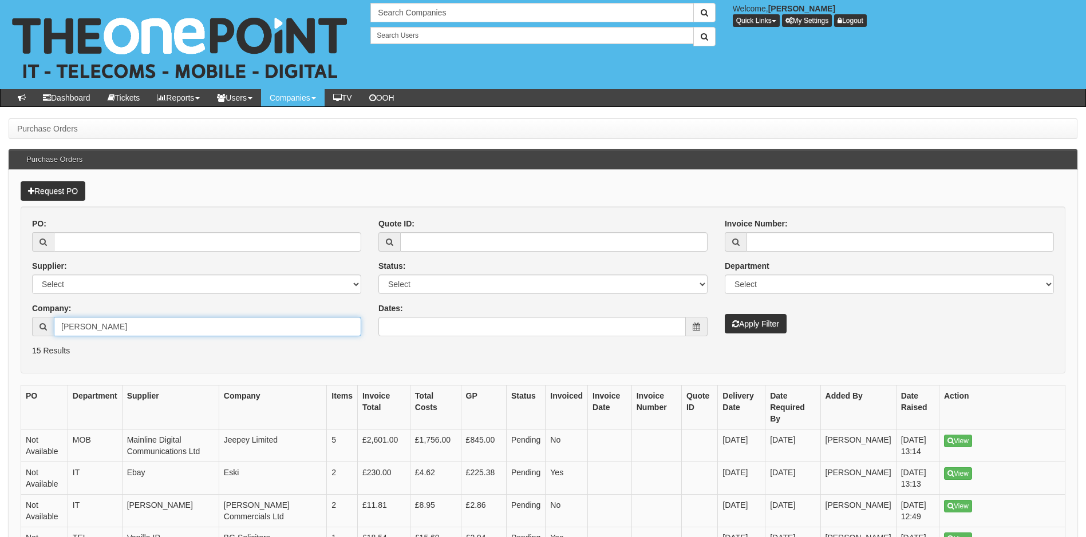
click at [112, 331] on input "hannah" at bounding box center [207, 326] width 307 height 19
type input "h"
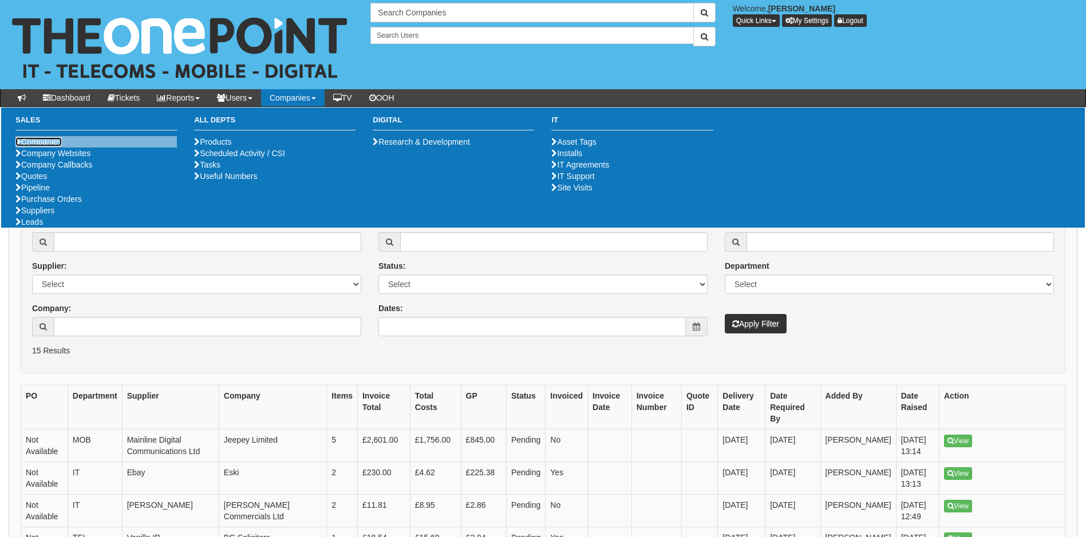
click at [35, 140] on link "Companies" at bounding box center [38, 141] width 46 height 9
